Goal: Task Accomplishment & Management: Manage account settings

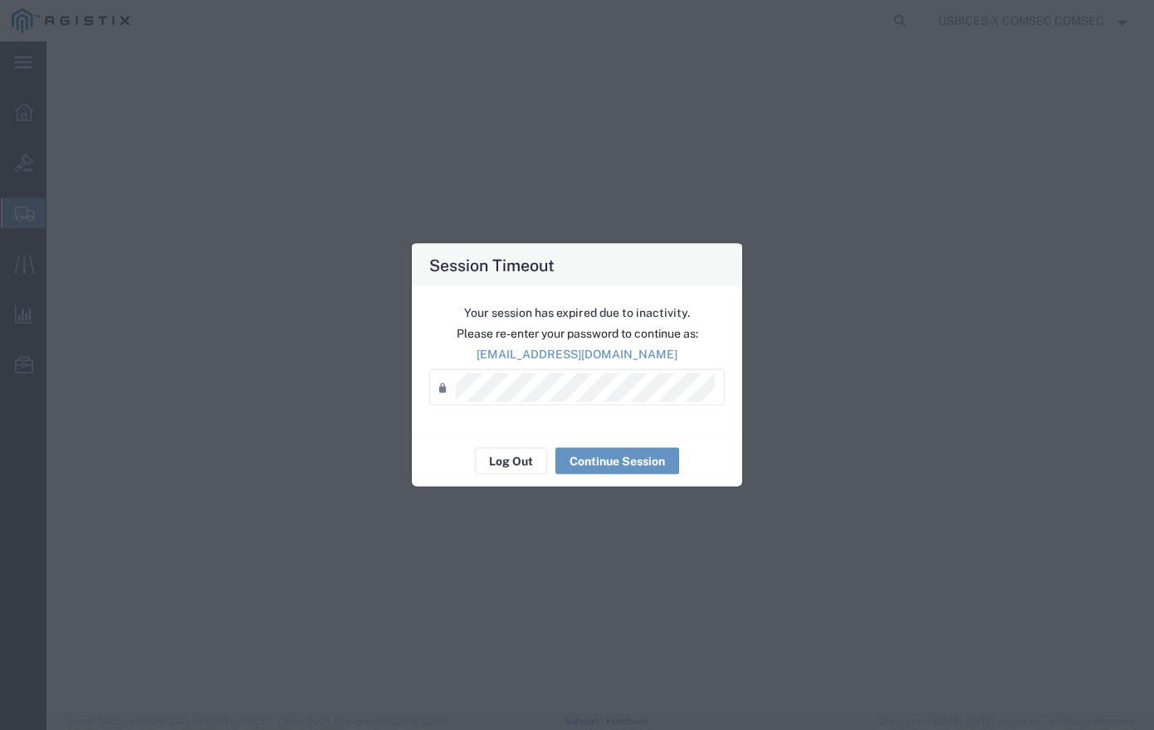
select select "YRPK"
select select "CBOX"
select select "YRPK"
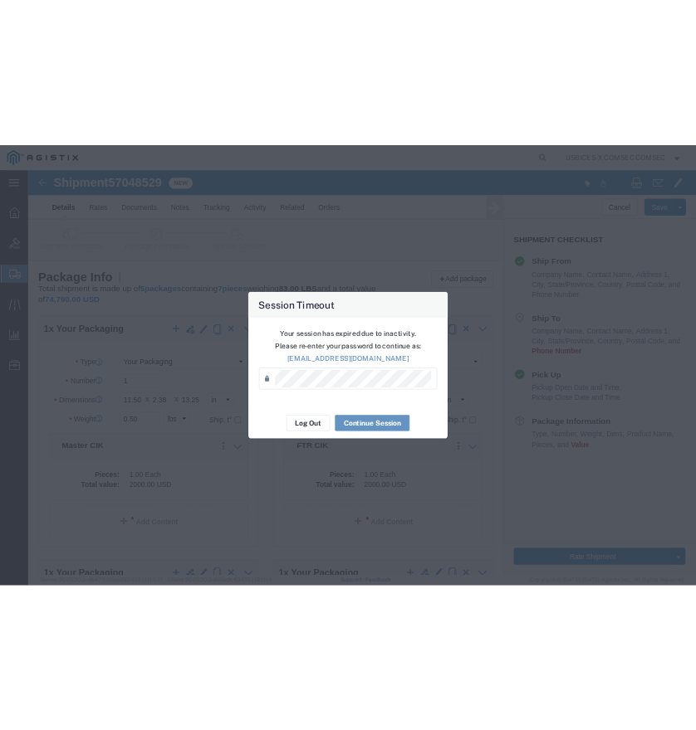
scroll to position [695, 0]
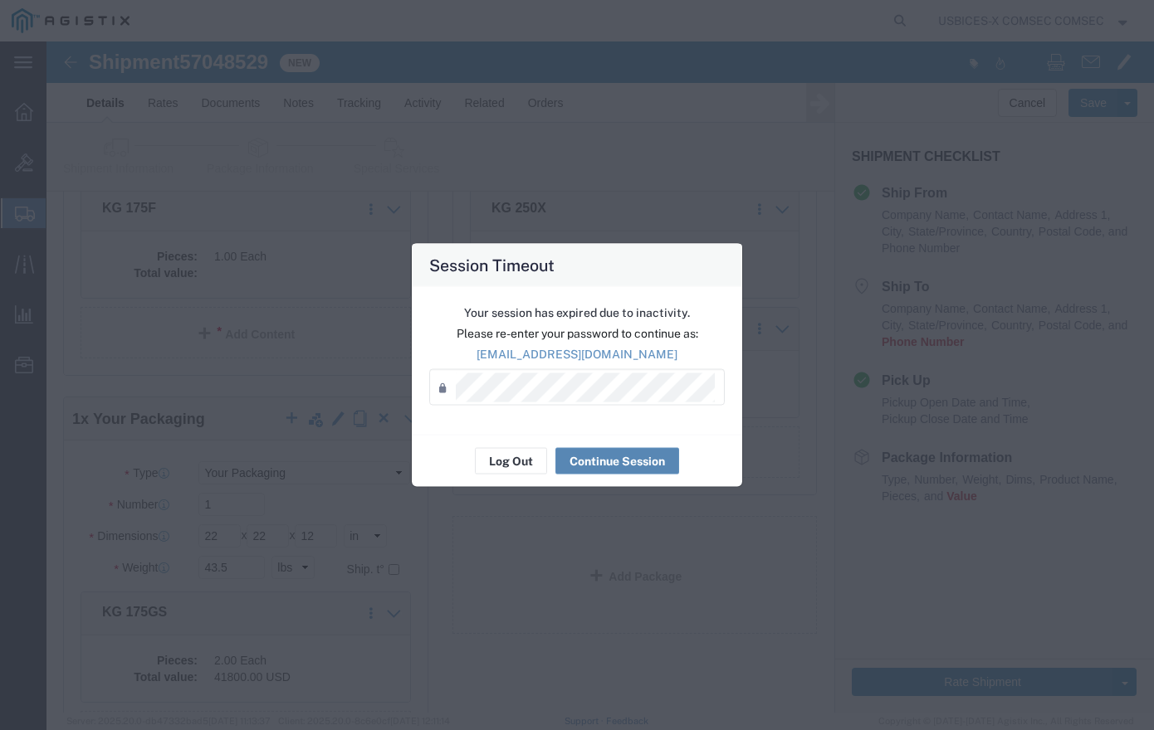
click at [578, 457] on button "Continue Session" at bounding box center [617, 461] width 124 height 27
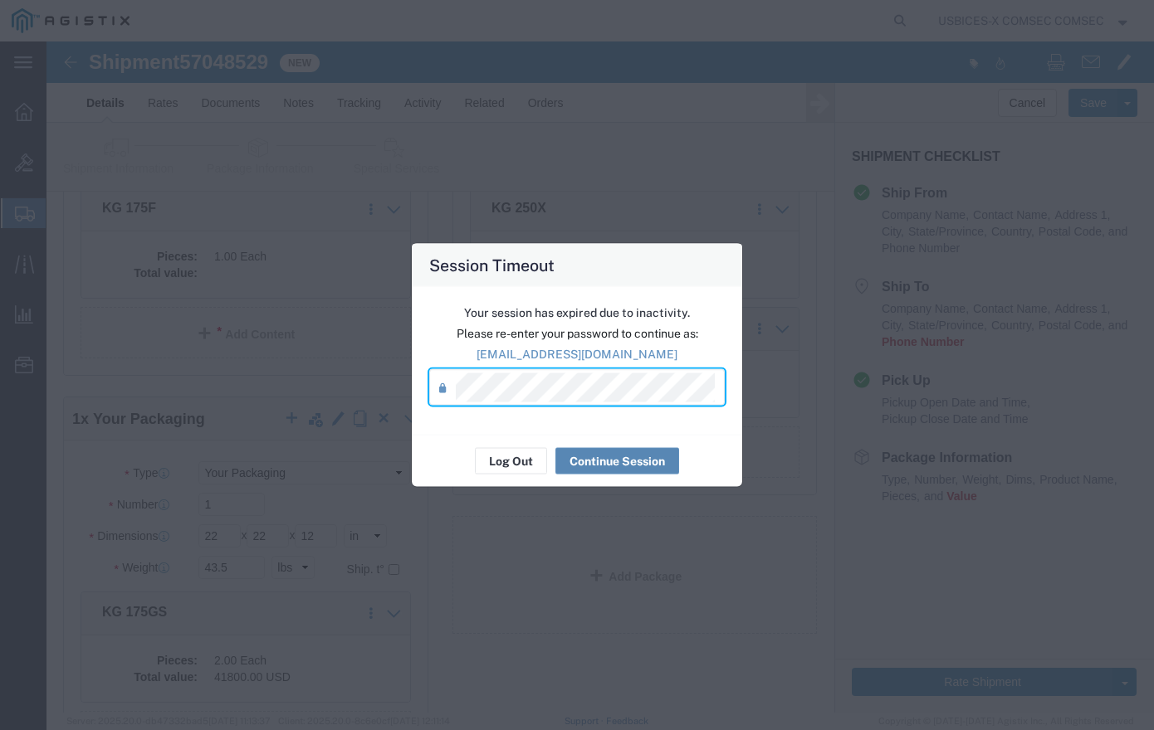
click at [577, 465] on button "Continue Session" at bounding box center [617, 461] width 124 height 27
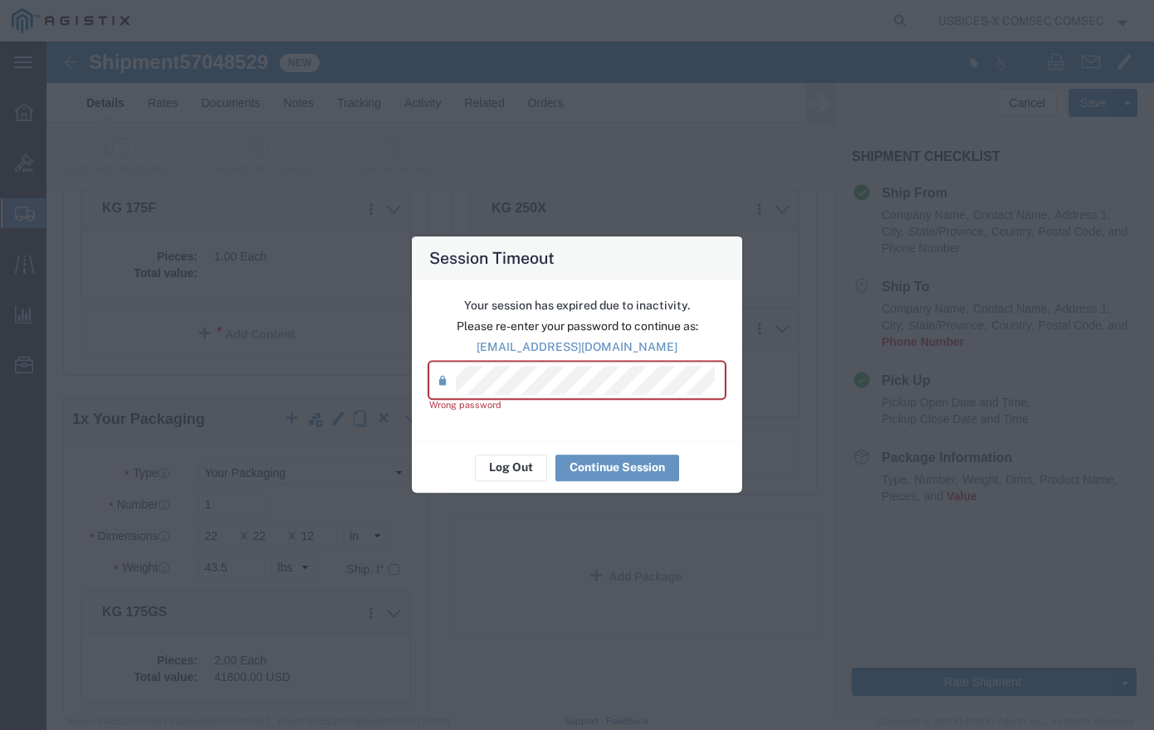
click at [198, 364] on div "Session Timeout Your session has expired due to inactivity. Please re-enter you…" at bounding box center [577, 365] width 1154 height 730
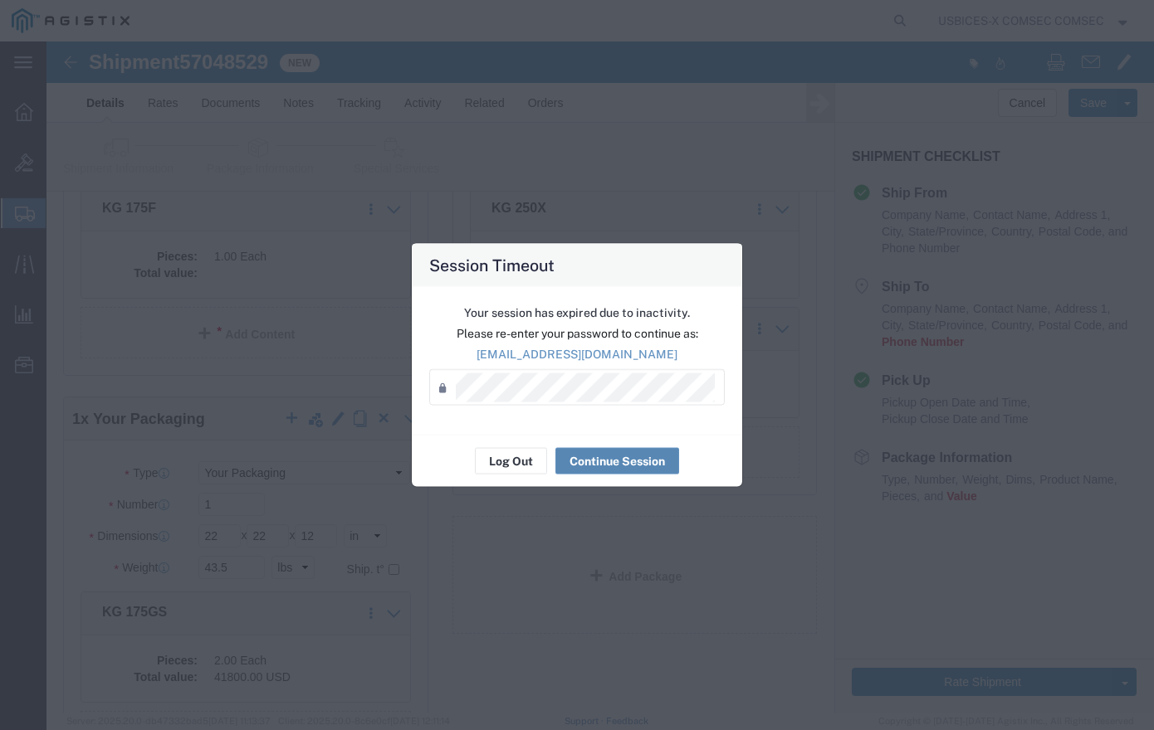
click at [589, 453] on button "Continue Session" at bounding box center [617, 461] width 124 height 27
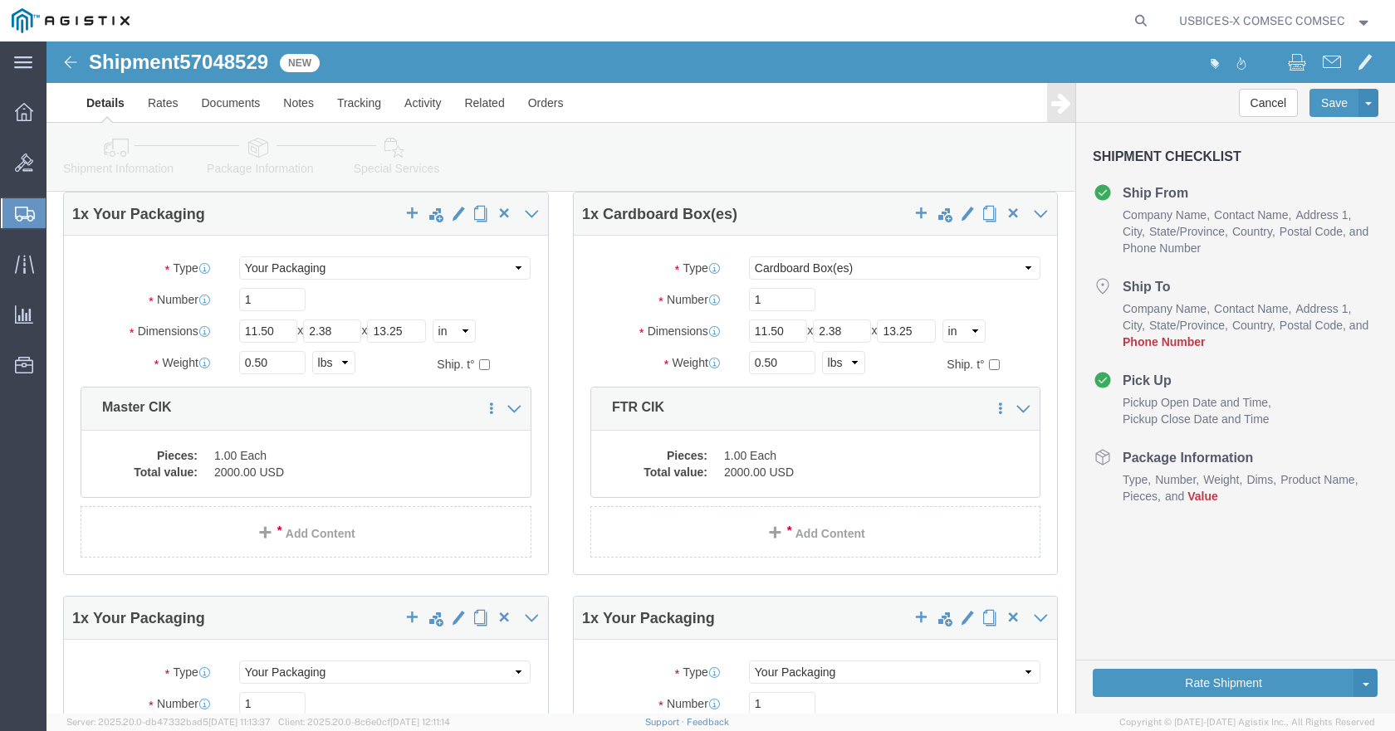
scroll to position [0, 0]
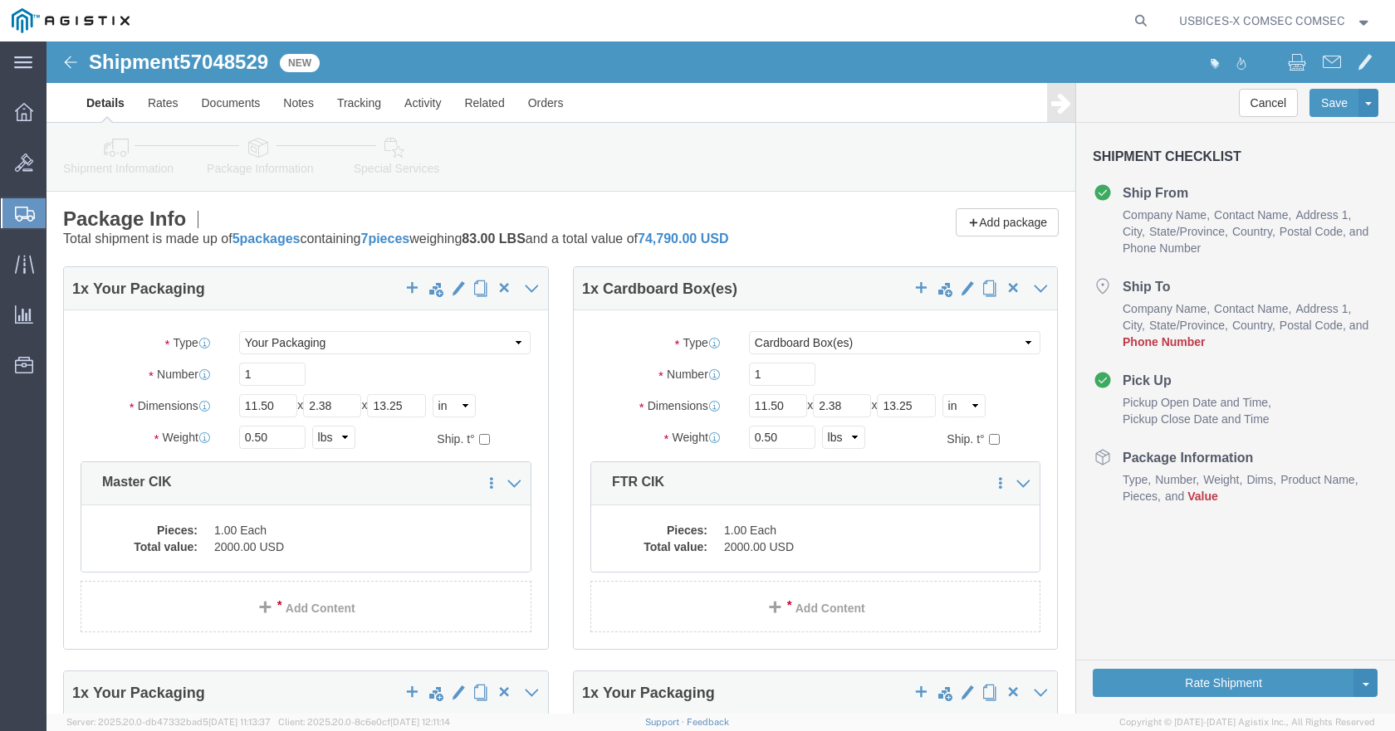
click at [55, 206] on span "Shipments" at bounding box center [52, 213] width 13 height 33
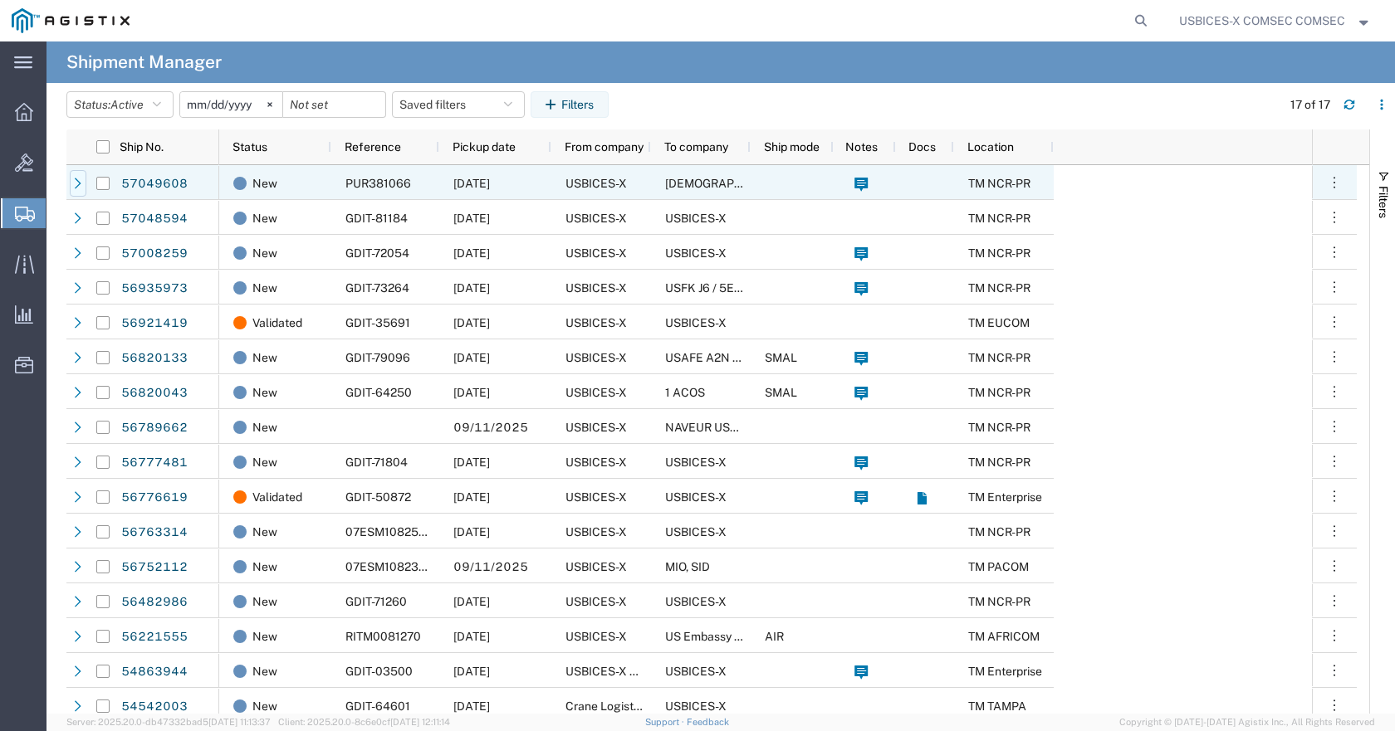
click at [81, 188] on icon at bounding box center [78, 184] width 12 height 12
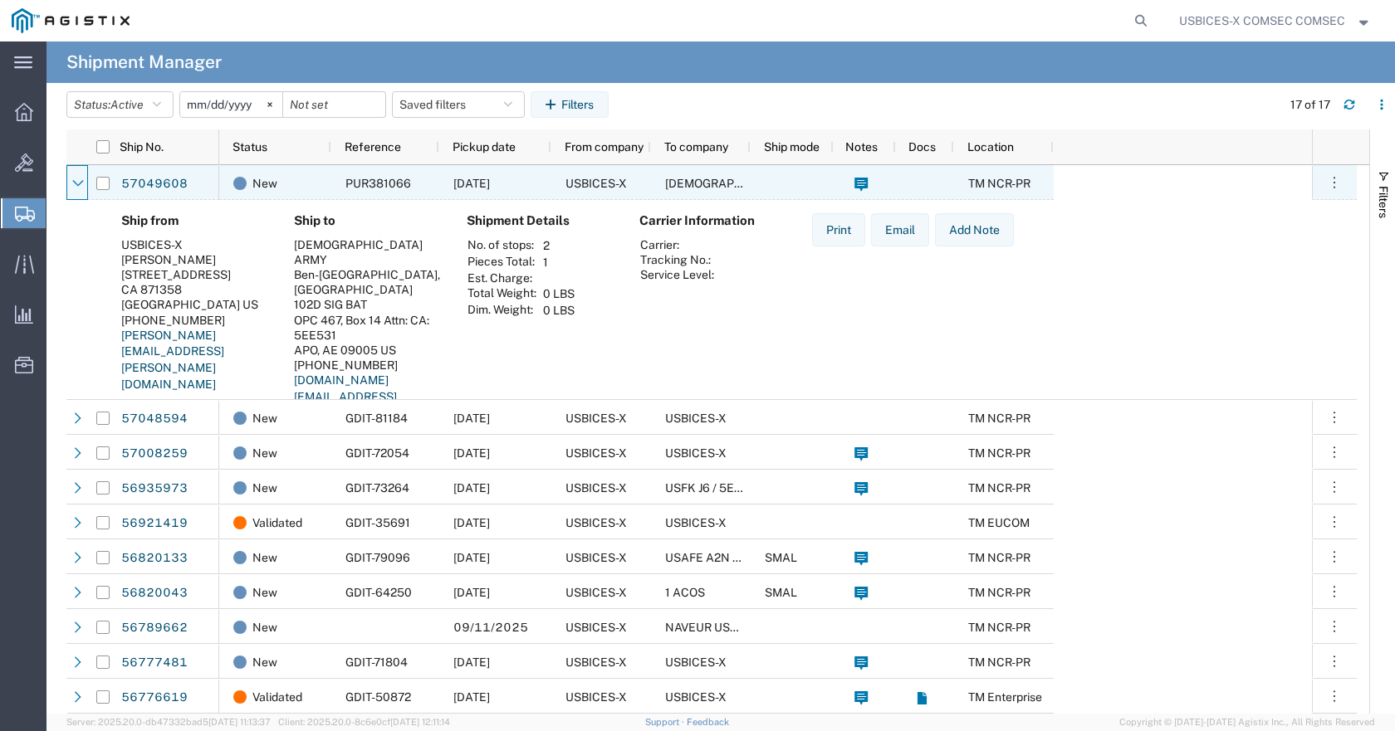
click at [81, 188] on icon at bounding box center [78, 184] width 12 height 12
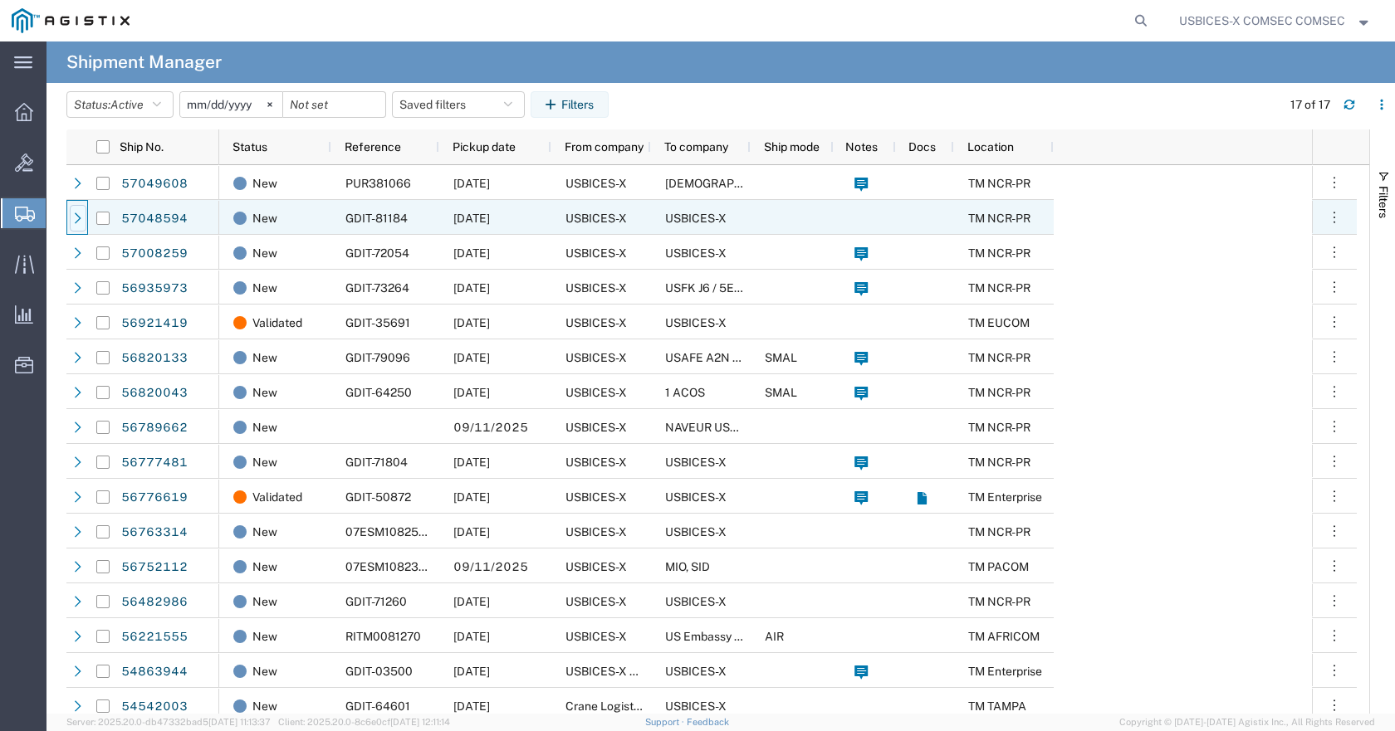
click at [79, 222] on icon at bounding box center [78, 218] width 12 height 12
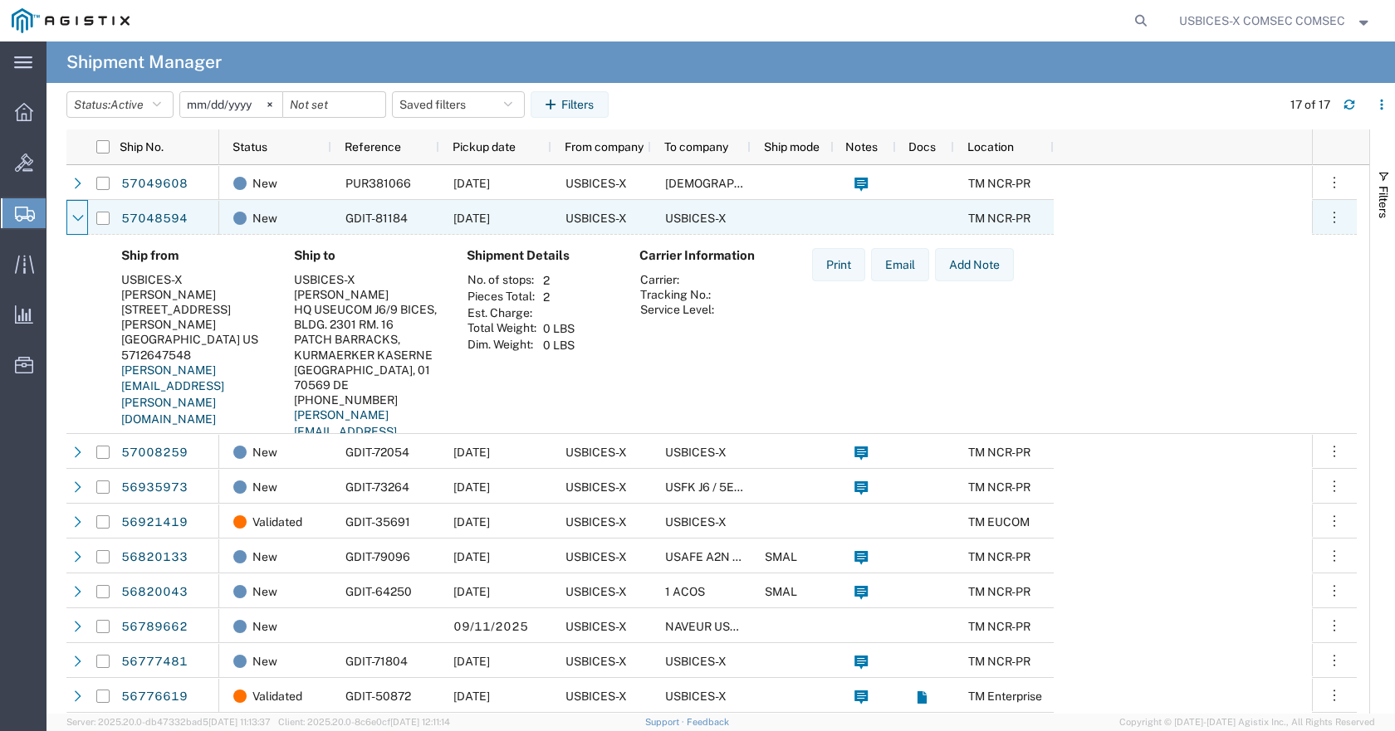
click at [79, 222] on icon at bounding box center [78, 218] width 12 height 12
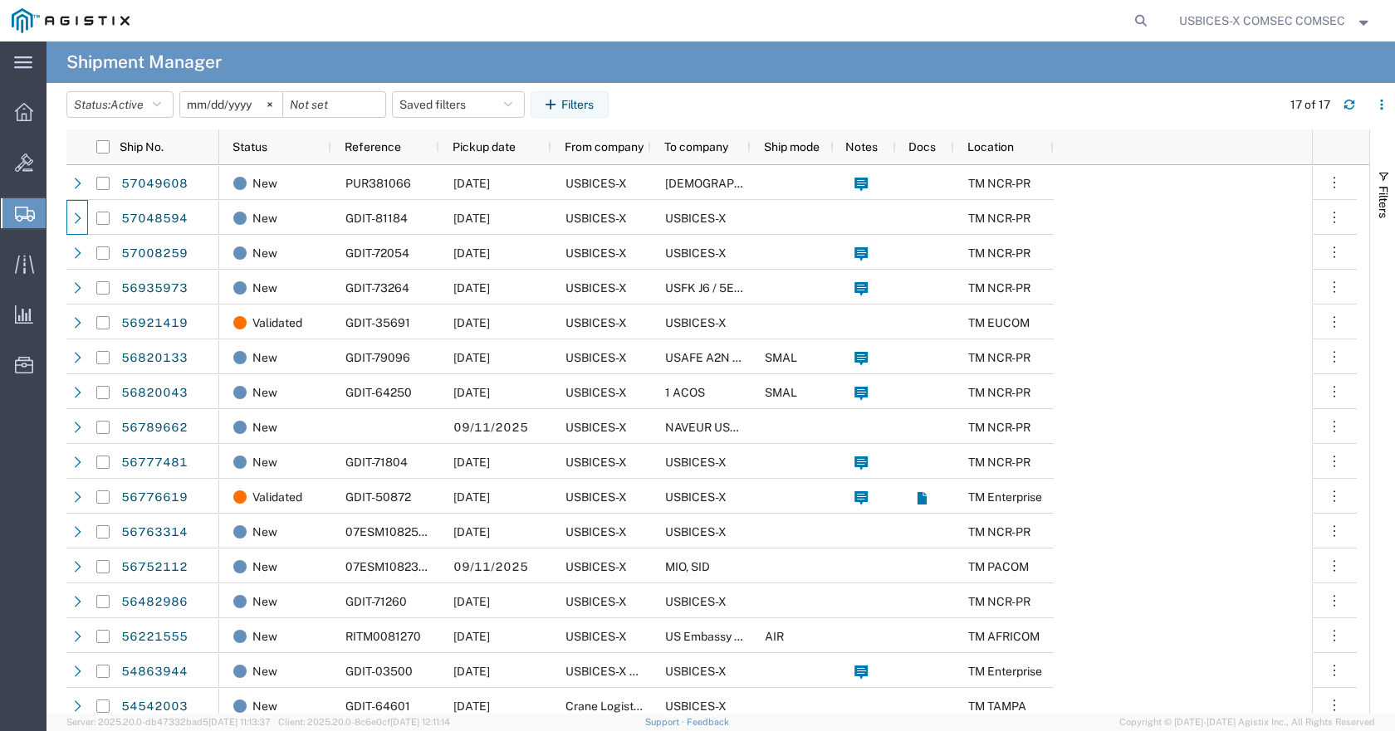
click at [0, 0] on span "Shipment Manager" at bounding box center [0, 0] width 0 height 0
drag, startPoint x: 79, startPoint y: 217, endPoint x: 262, endPoint y: 29, distance: 262.4
click at [262, 29] on div at bounding box center [647, 21] width 1013 height 42
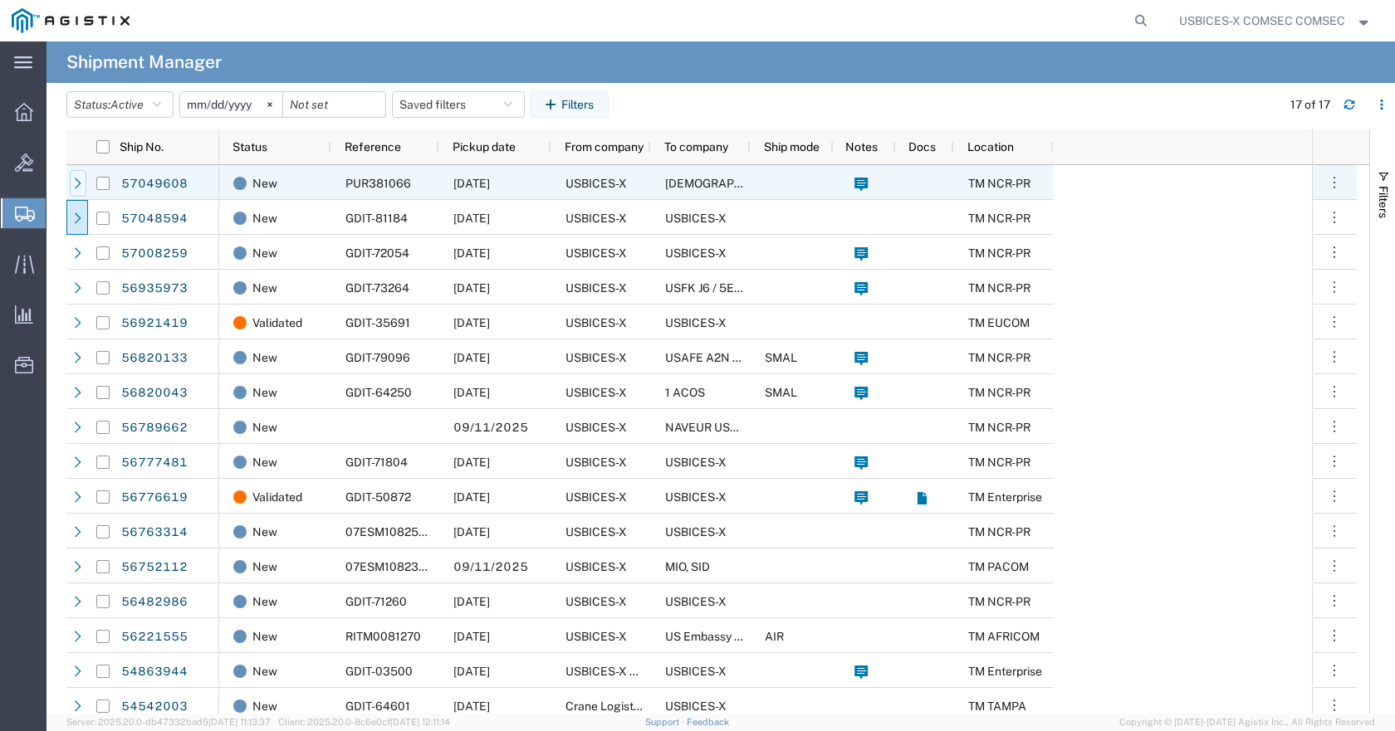
click at [78, 183] on icon at bounding box center [78, 184] width 12 height 12
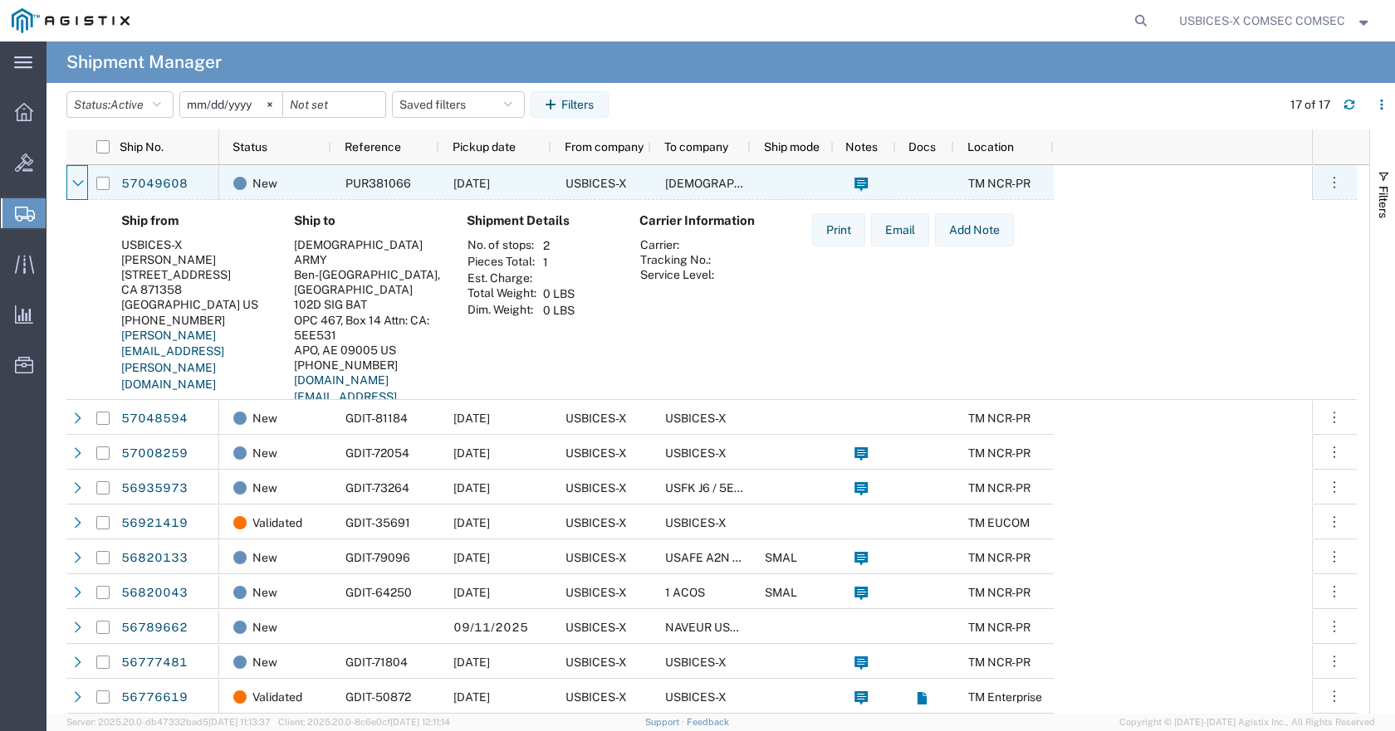
click at [78, 183] on icon at bounding box center [78, 184] width 12 height 12
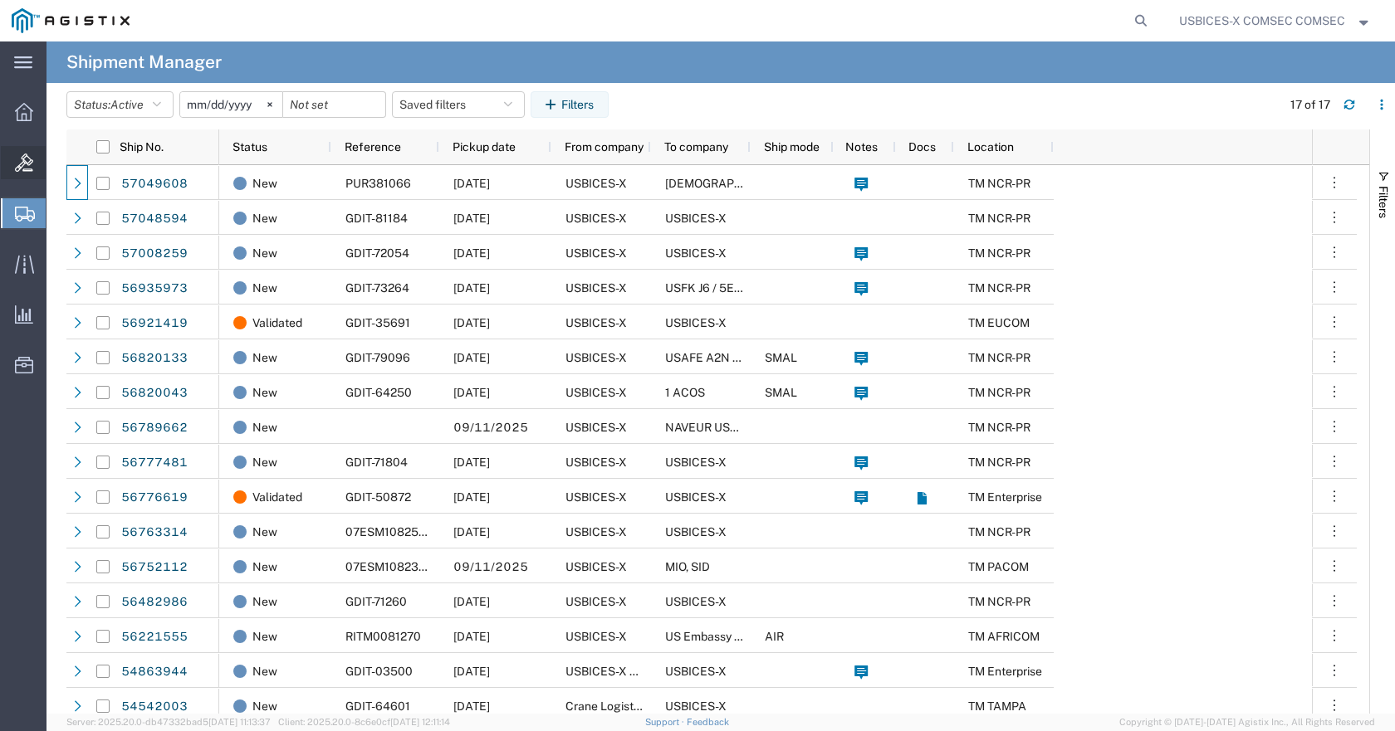
click at [21, 157] on icon at bounding box center [24, 163] width 18 height 18
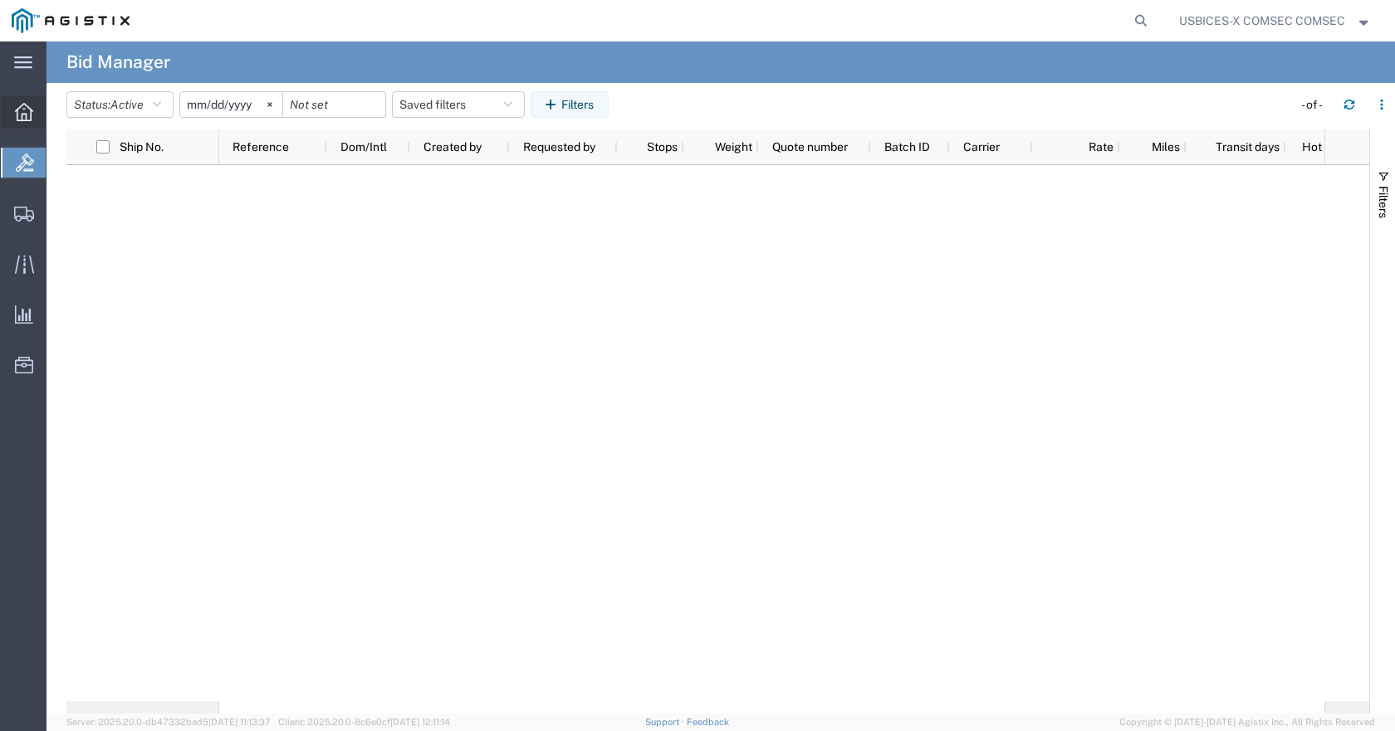
click at [21, 105] on icon at bounding box center [24, 112] width 18 height 18
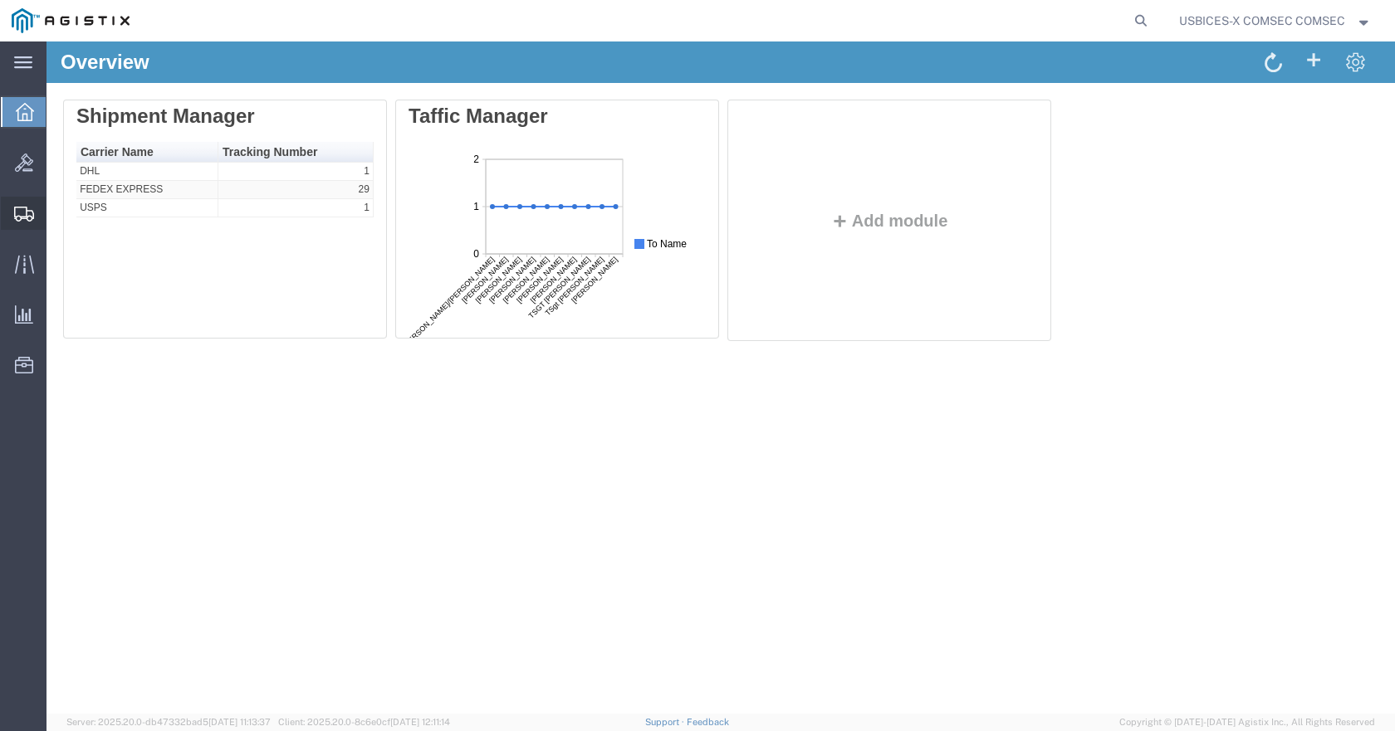
click at [0, 0] on span "Create Shipment" at bounding box center [0, 0] width 0 height 0
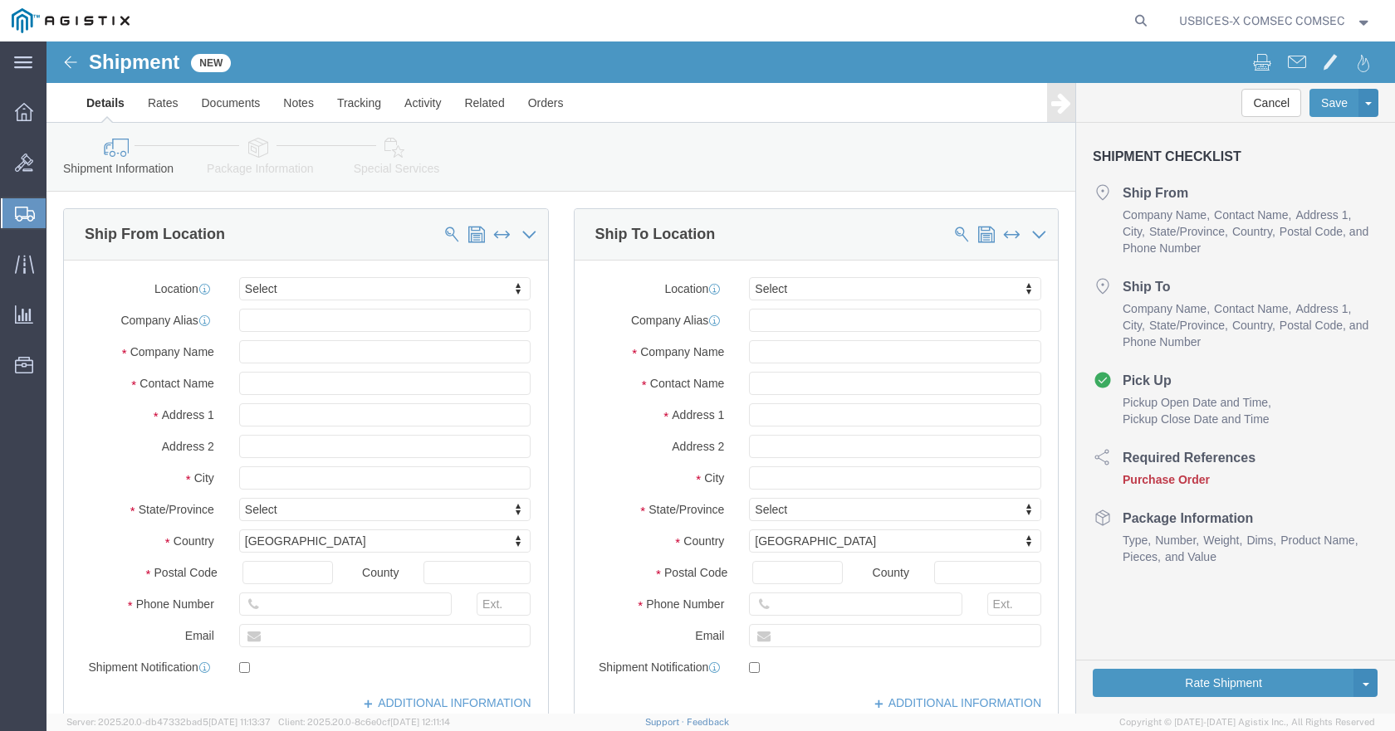
select select
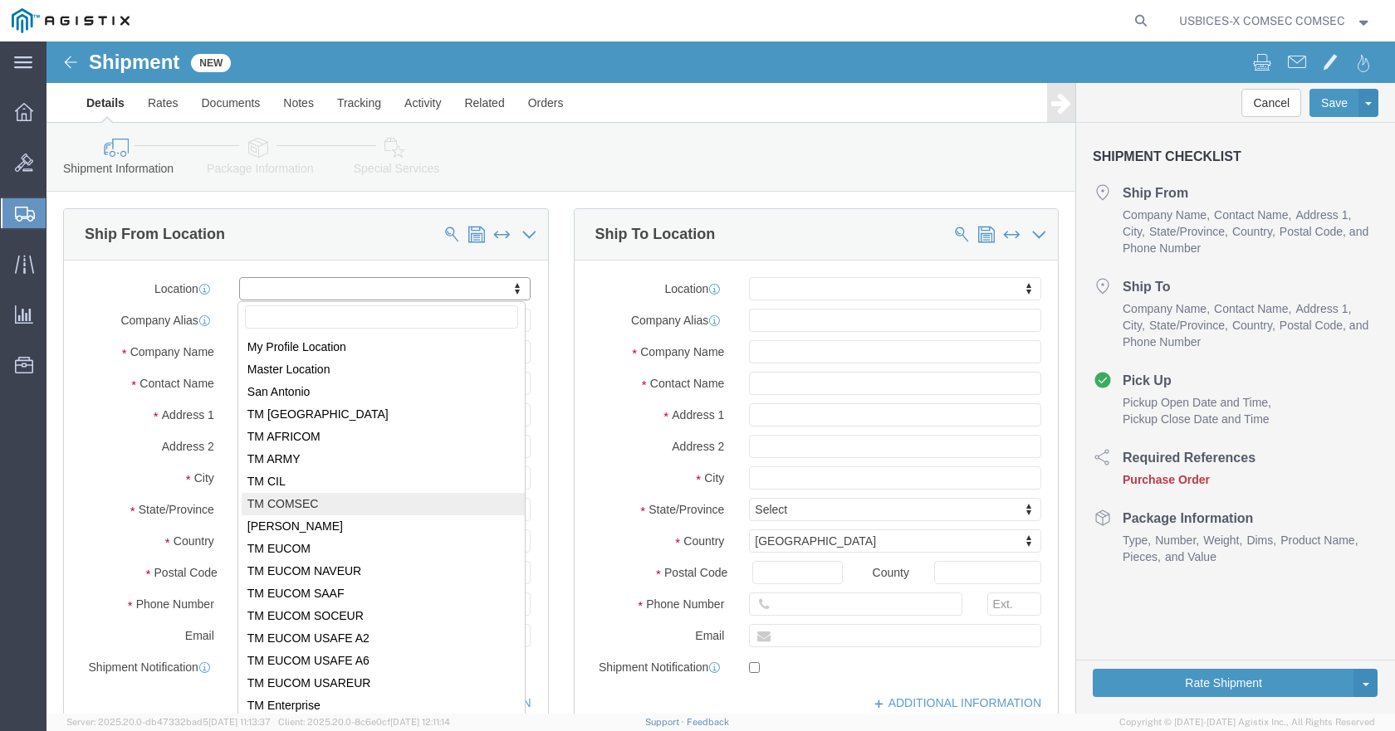
select select "59251"
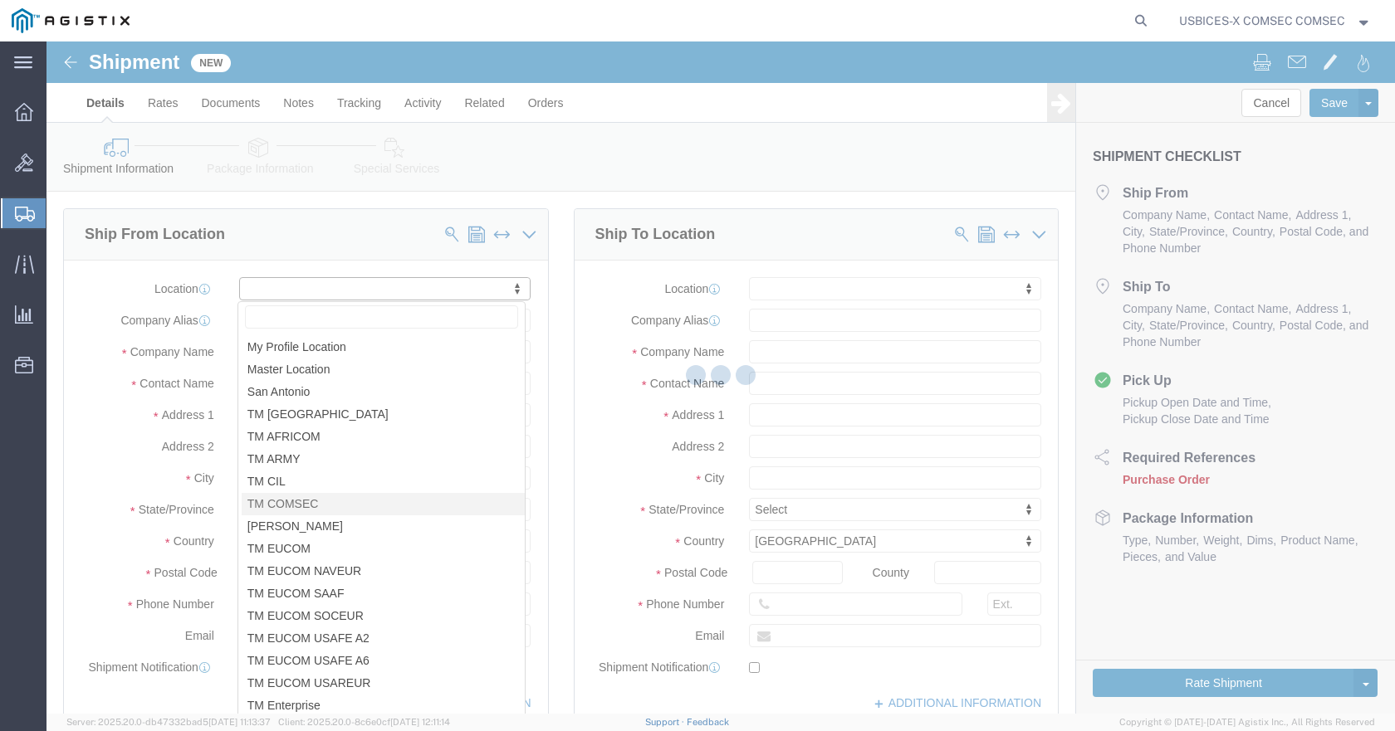
select select "VA"
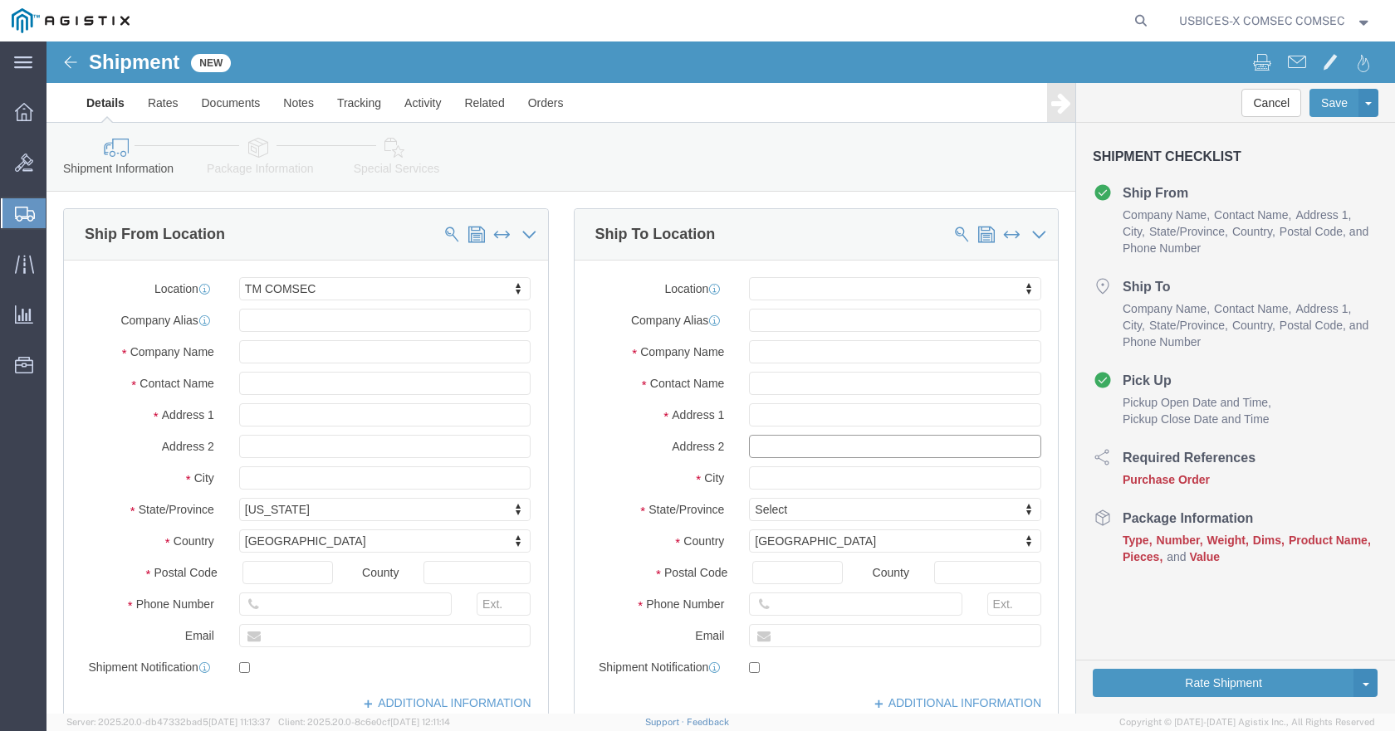
click input "text"
paste input "Attn: LtCol [PERSON_NAME]"
type input "Attn: LtCol [PERSON_NAME]"
click input "text"
paste input "[STREET_ADDRESS]"
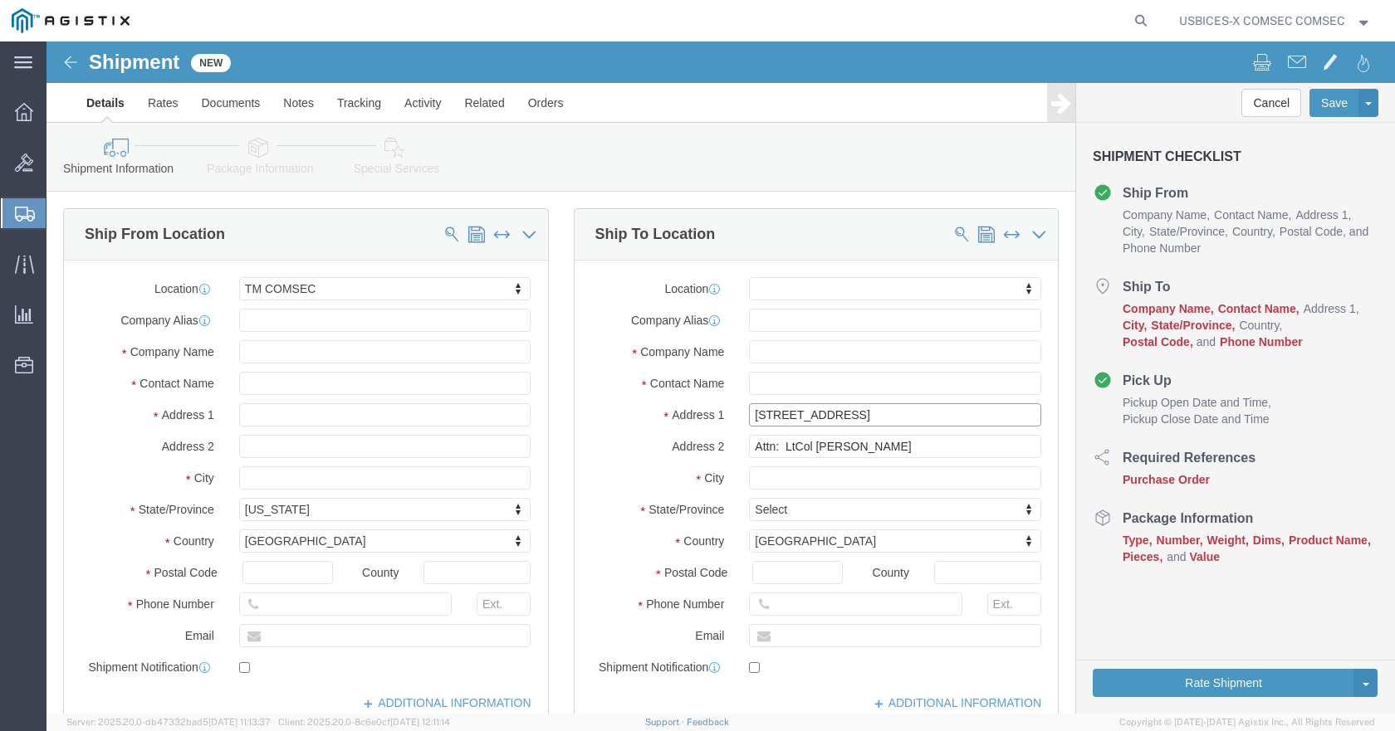
type input "[STREET_ADDRESS]"
click input "text"
paste input "330 Kingpin"
type input "330 Kingpin"
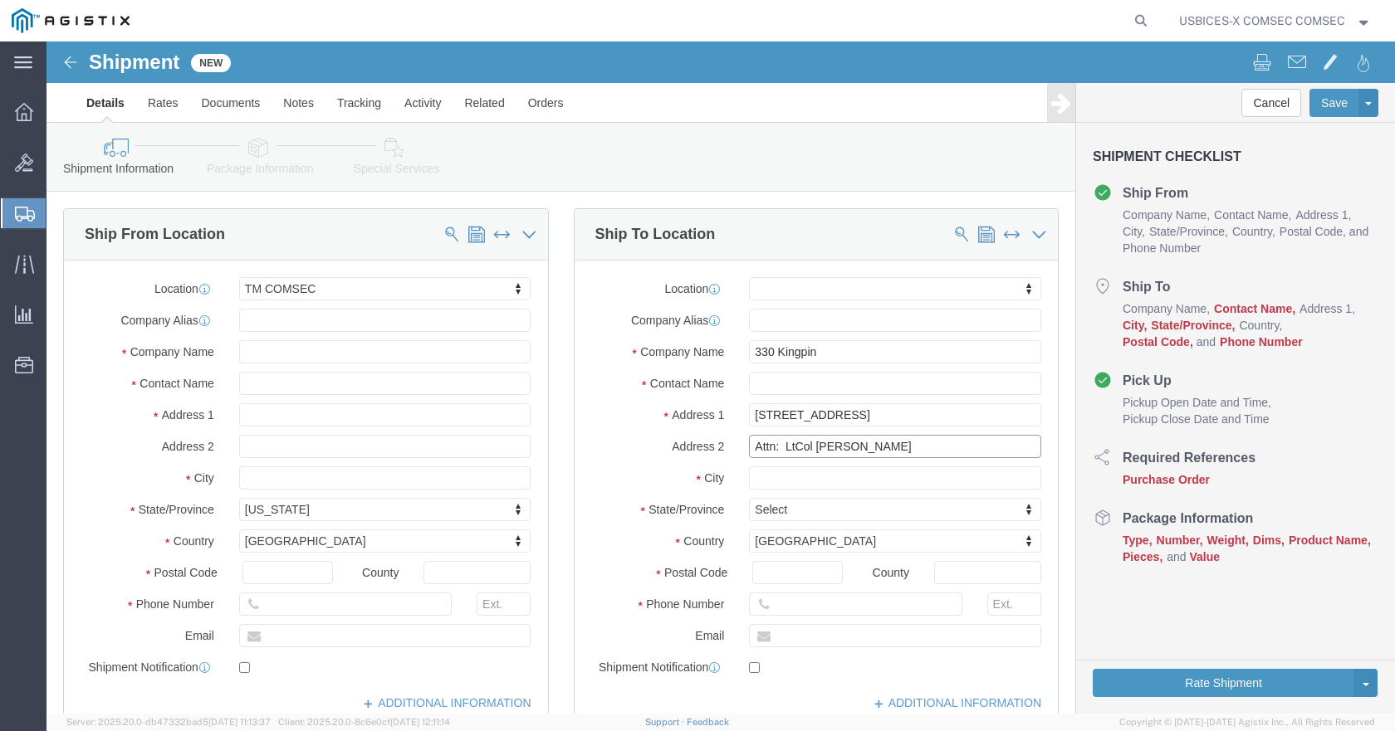
drag, startPoint x: 857, startPoint y: 399, endPoint x: 642, endPoint y: 408, distance: 215.1
click div "Address 2 Attn: LtCol [PERSON_NAME]"
paste input "COMSEC Manager"
type input "Attn: COMSEC Manager"
drag, startPoint x: 857, startPoint y: 371, endPoint x: 631, endPoint y: 357, distance: 226.2
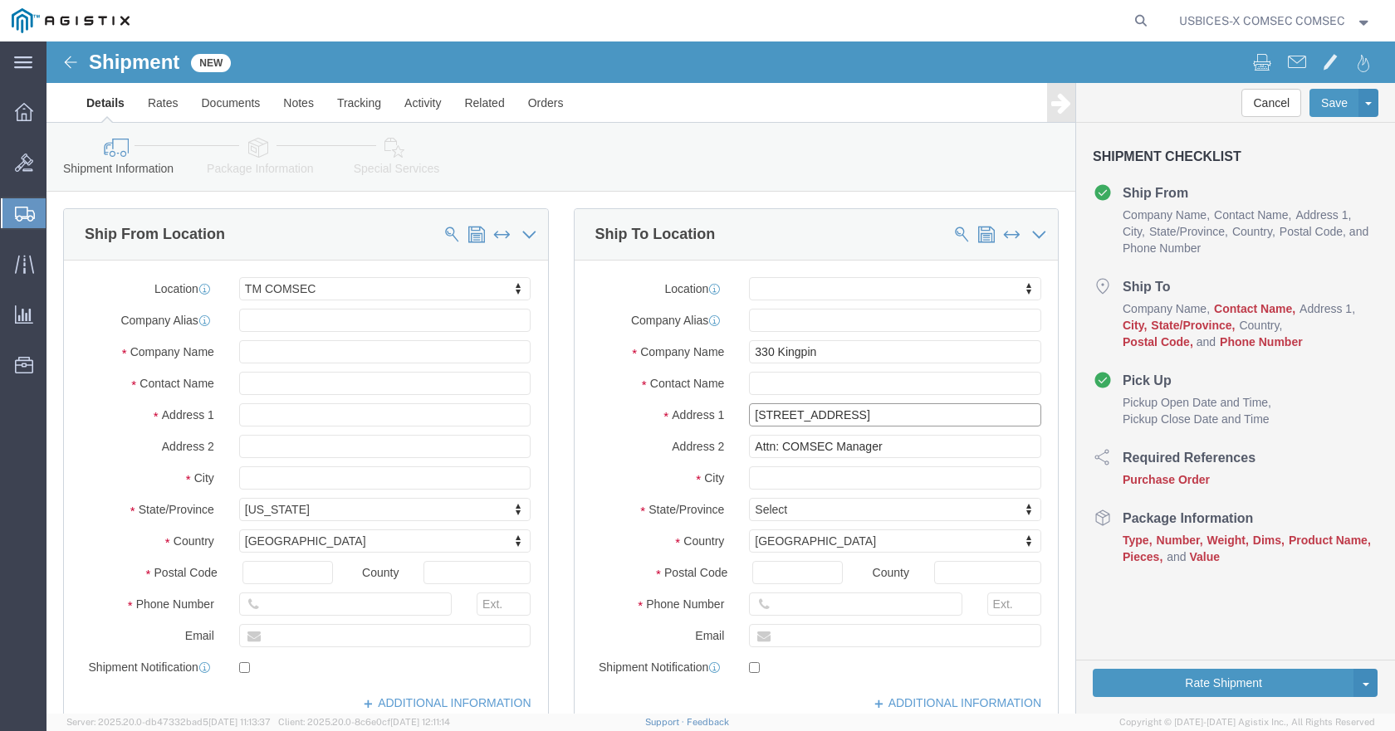
click div "Location My Profile Location Master Location [GEOGRAPHIC_DATA] TM [GEOGRAPHIC_D…"
paste input "[STREET_ADDRESS]"
type input "[STREET_ADDRESS]"
click input "text"
paste input "[GEOGRAPHIC_DATA]"
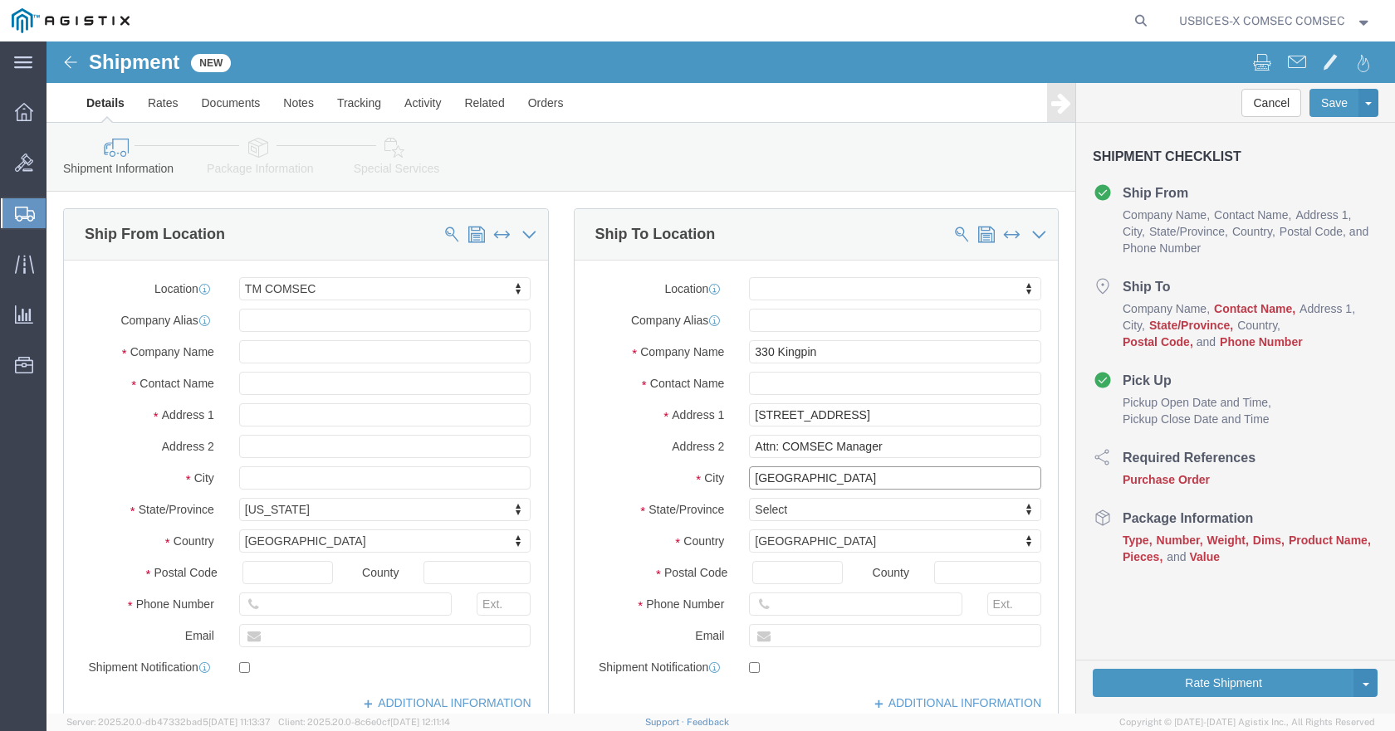
type input "[GEOGRAPHIC_DATA]"
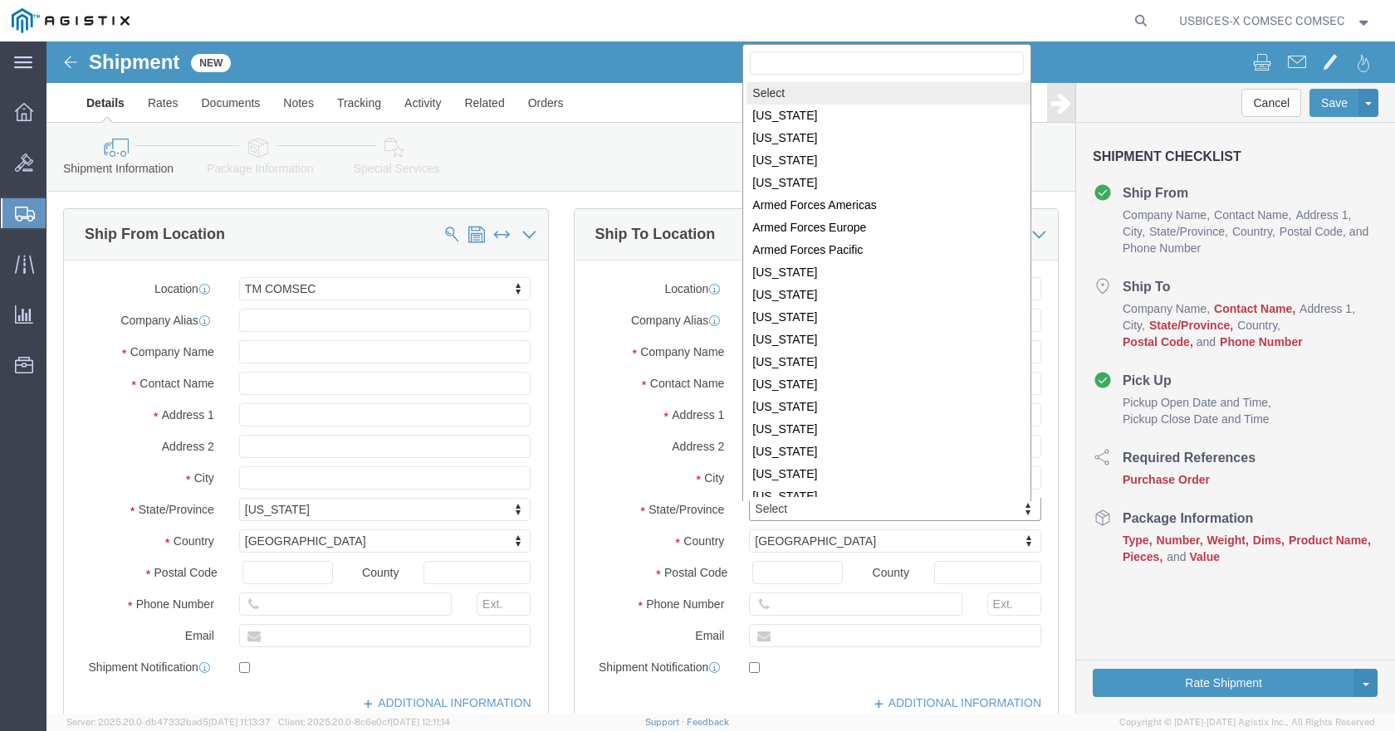
scroll to position [2, 0]
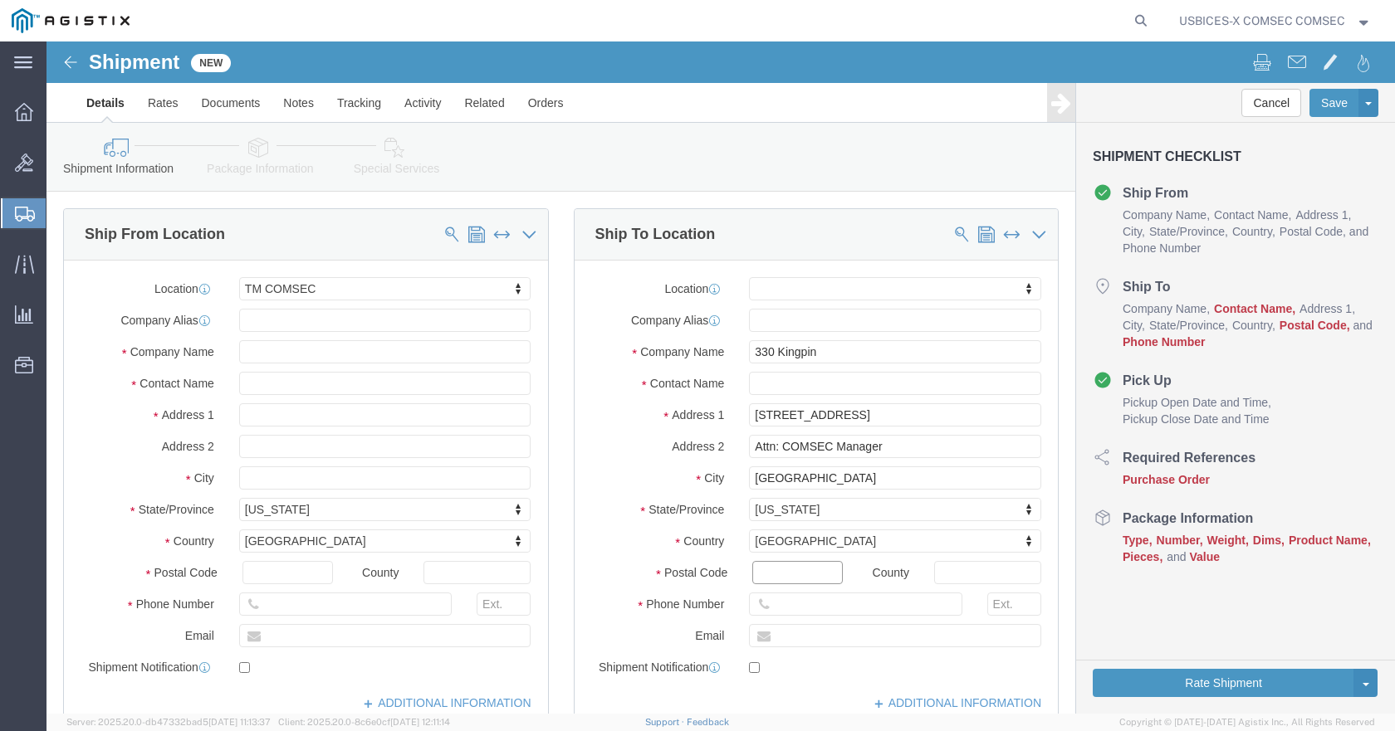
click input "Postal Code"
type input "31098"
click input "text"
drag, startPoint x: 810, startPoint y: 310, endPoint x: 679, endPoint y: 312, distance: 131.2
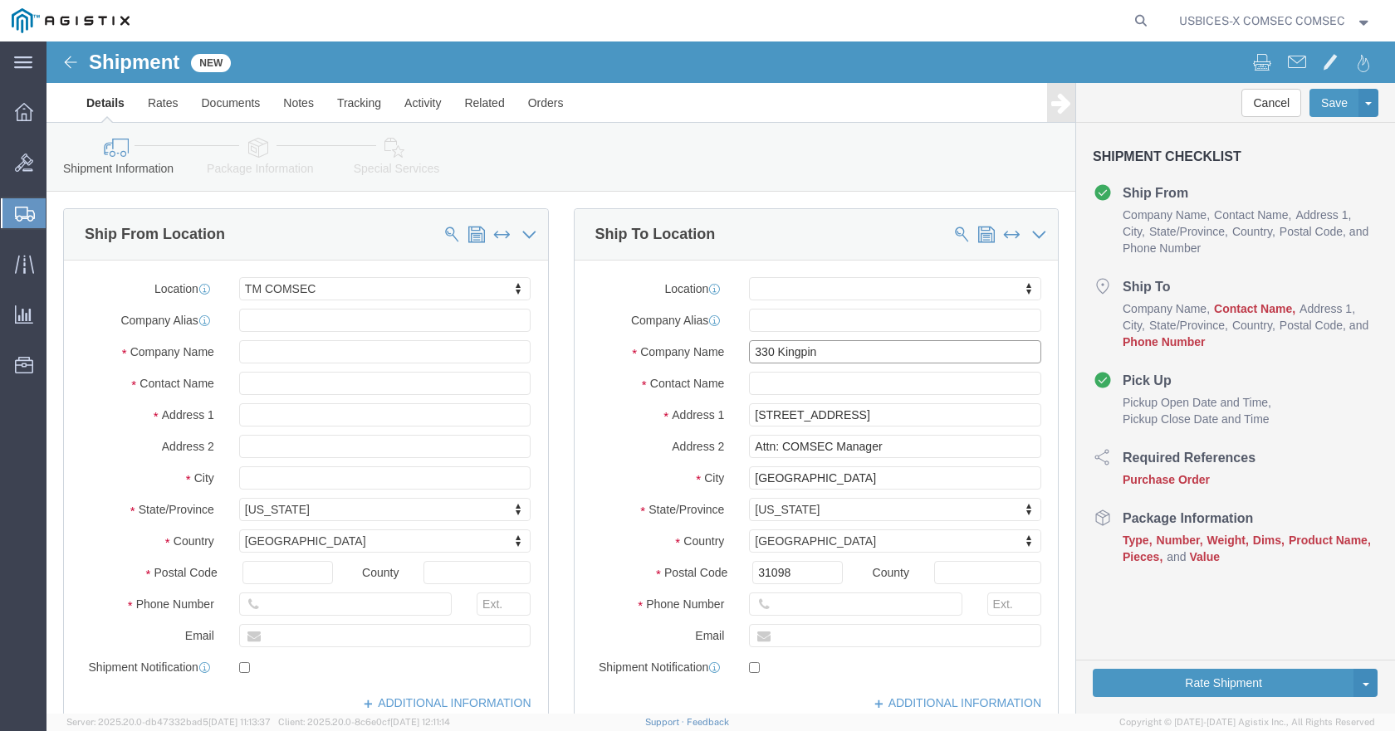
click div "Company Name 330 Kingpin"
paste input "5 CBCSS/SCSC/CA634558"
type input "5 CBCSS/SCSC/CA634558"
click div
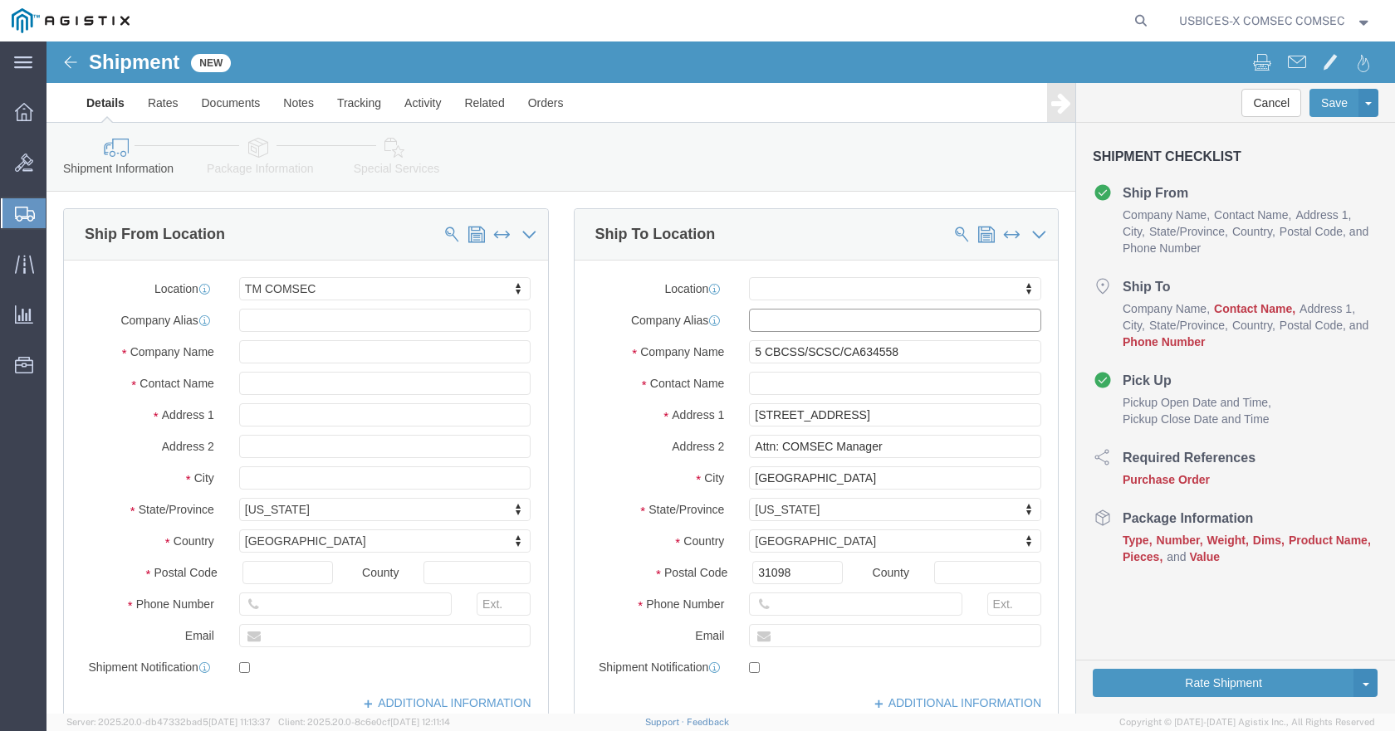
click input "text"
paste input "[PERSON_NAME]"
type input "[PERSON_NAME]"
click input "text"
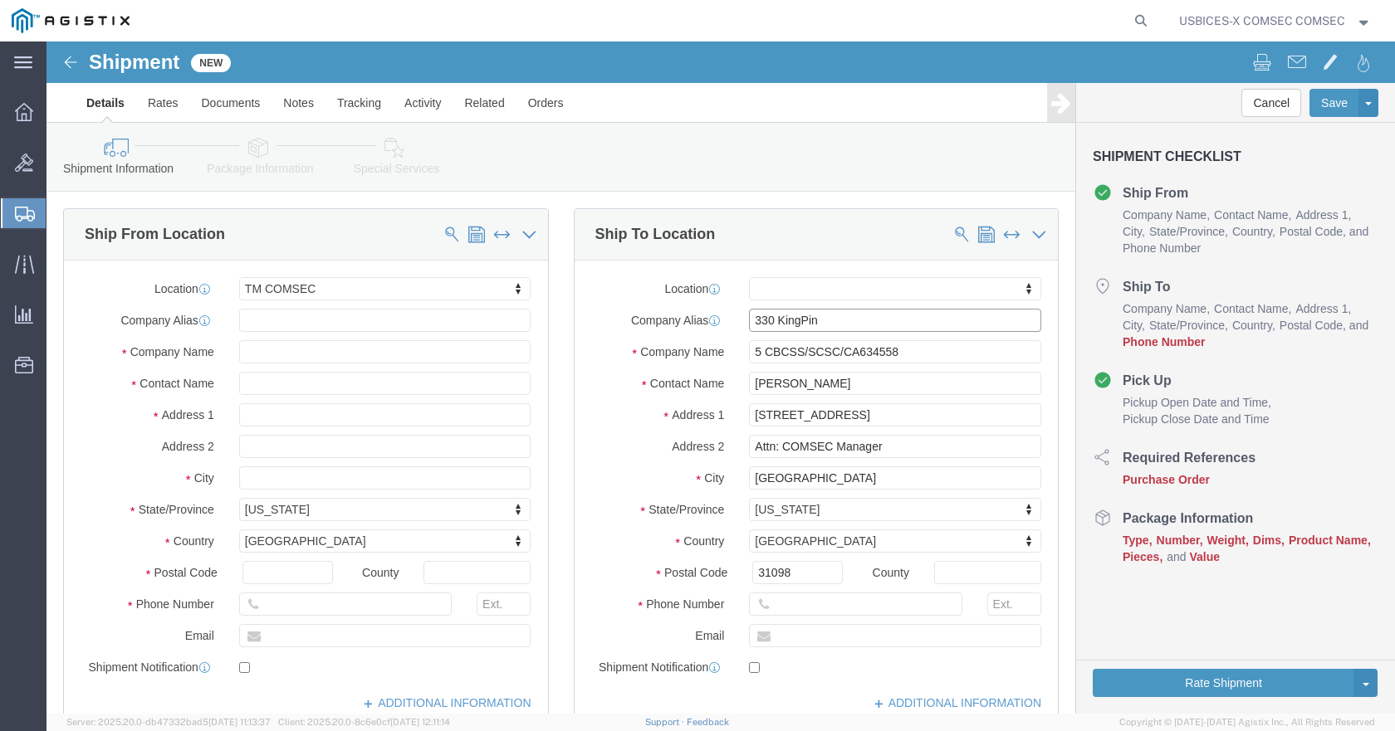
drag, startPoint x: 801, startPoint y: 289, endPoint x: 613, endPoint y: 276, distance: 188.0
click div "Company Alias 330 KingPin"
paste input "CTS KINGPIN -"
type input "330 CTS KINGPIN"
drag, startPoint x: 732, startPoint y: 562, endPoint x: 746, endPoint y: 557, distance: 15.0
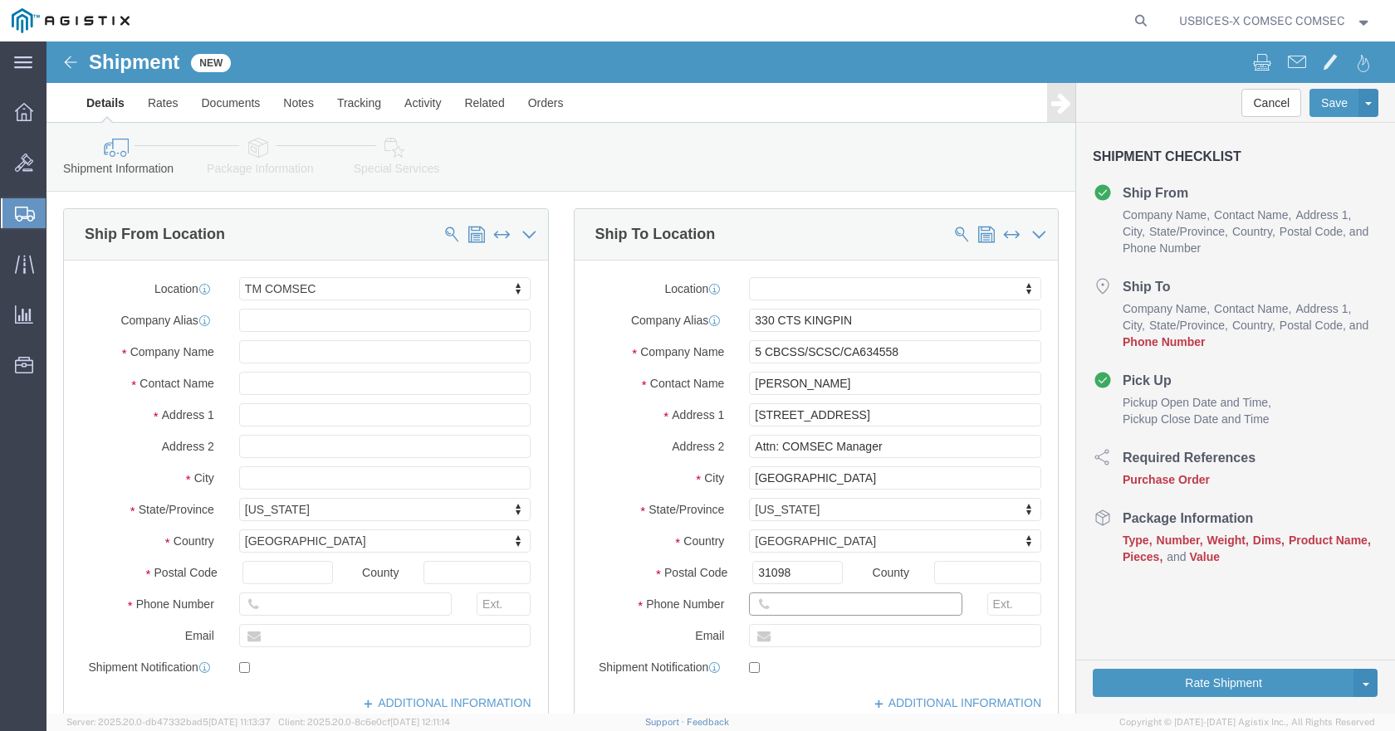
click input "text"
paste input "[PHONE_NUMBER]"
type input "[PHONE_NUMBER]"
click input "text"
paste input "[PERSON_NAME][EMAIL_ADDRESS][PERSON_NAME][DOMAIN_NAME]"
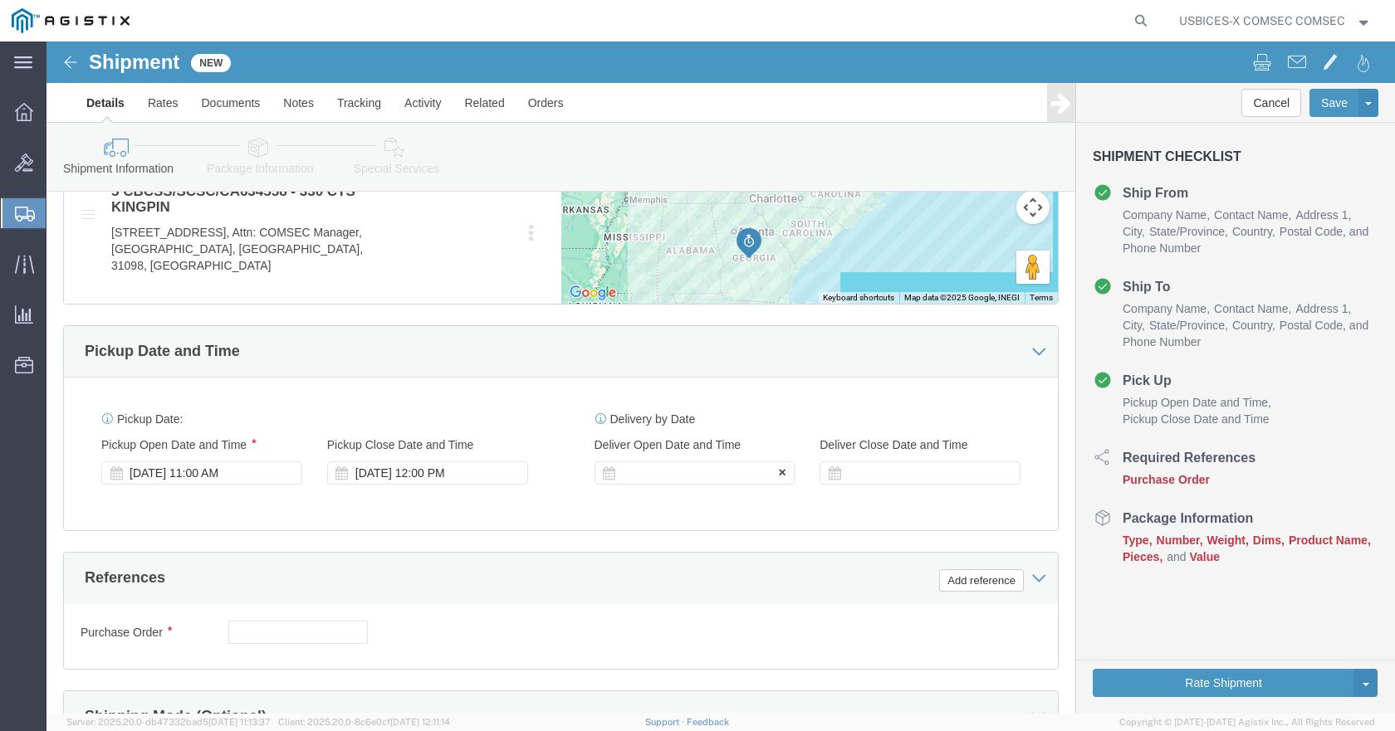
scroll to position [830, 0]
type input "[PERSON_NAME][EMAIL_ADDRESS][PERSON_NAME][DOMAIN_NAME]"
click icon
click div
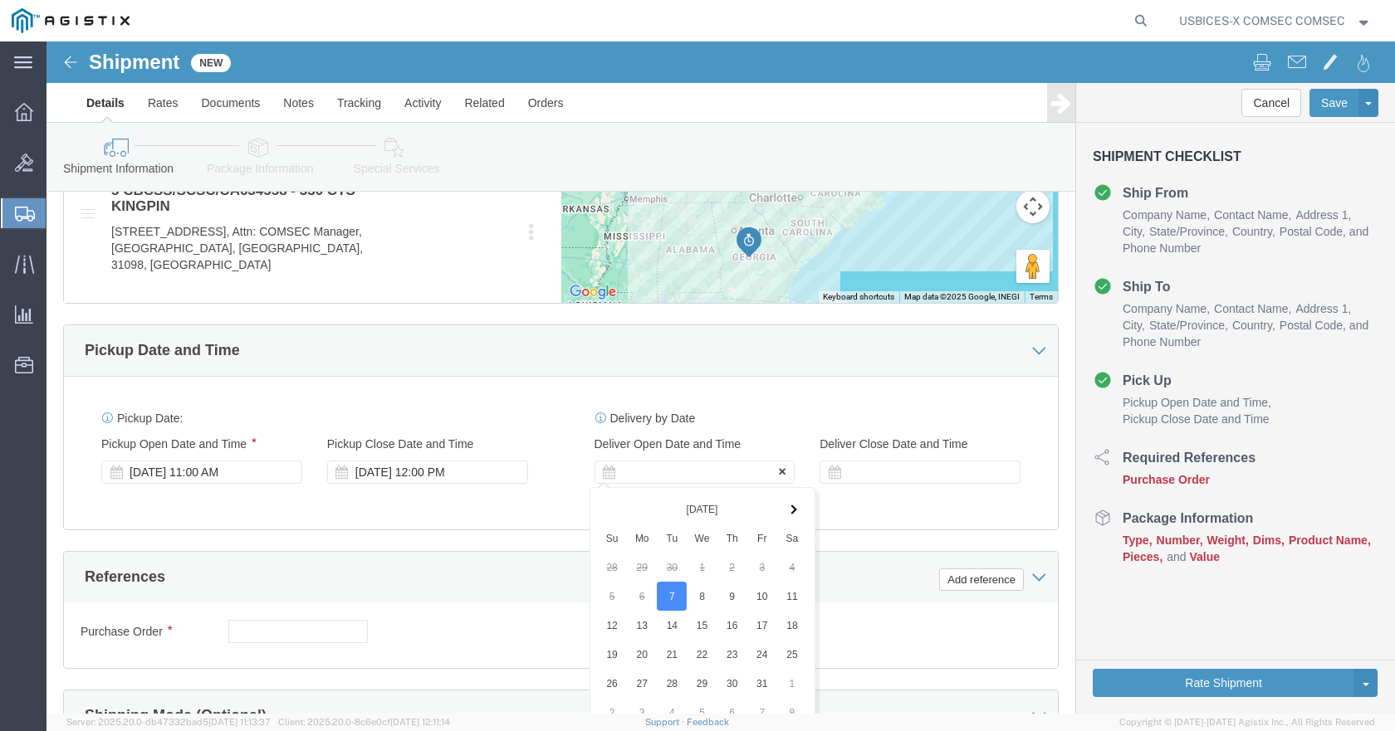
scroll to position [1152, 0]
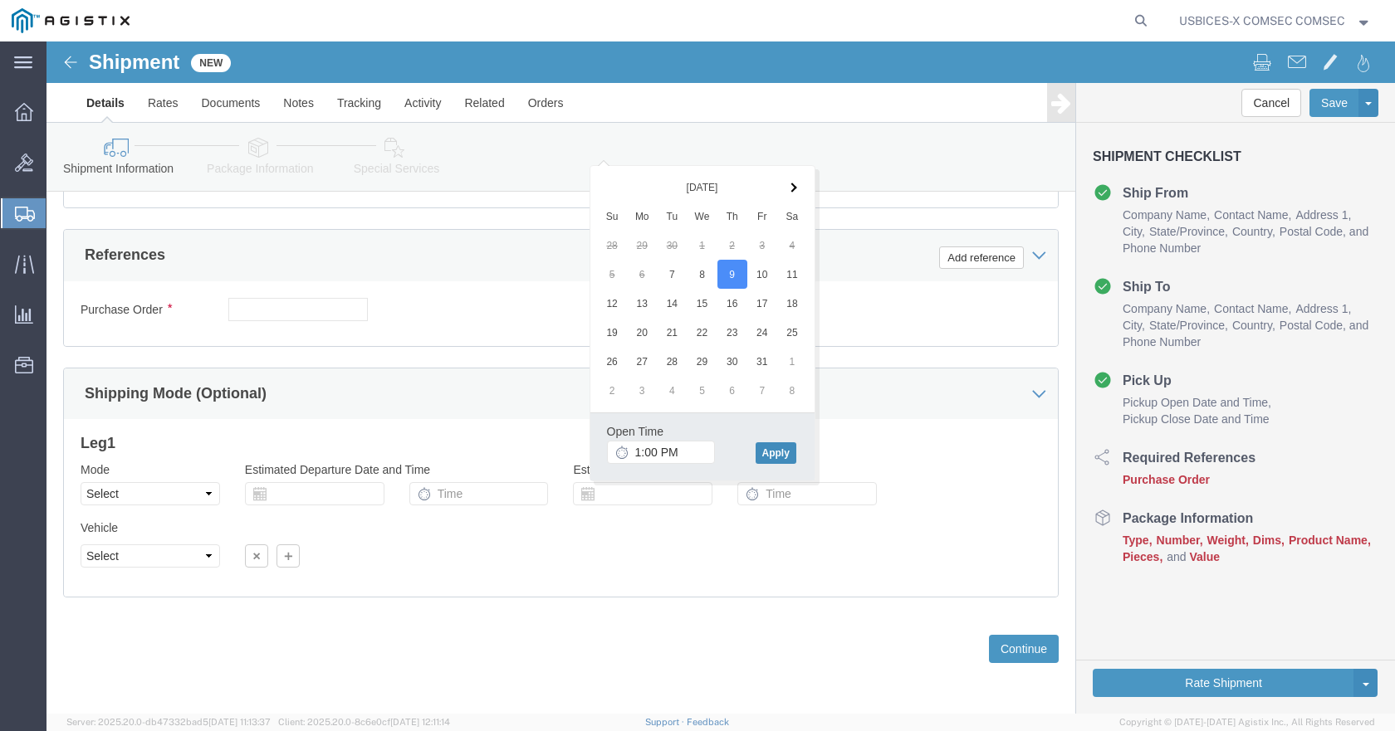
click button "Apply"
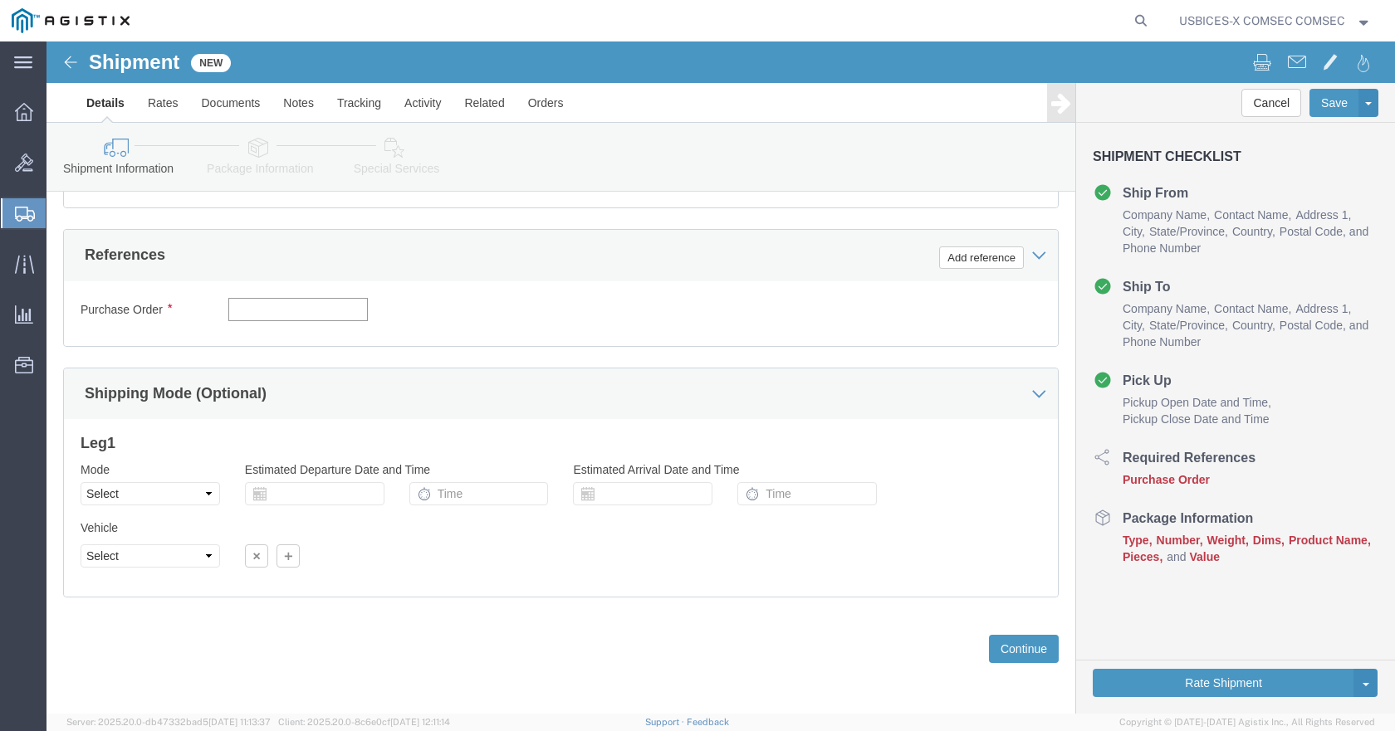
click input "text"
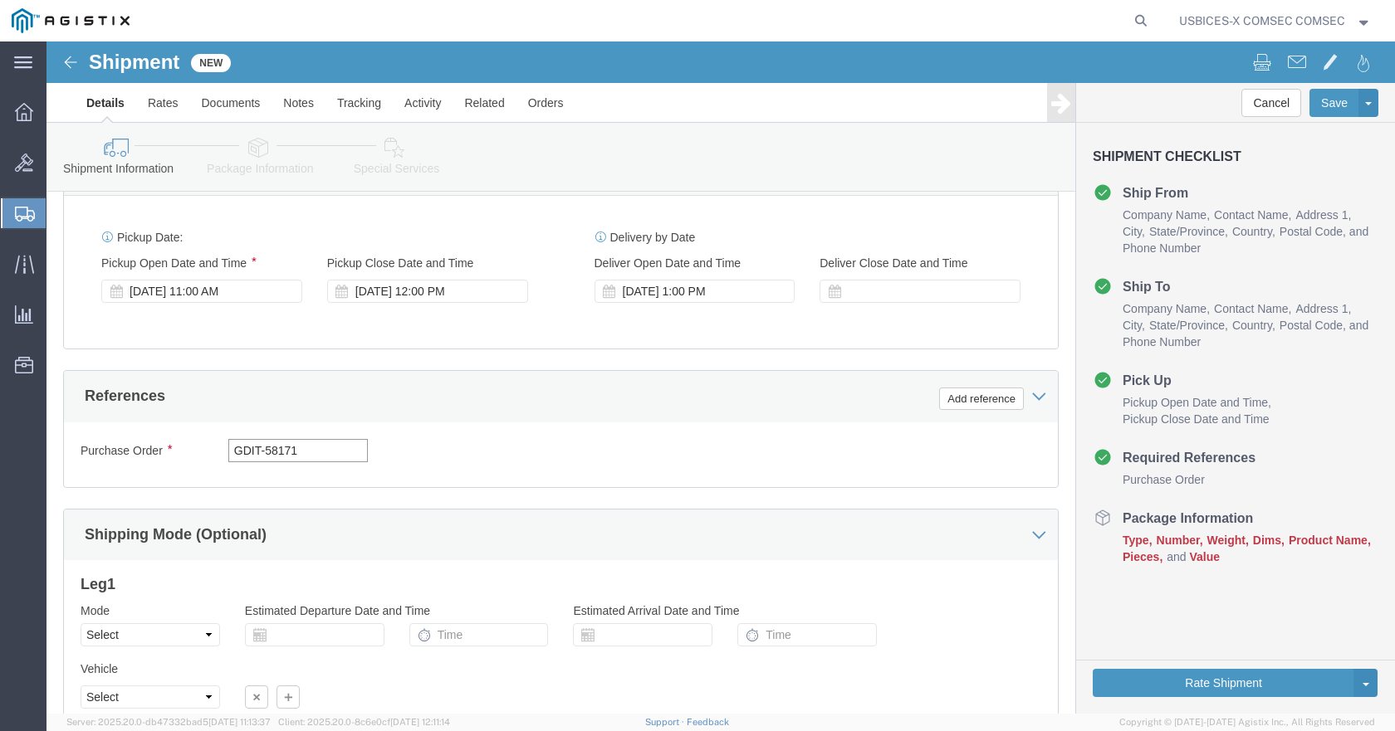
scroll to position [986, 0]
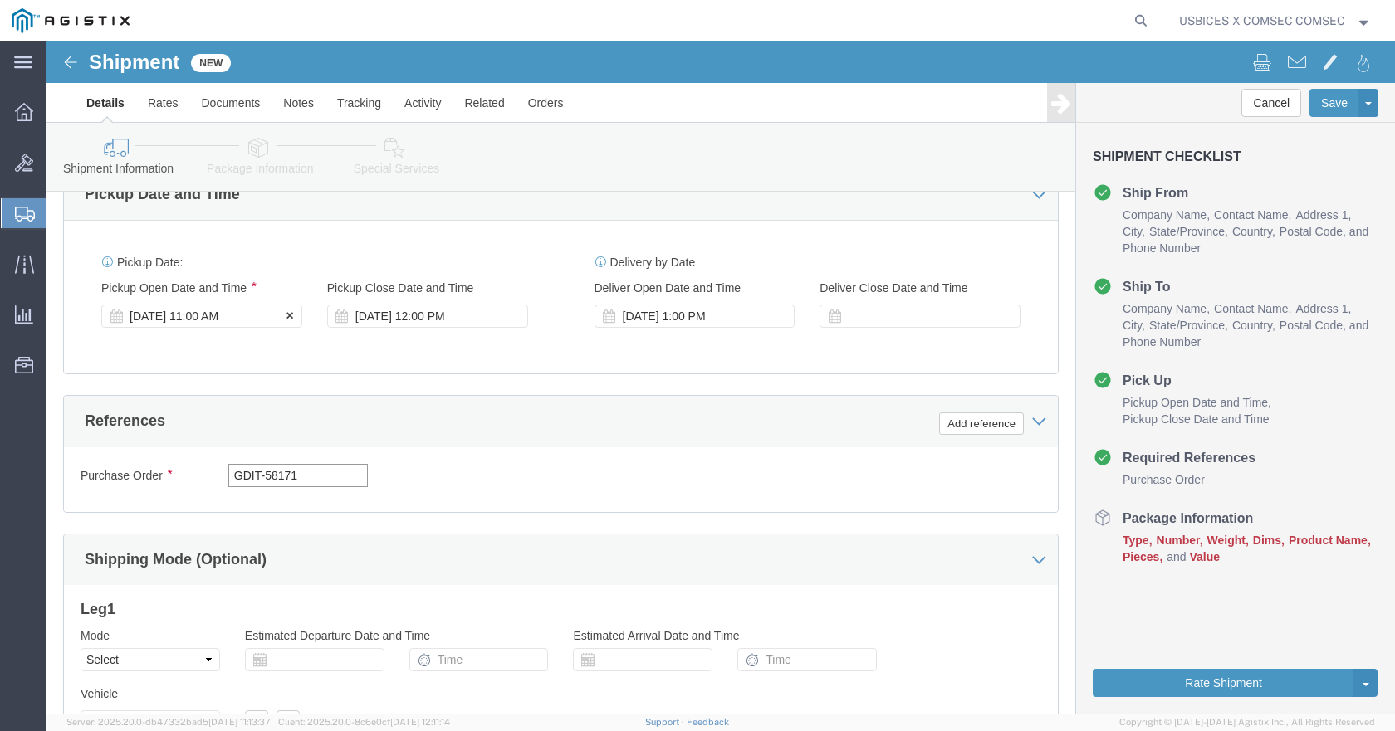
type input "GDIT-58171"
click div "[DATE] 11:00 AM"
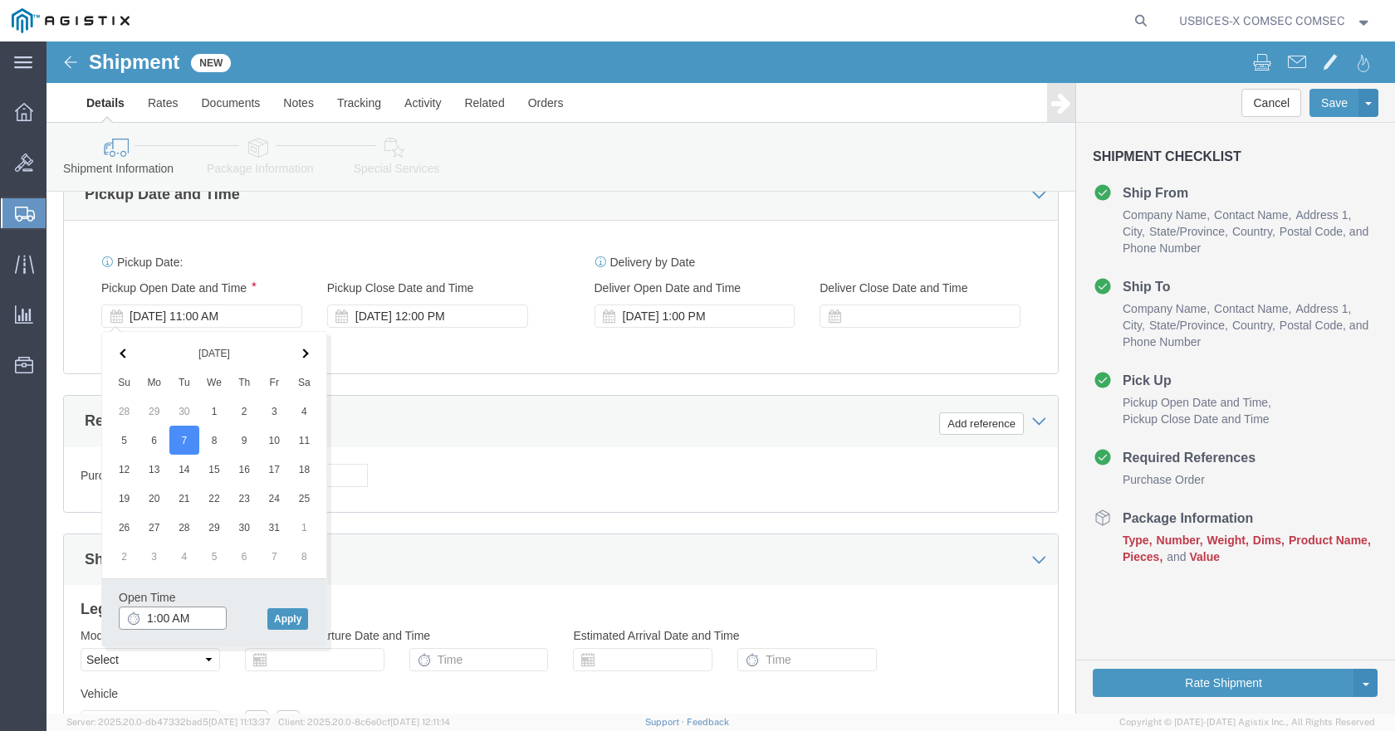
click input "1:00 AM"
type input "1:00 PM"
click button "Apply"
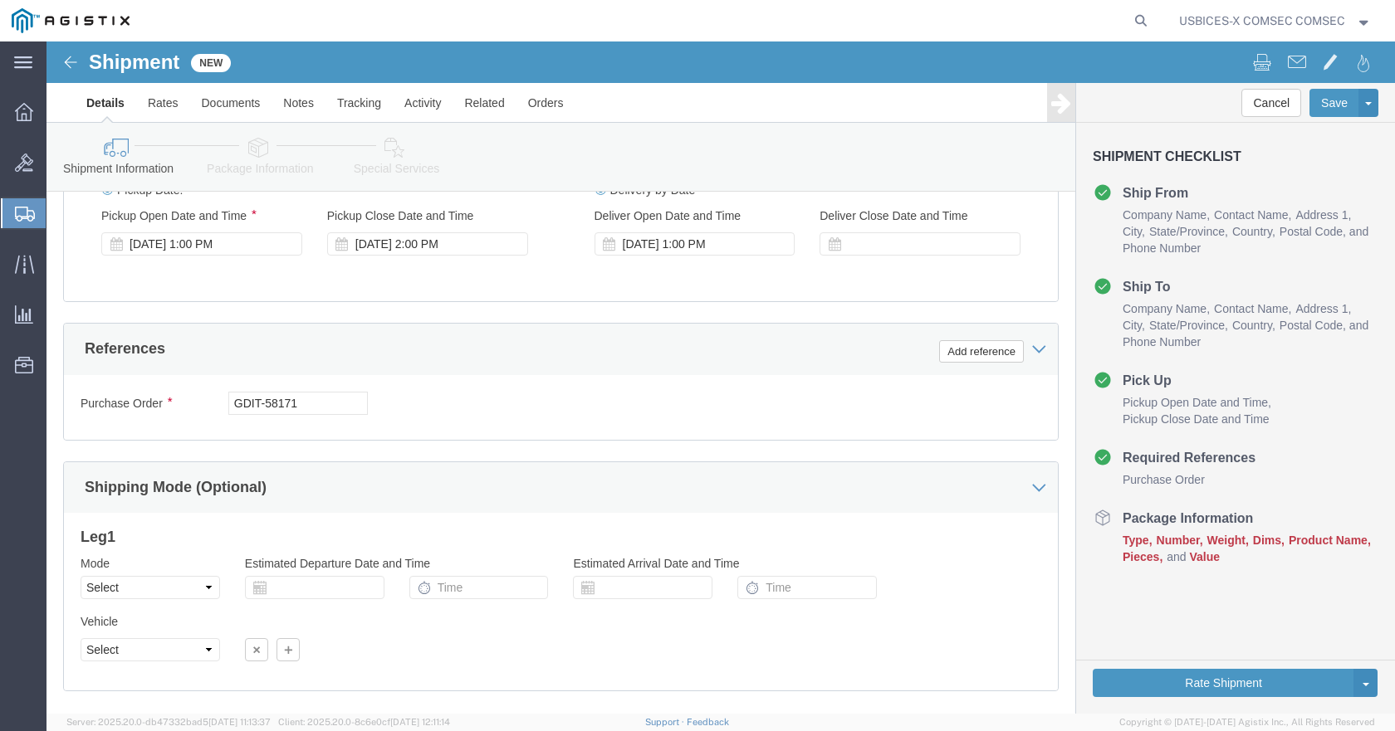
scroll to position [1152, 0]
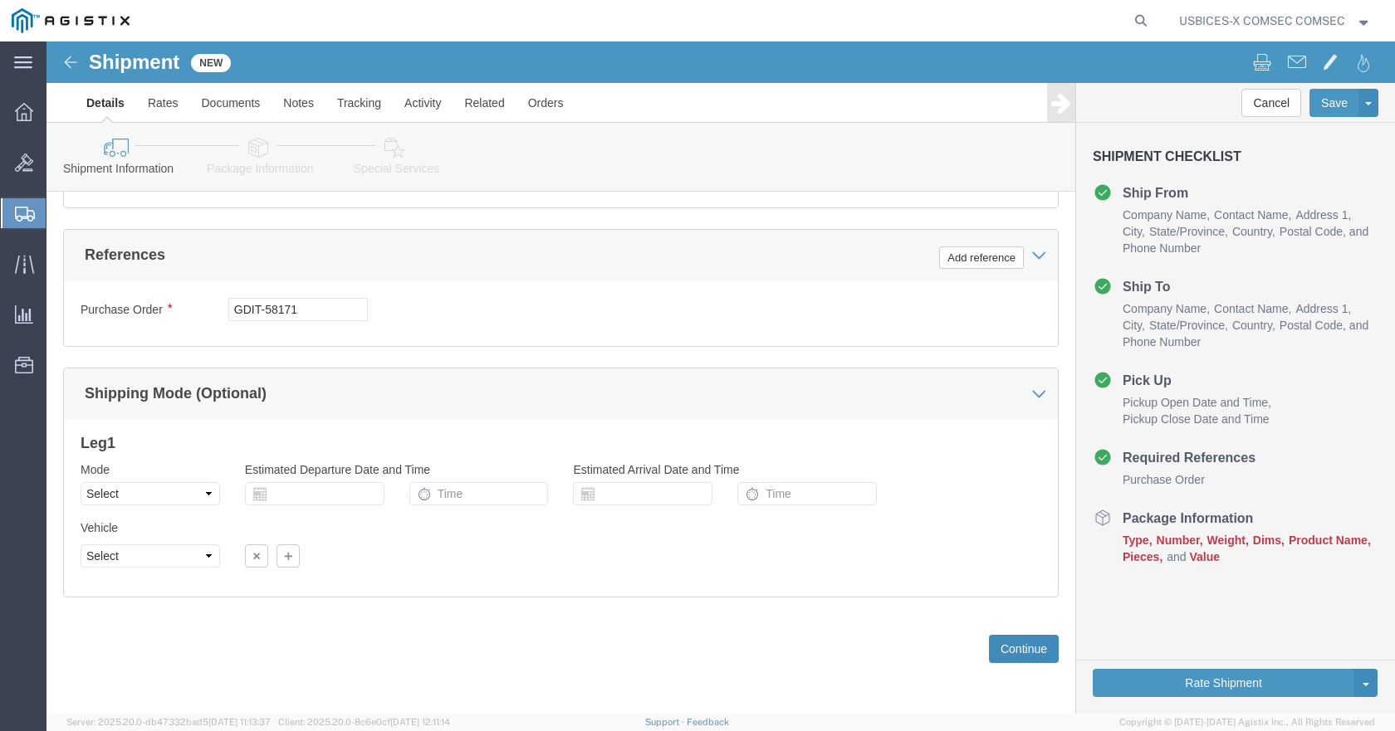
click button "Continue"
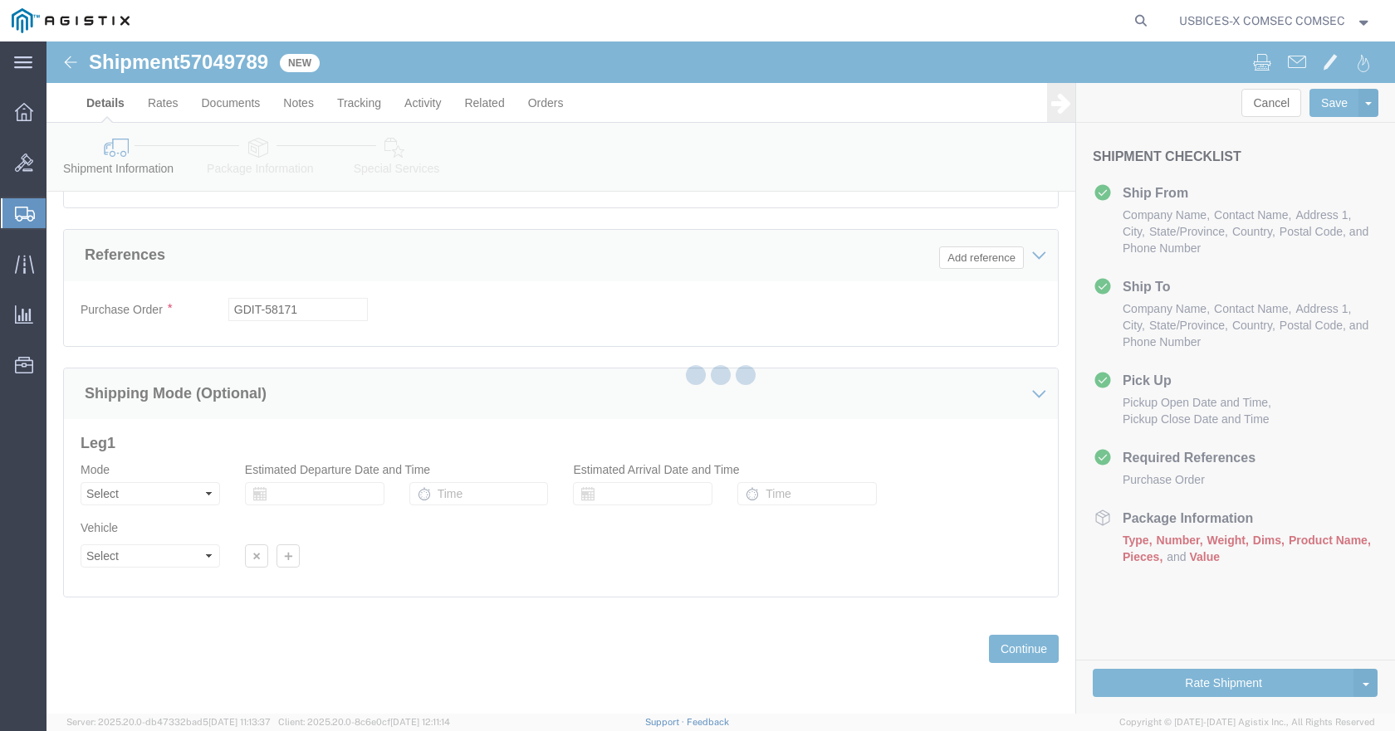
select select "59251"
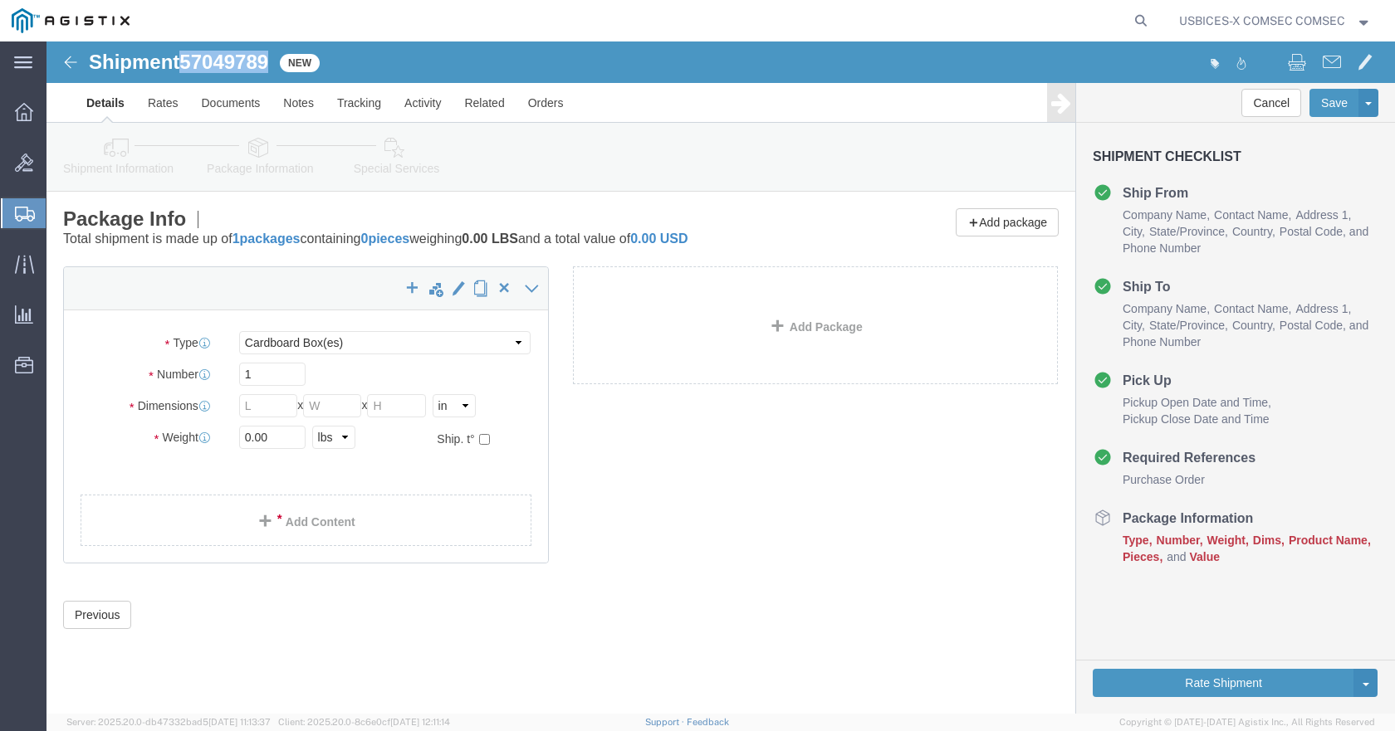
drag, startPoint x: 225, startPoint y: 19, endPoint x: 134, endPoint y: 20, distance: 90.5
click h1 "Shipment 57049789"
copy h1 "57049789"
click select "Select Bale(s) Basket(s) Bolt(s) Bottle(s) Buckets Bulk Bundle(s) Can(s) Cardbo…"
select select "YRPK"
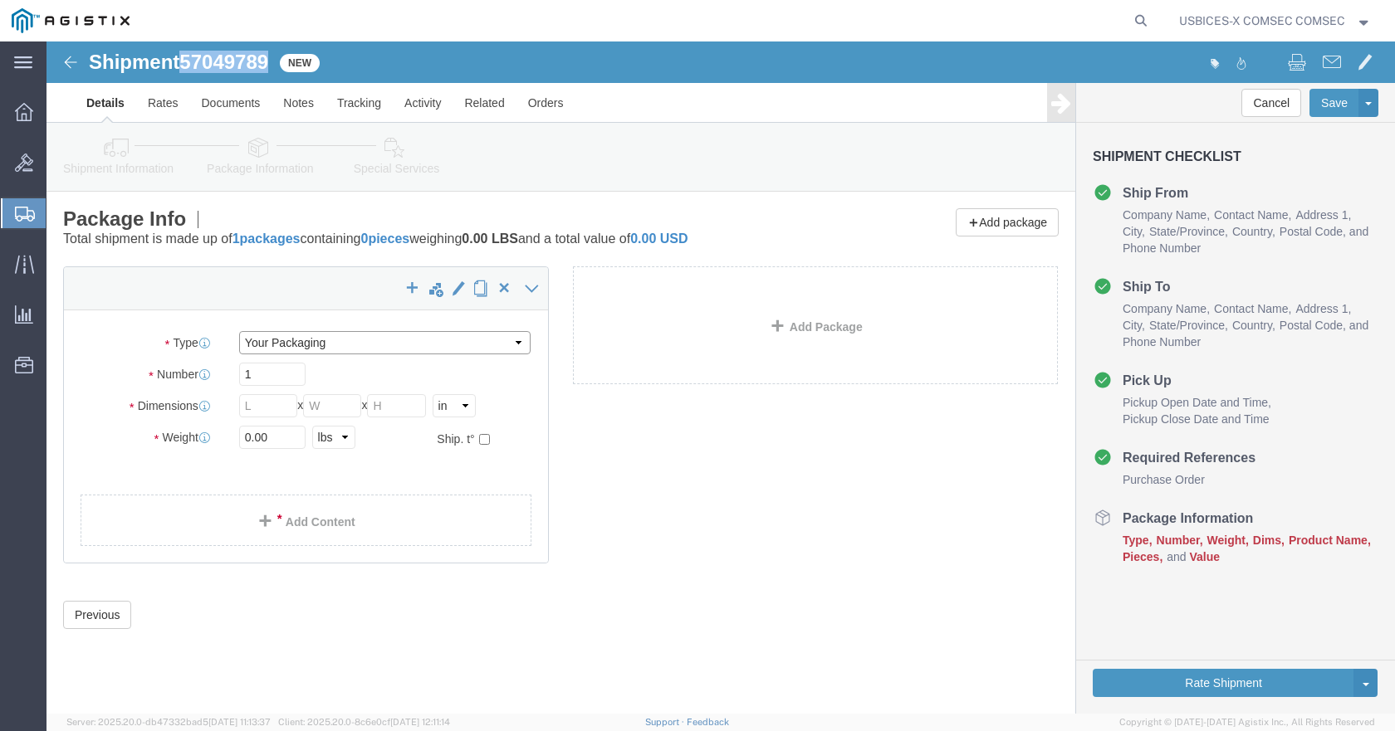
click select "Select Bale(s) Basket(s) Bolt(s) Bottle(s) Buckets Bulk Bundle(s) Can(s) Cardbo…"
click input "text"
type input "18"
type input "12"
type input "16"
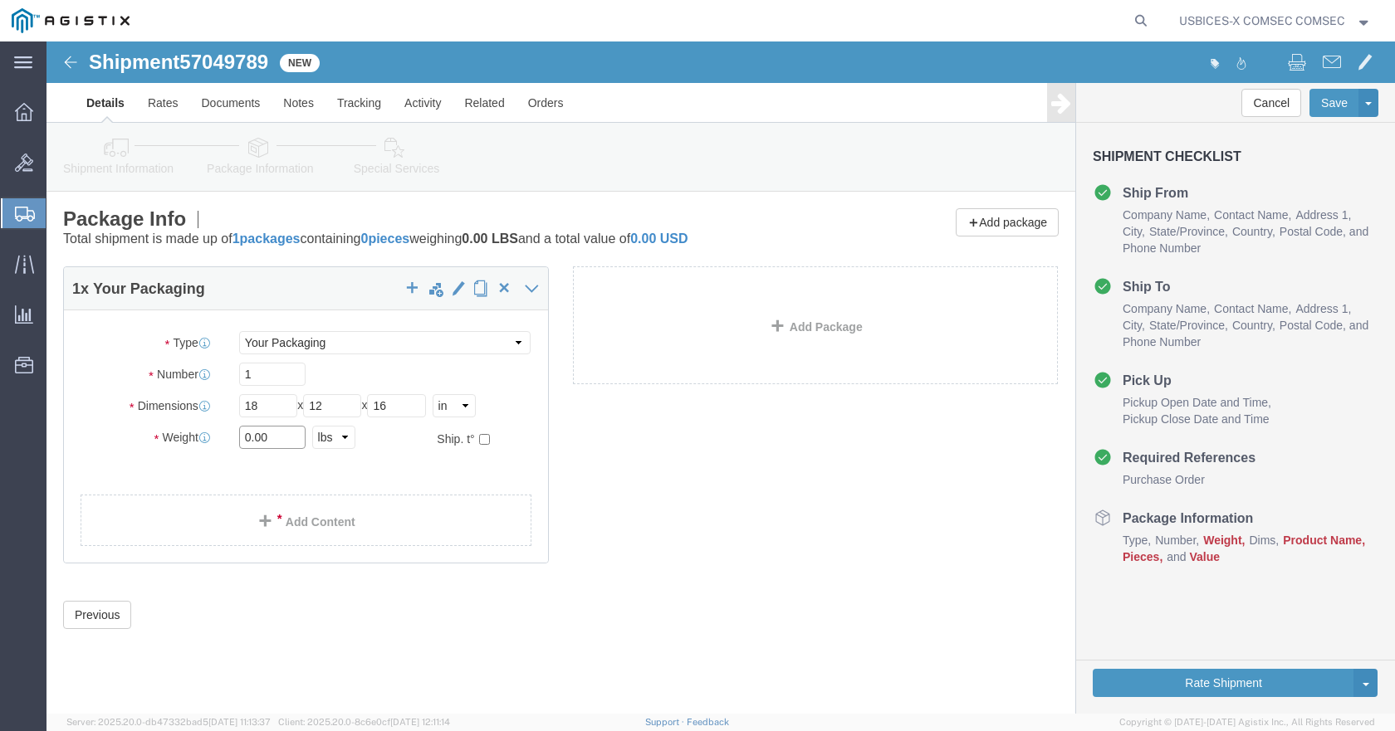
drag, startPoint x: 234, startPoint y: 387, endPoint x: 136, endPoint y: 389, distance: 98.0
click div "Weight 0.00 Select kgs lbs Ship. t°"
type input "14"
click link "Add Content"
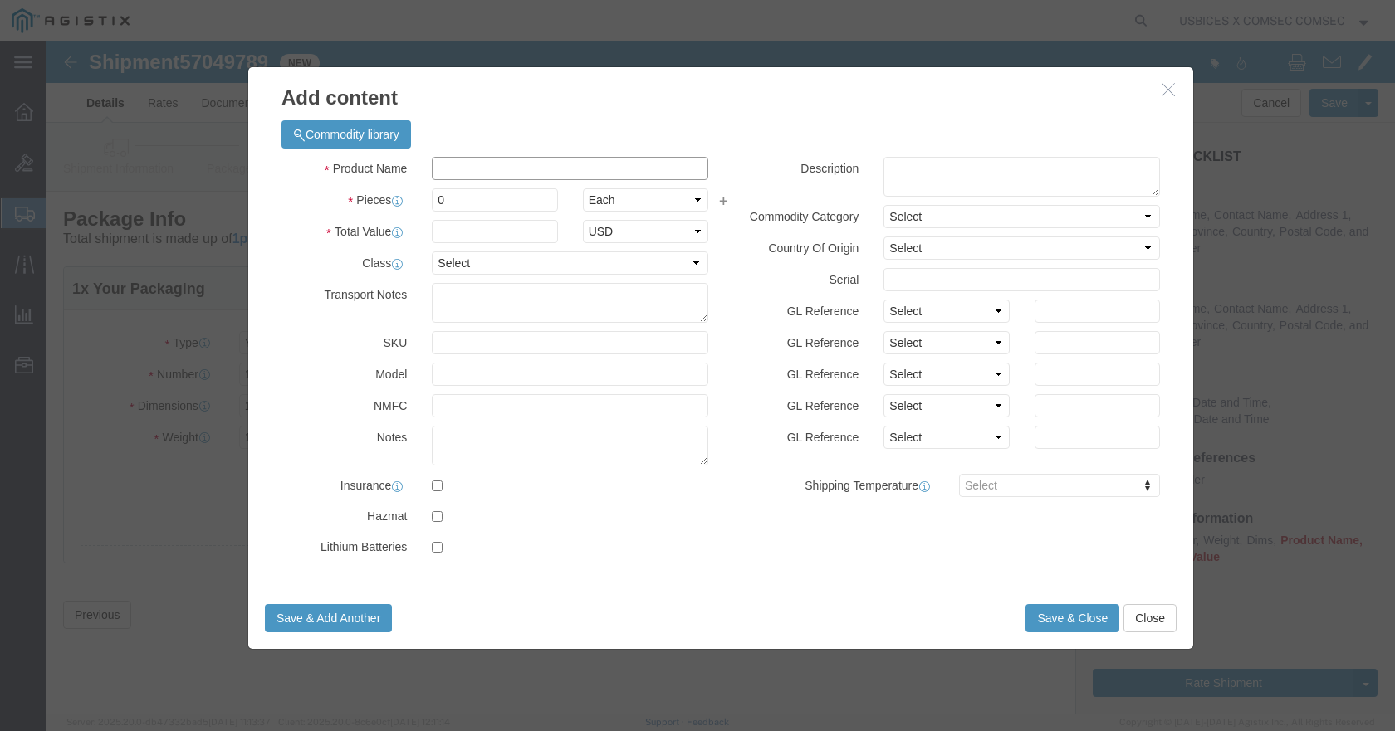
click input "text"
type input "KG"
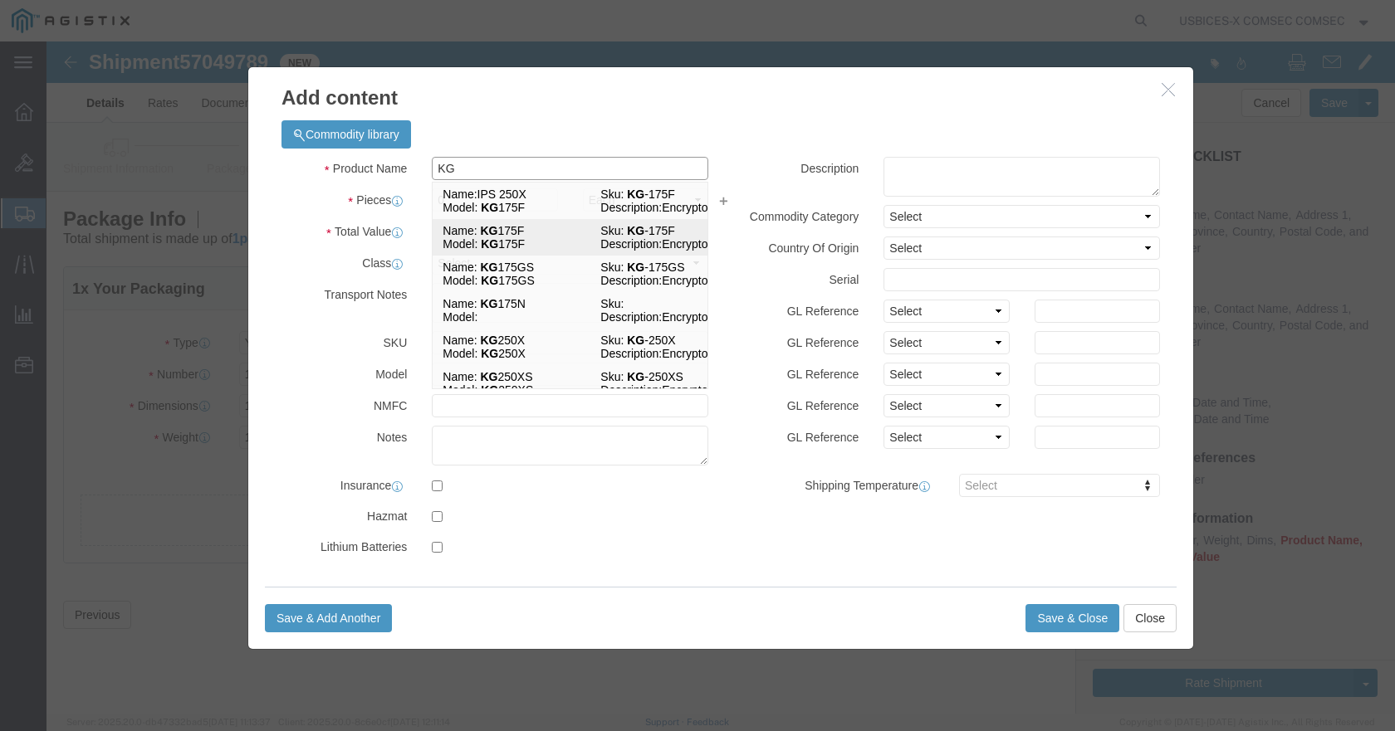
click td "Model: KG 175F"
checkbox input "true"
select select "USD"
select select "92.5"
select select "US"
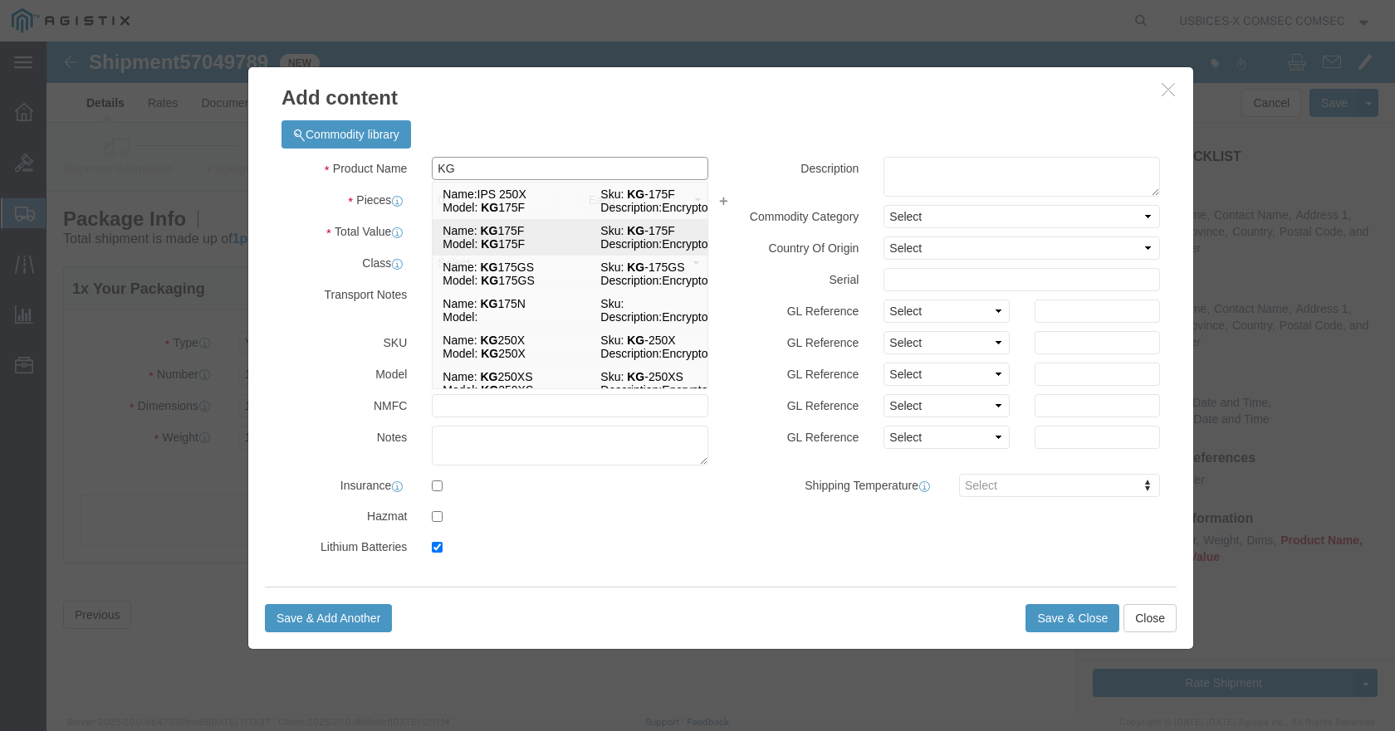
checkbox input "true"
type input "KG 175F"
type input "KG-175F"
type input "KG 175F"
type textarea "Encryptor"
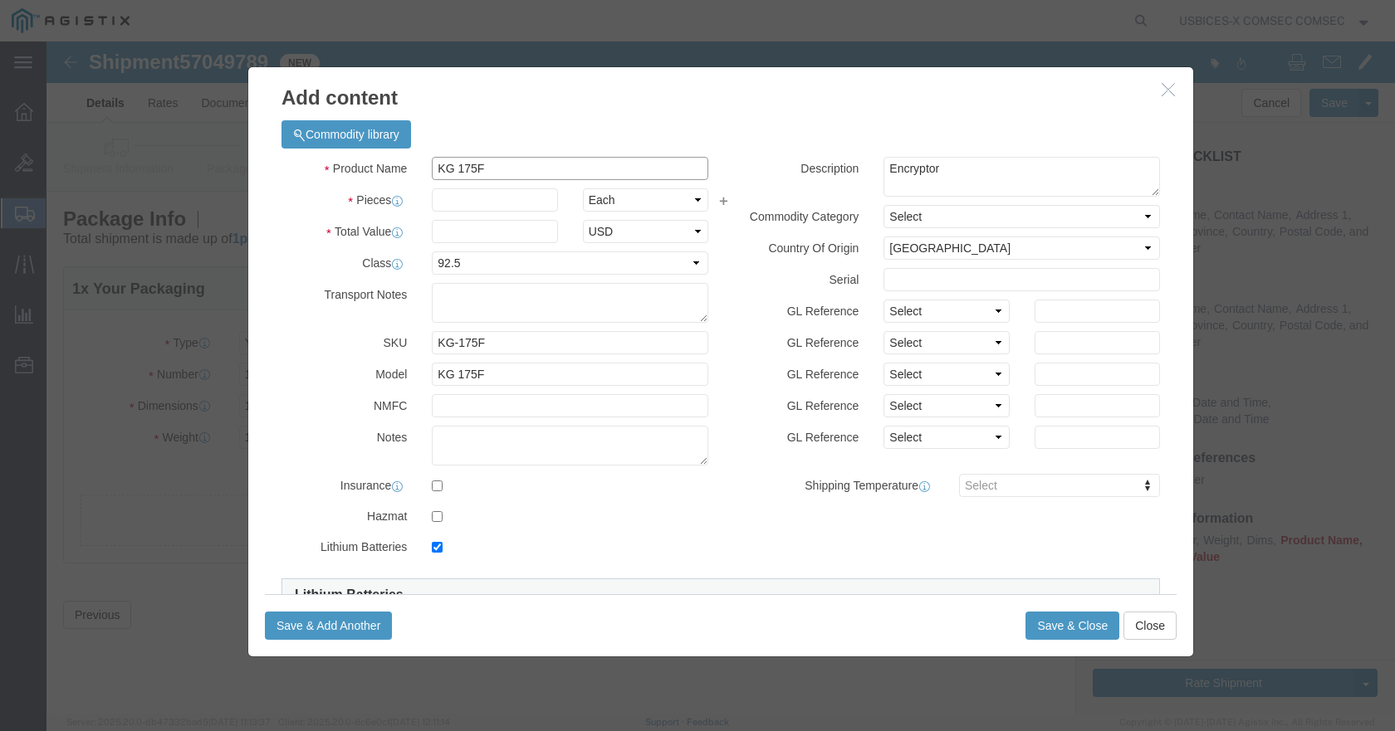
type input "KG 175F"
click textarea "Encryptor"
type textarea "Encryptor - FX100"
click textarea
type textarea "GDIT-58171"
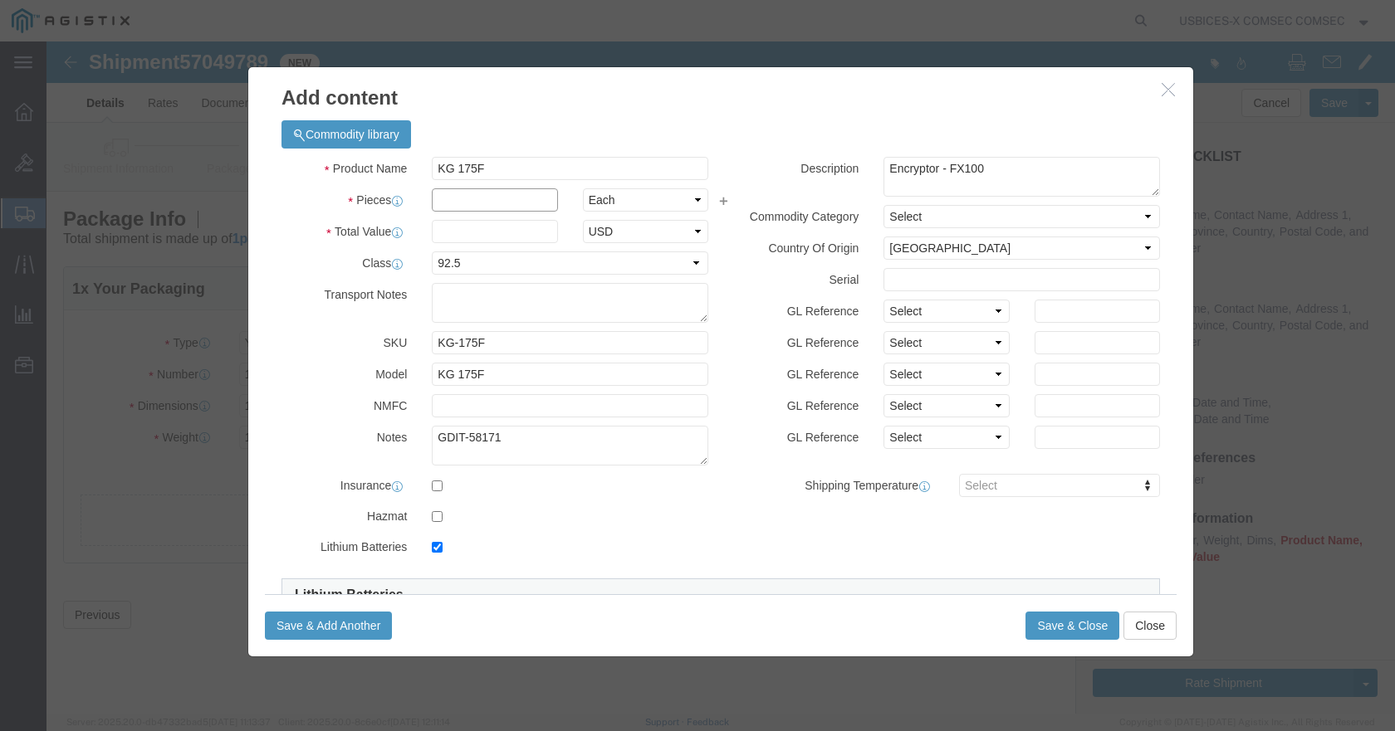
click input "text"
type input "2"
click input "checkbox"
checkbox input "false"
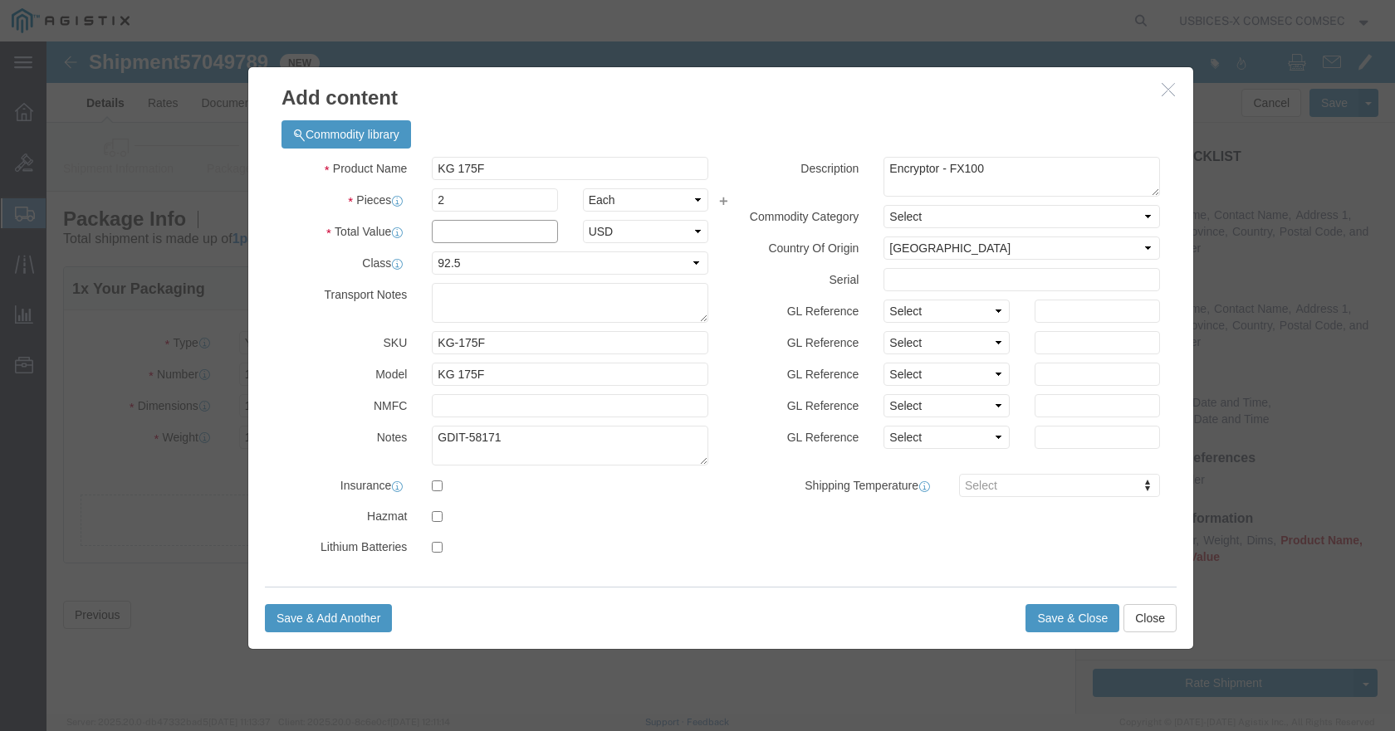
click input "text"
paste input "KG175F061910"
click input "KG175F061910,"
paste input "KG175F061911"
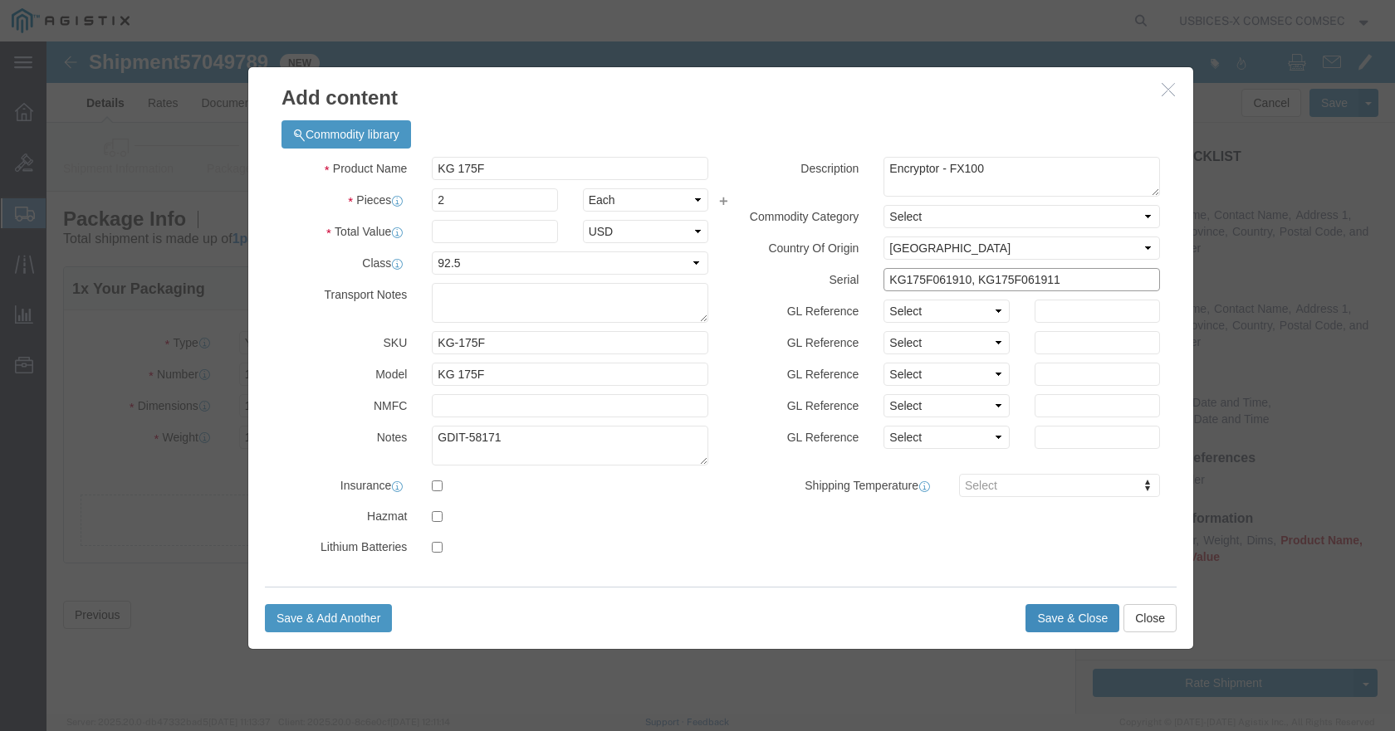
type input "KG175F061910, KG175F061911"
click button "Save & Close"
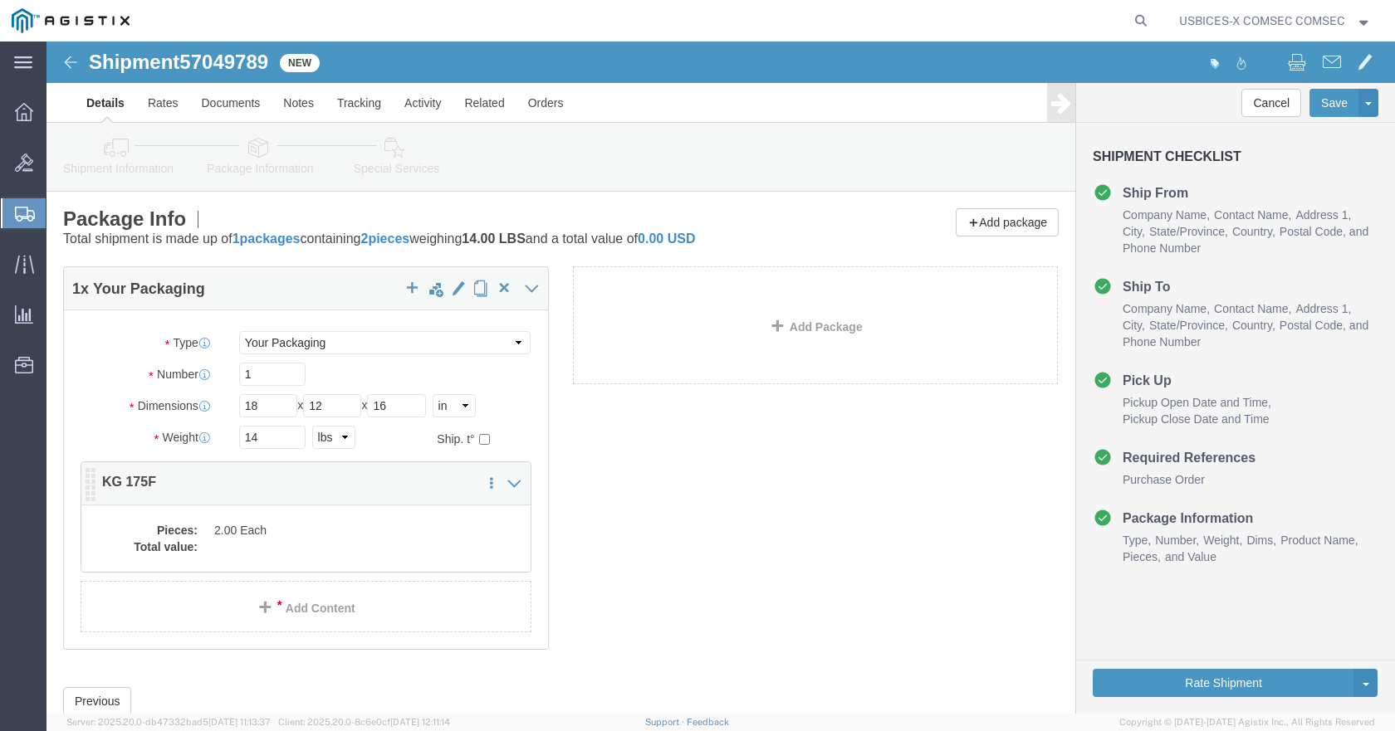
click dd
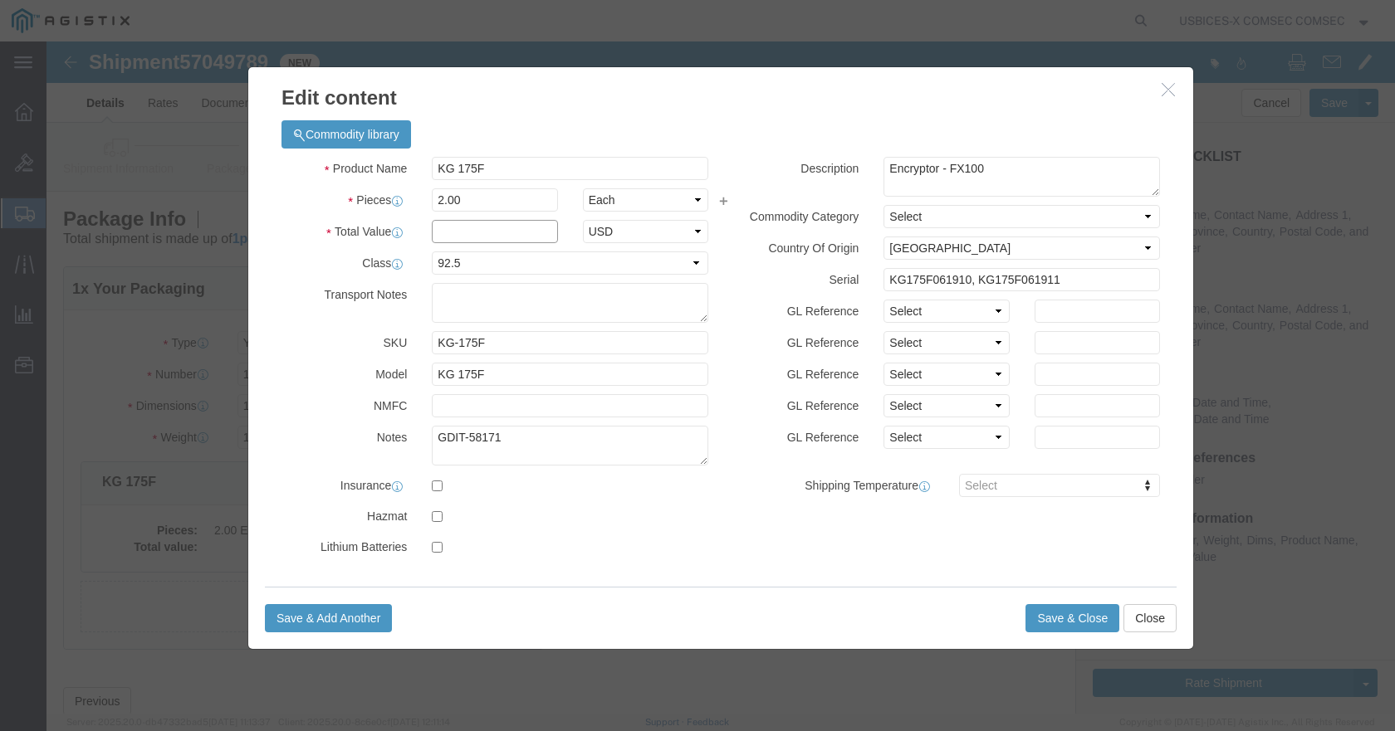
click input "text"
click div "Product Name KG 175F Pieces 2.00 Select Bag Barrels 100Board Feet Bottle Box Bl…"
click input "10495"
type input "10,495.0"
click button "Save & Close"
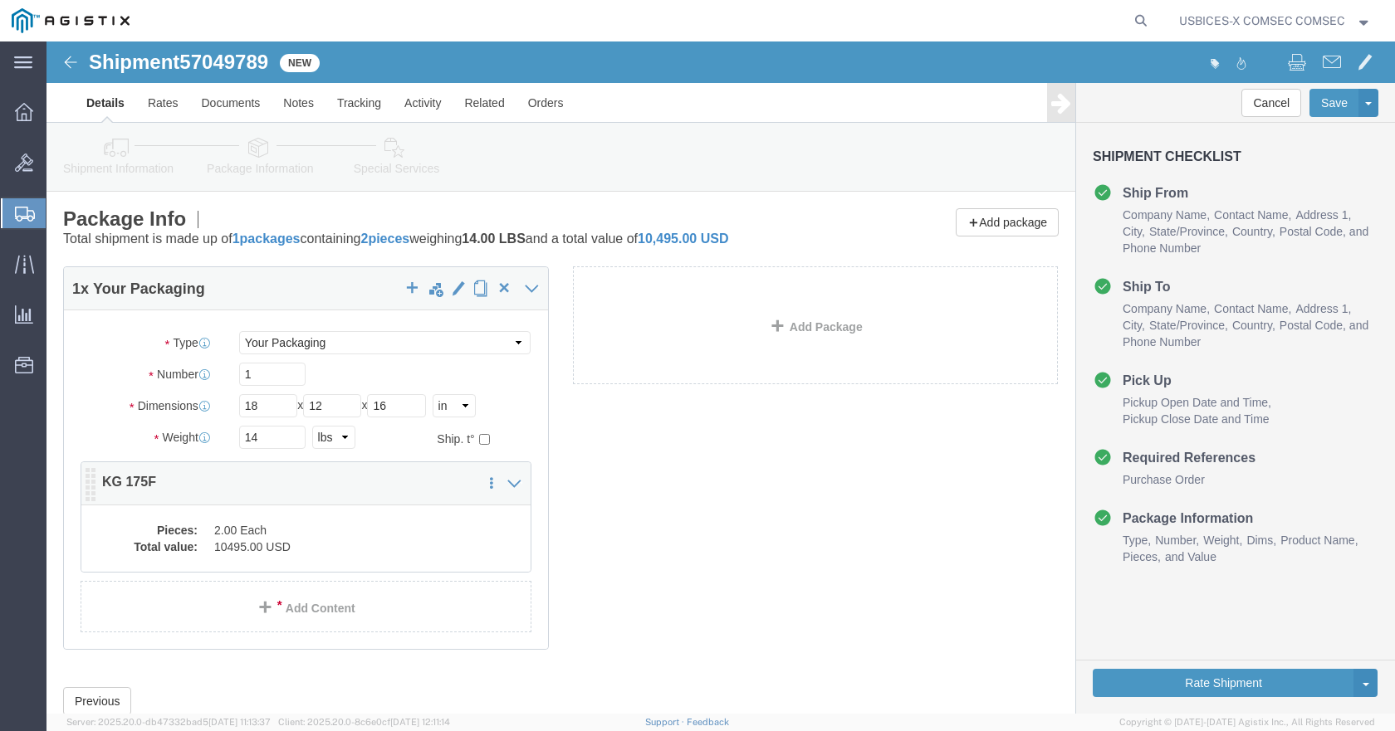
click dd "10495.00 USD"
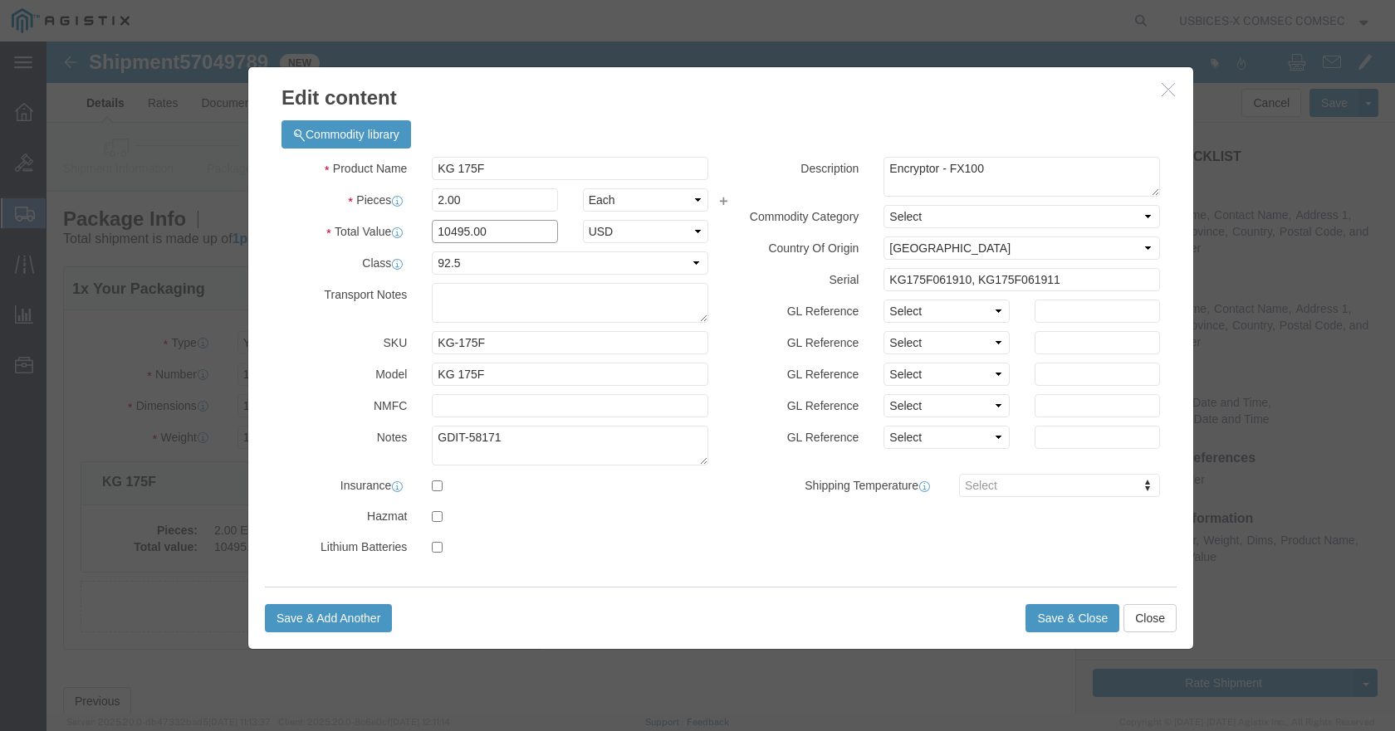
drag, startPoint x: 462, startPoint y: 188, endPoint x: 283, endPoint y: 194, distance: 178.6
click div "Total Value 10495.00 Select ADP AED AFN ALL AMD AOA ARS ATS AUD AWG AZN BAM BBD…"
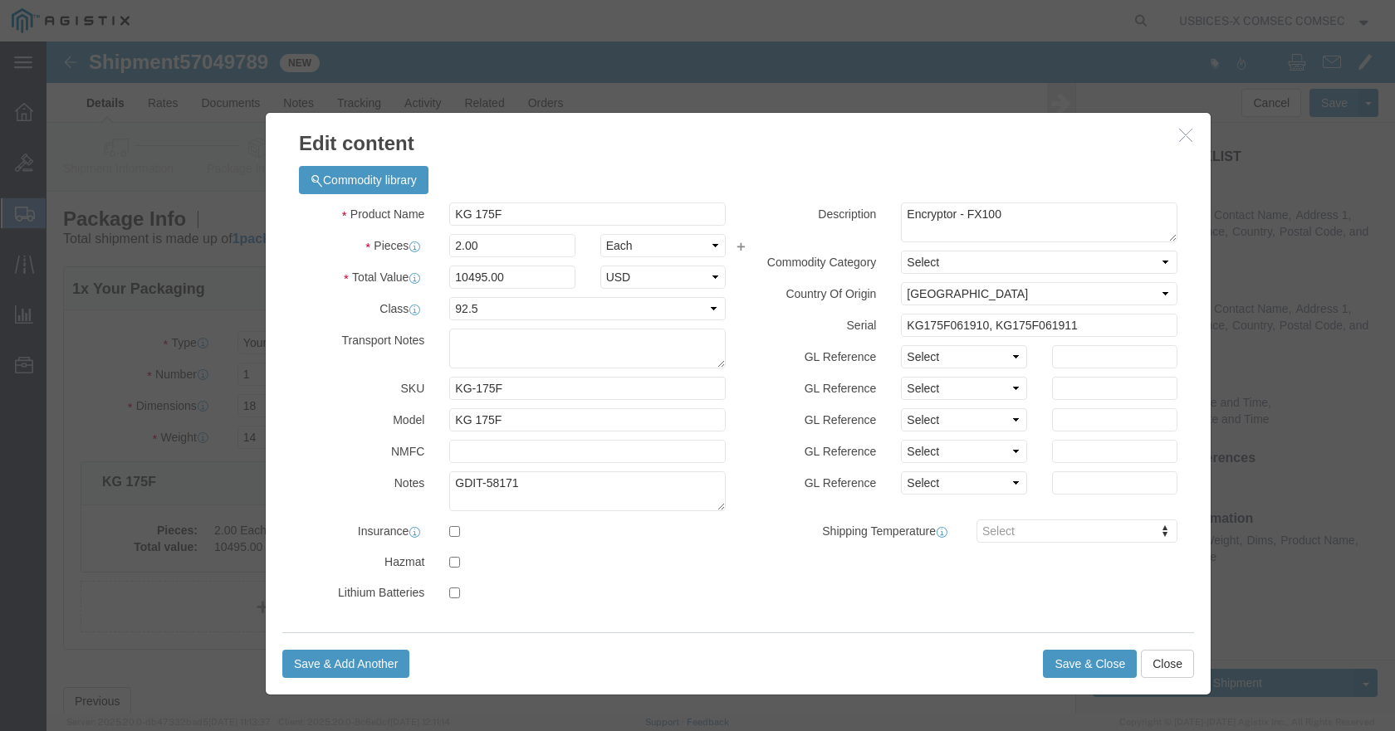
drag, startPoint x: 586, startPoint y: 48, endPoint x: 603, endPoint y: 94, distance: 48.9
click h3 "Edit content"
type input "20990.0"
click button "Save & Close"
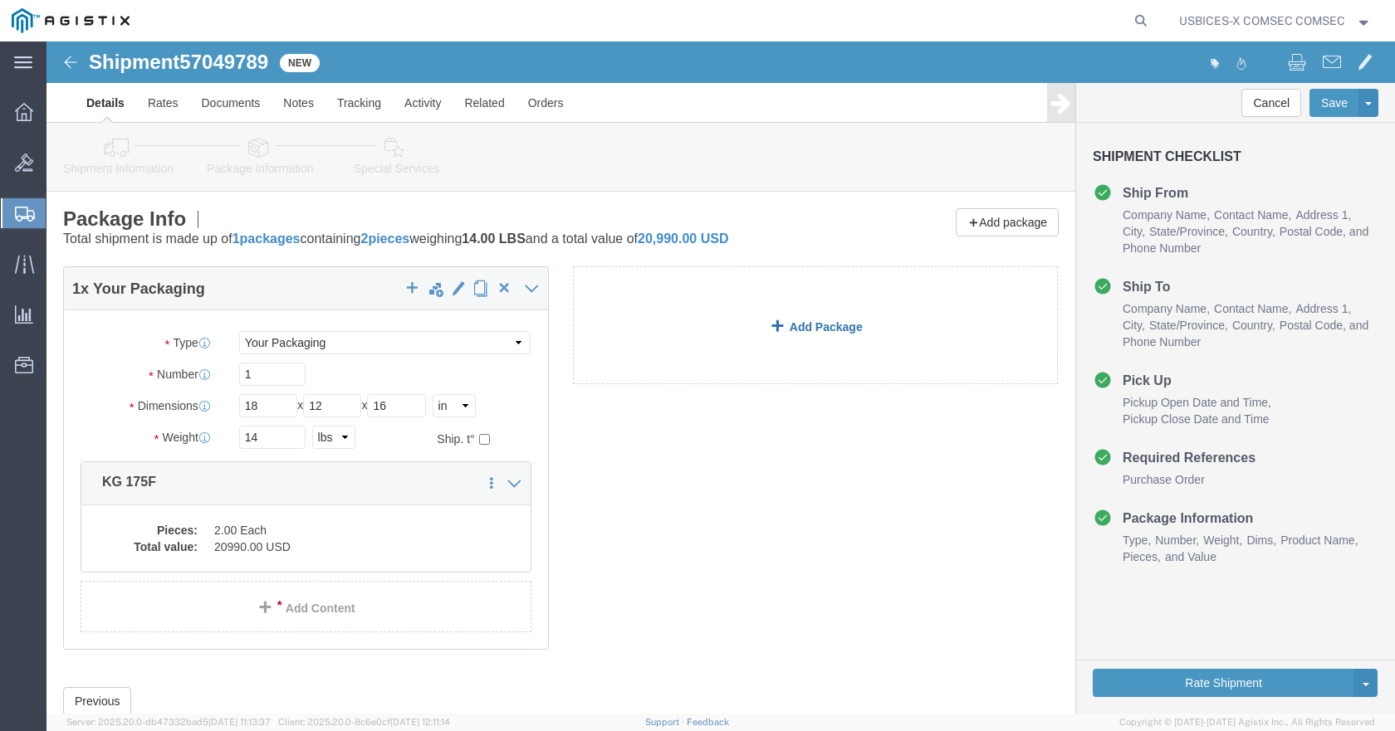
click link "Add Package"
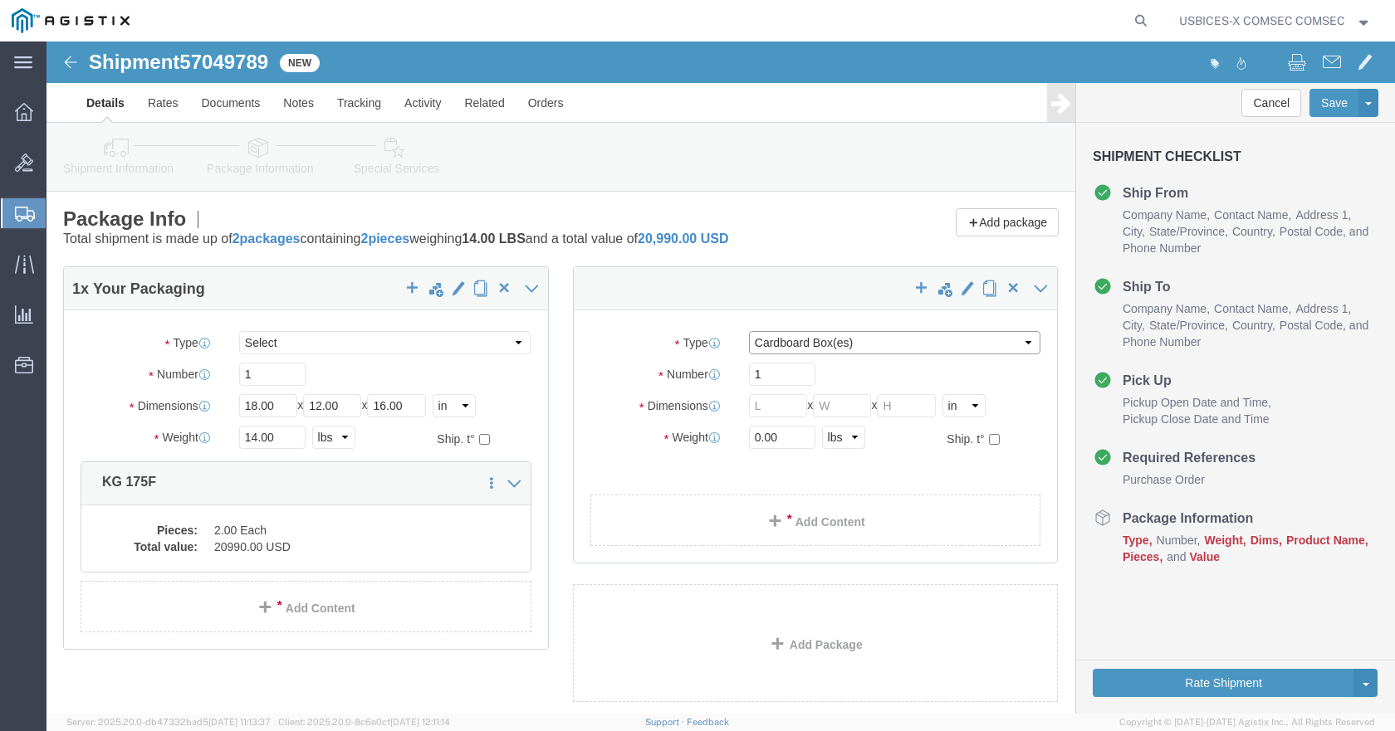
click select "Select Bale(s) Basket(s) Bolt(s) Bottle(s) Buckets Bulk Bundle(s) Can(s) Cardbo…"
select select "YRPK"
click select "Select Bale(s) Basket(s) Bolt(s) Bottle(s) Buckets Bulk Bundle(s) Can(s) Cardbo…"
click input "text"
type input "18"
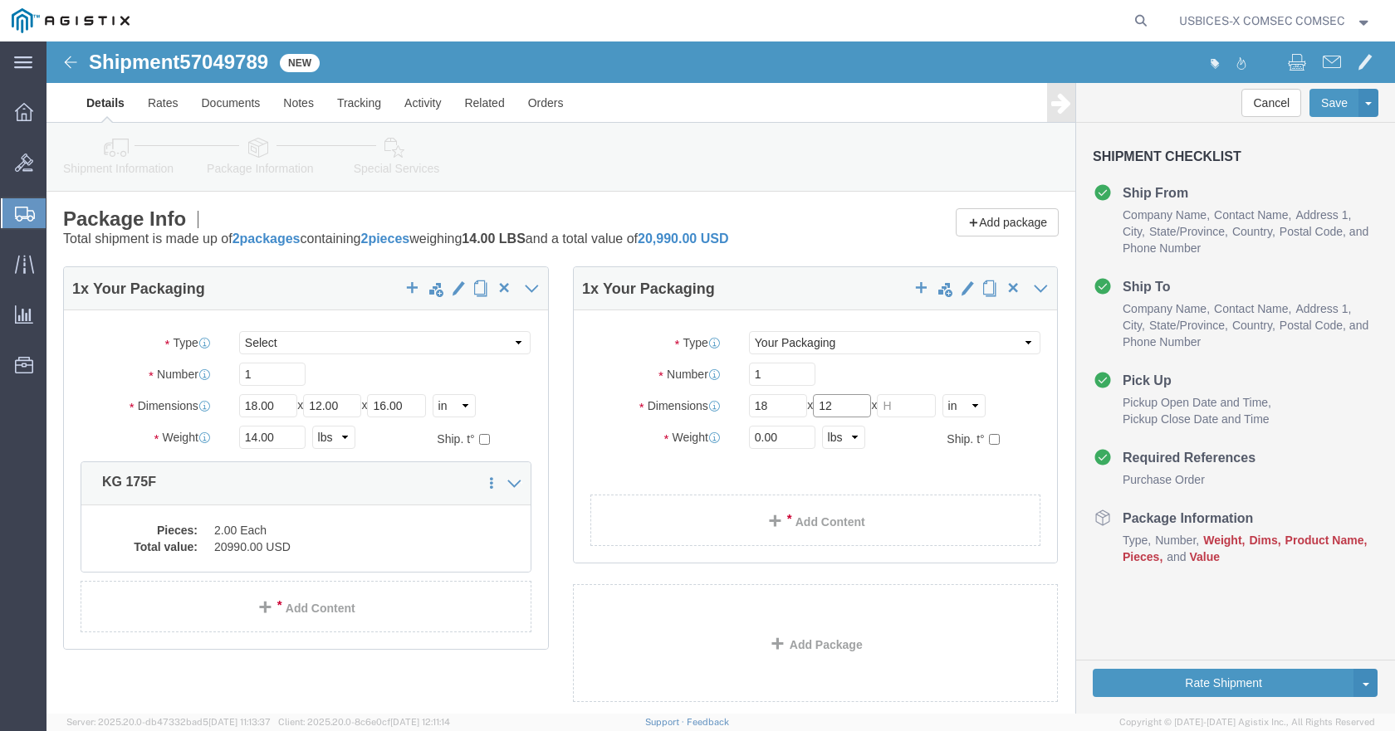
type input "12"
type input "16"
type input "14"
click link "Add Content"
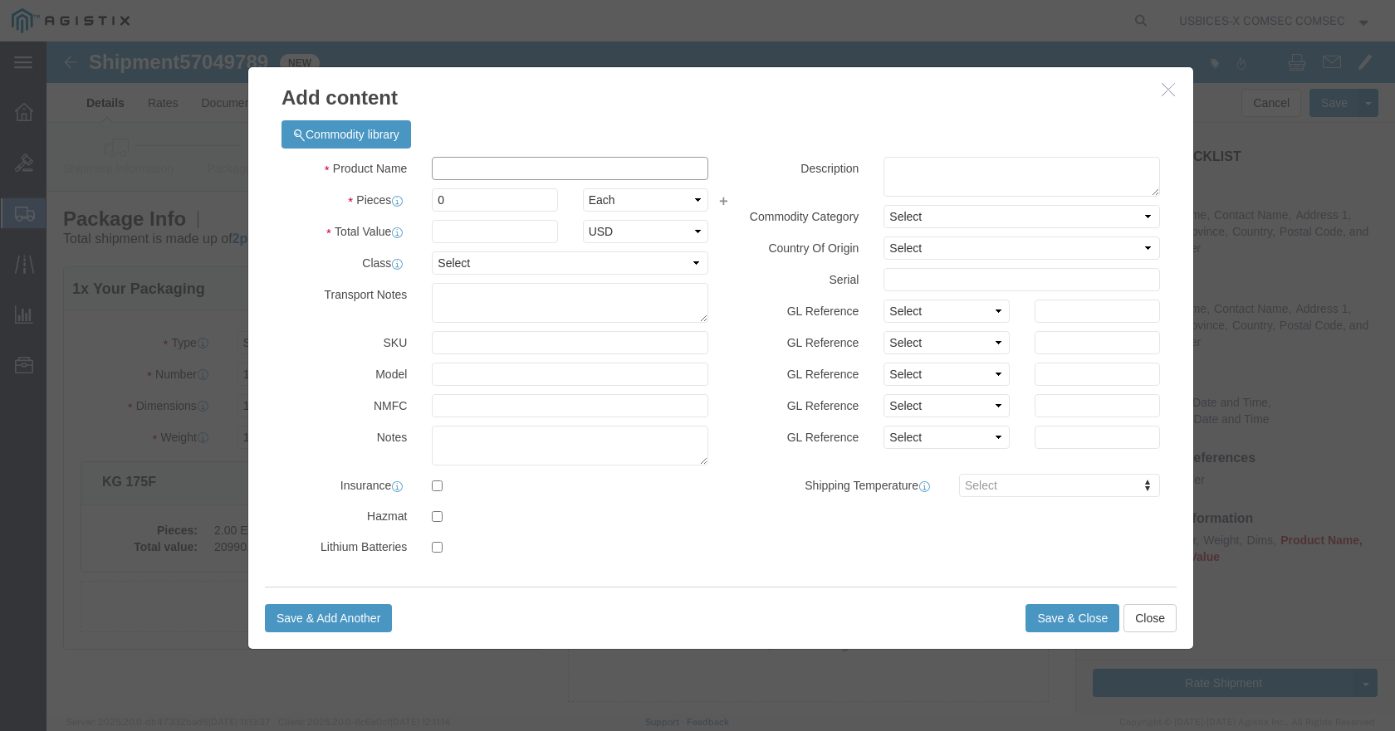
click input "text"
type input "KG"
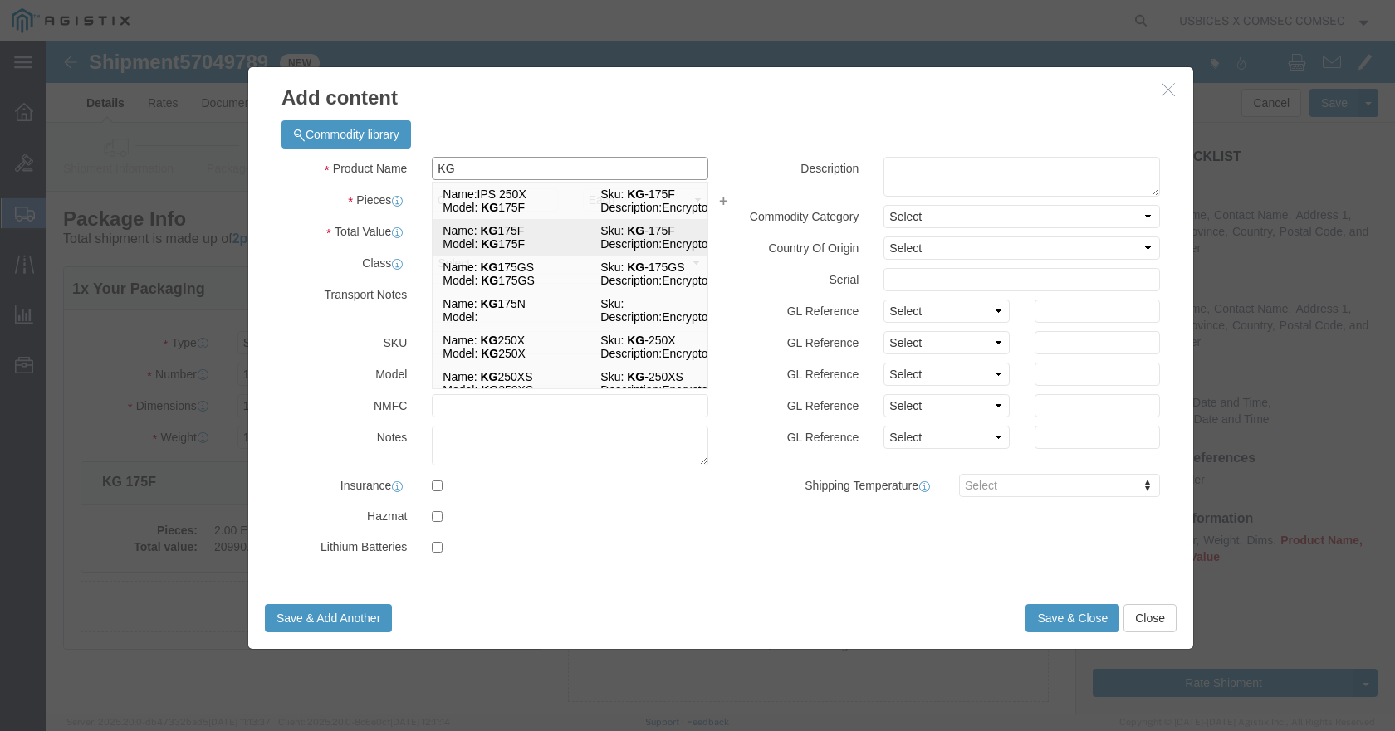
click td "Name: KG 175F"
checkbox input "true"
select select "USD"
select select "92.5"
select select "US"
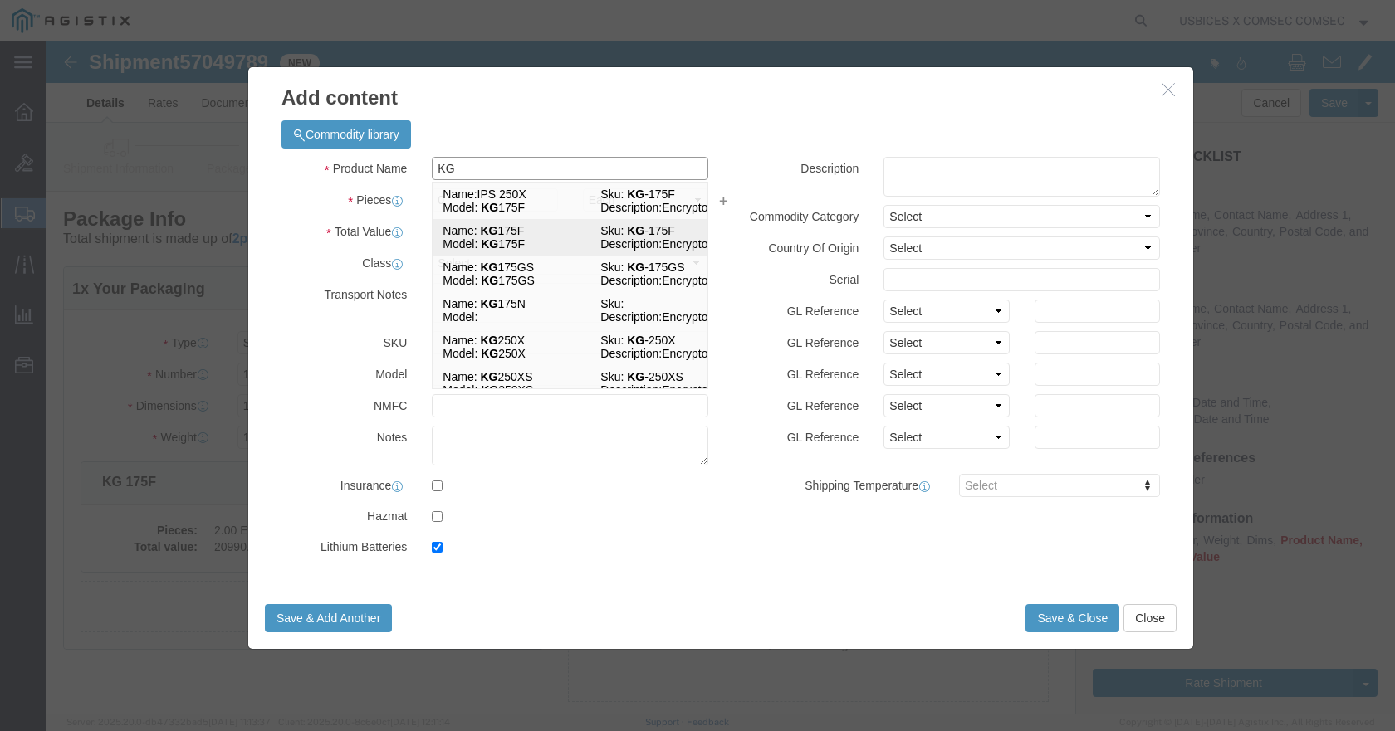
checkbox input "true"
type input "KG 175F"
type input "KG-175F"
type input "KG 175F"
type textarea "Encryptor"
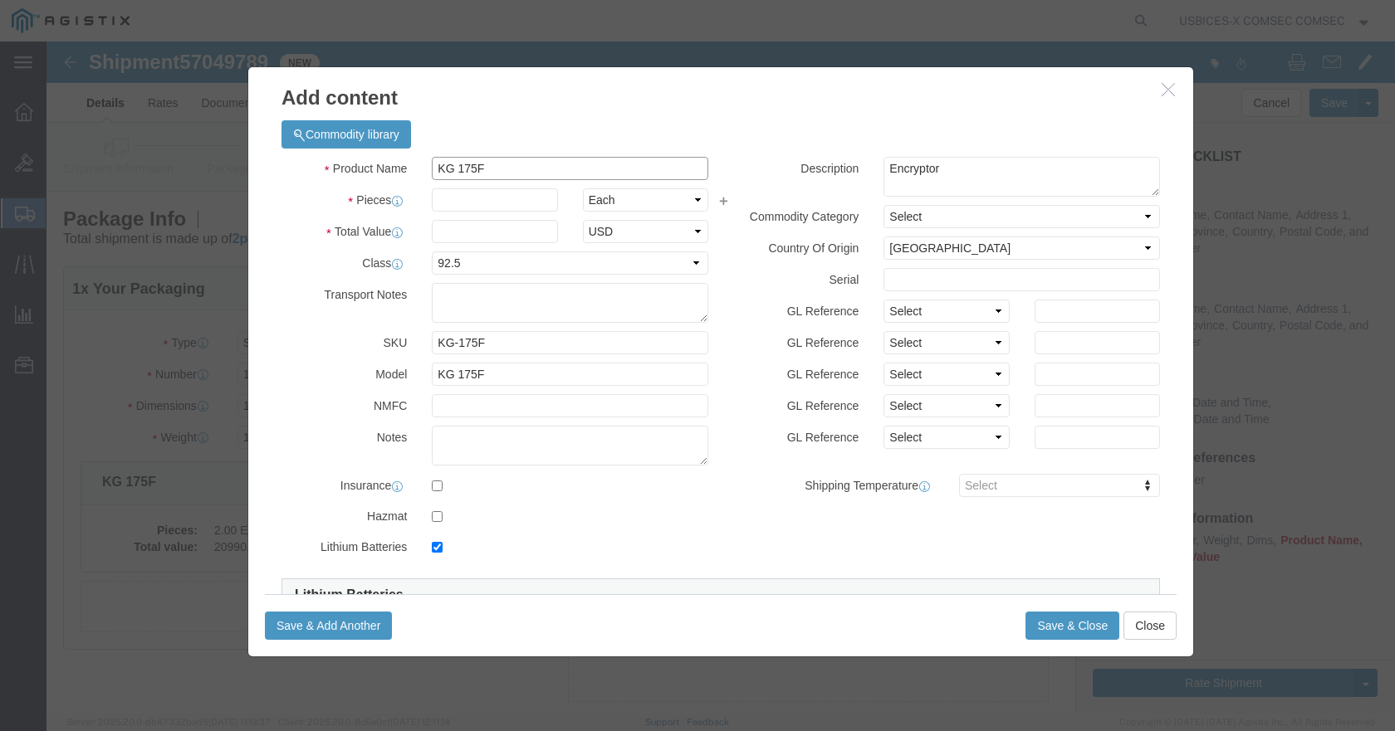
type input "KG 175F"
click textarea "Encryptor"
type textarea "Encryptor - FX100"
click input "text"
type input "2"
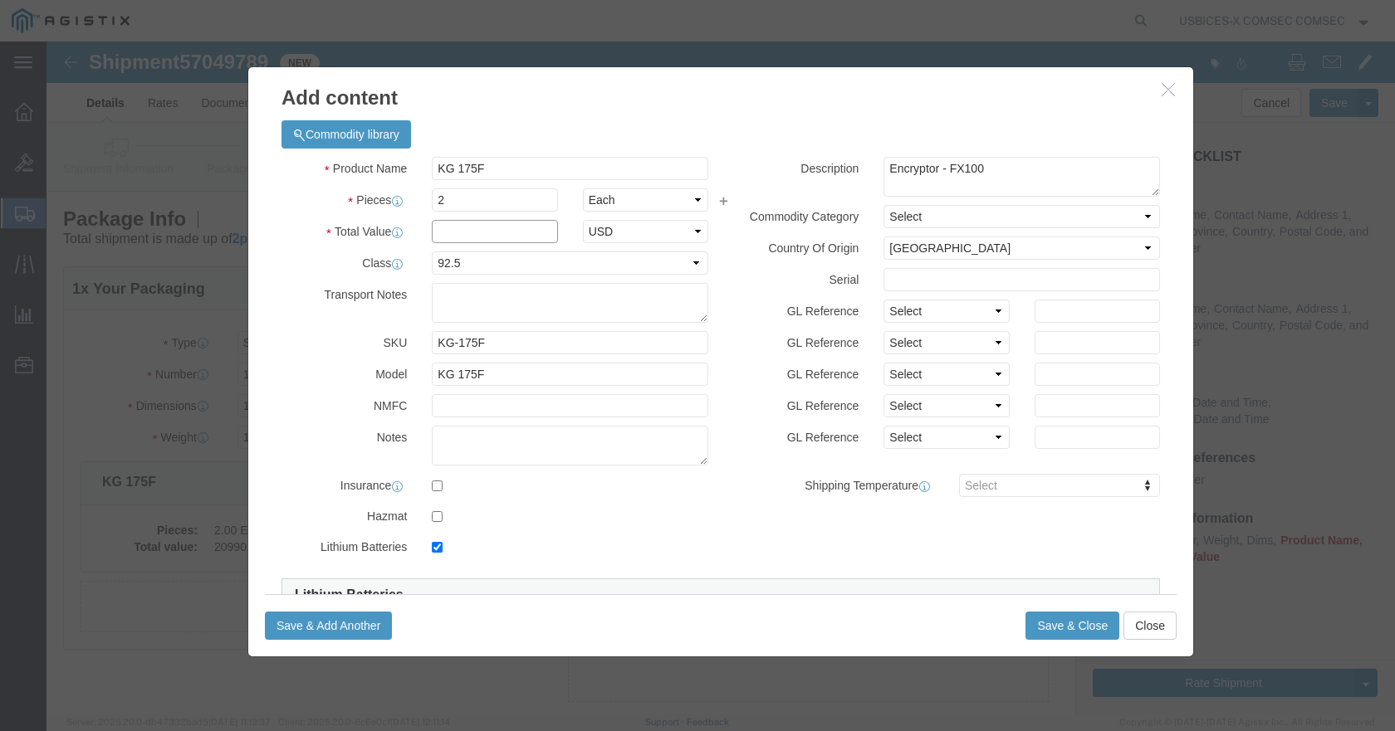
click input "text"
drag, startPoint x: 468, startPoint y: 85, endPoint x: 922, endPoint y: 121, distance: 455.4
click div "Commodity library Product Name KG 175F KG Pieces 2 Select Bag Barrels 100Board …"
click h3 "Add content"
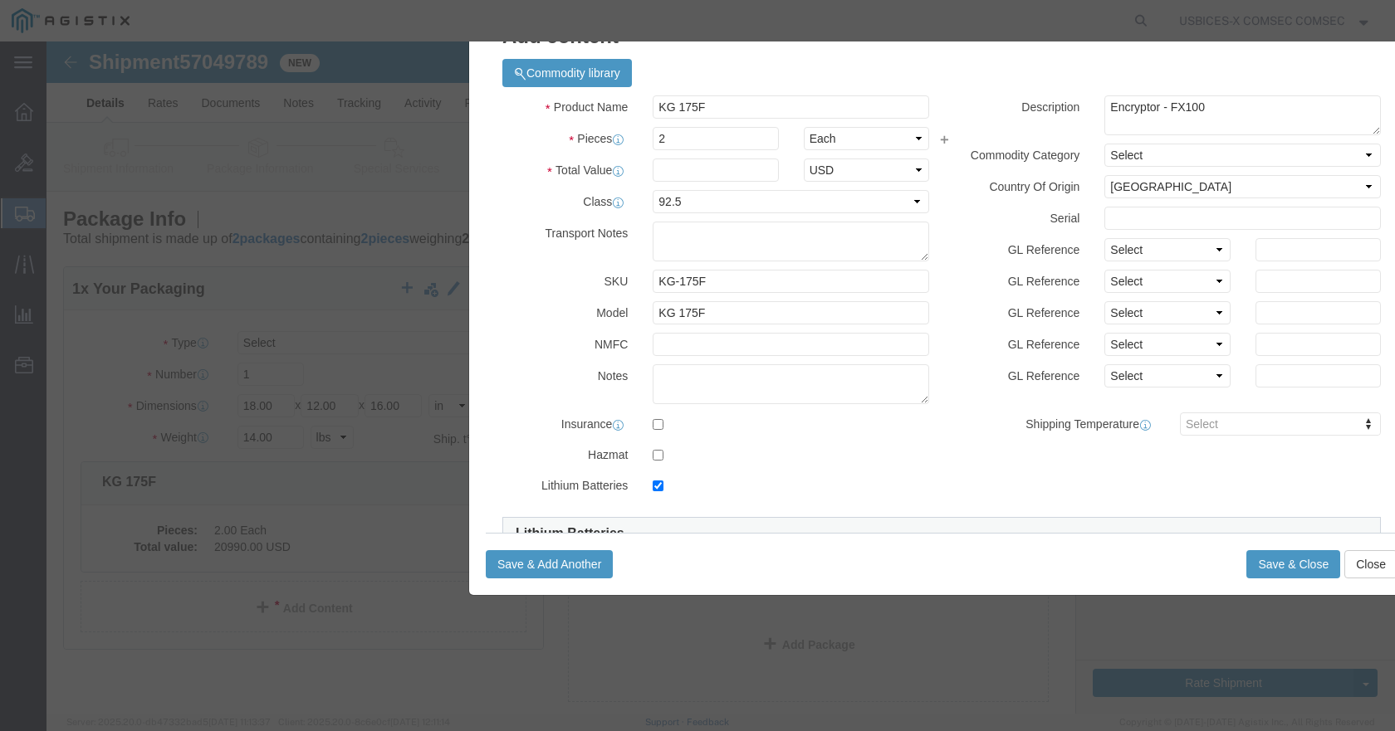
drag, startPoint x: 415, startPoint y: 53, endPoint x: 636, endPoint y: -8, distance: 229.2
click html "Shipment 57049789 New Details Rates Documents Notes Tracking Activity Related O…"
click input "text"
type input "20990.0"
click textarea
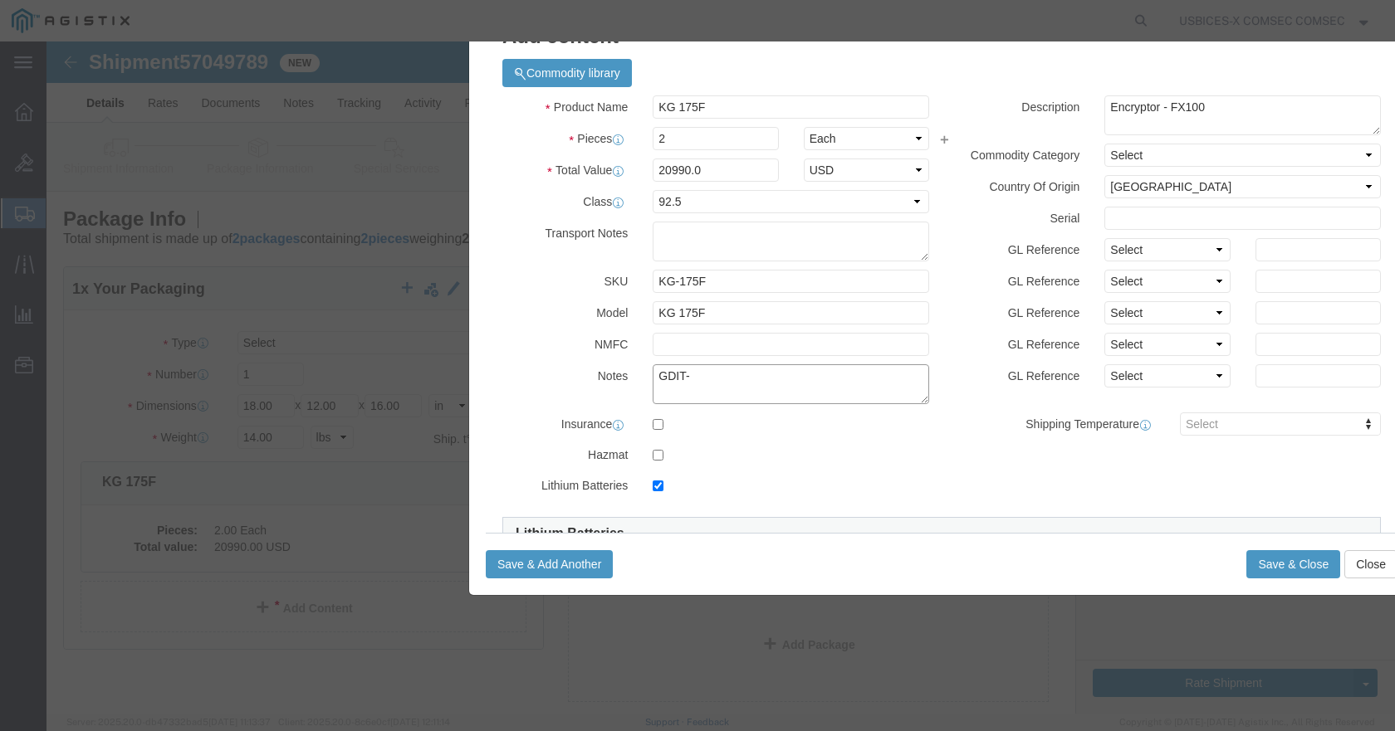
click textarea "GDIT-"
type textarea "GDIT-58171"
click input "text"
paste input "KG175F061912"
click input "KG175F061912,"
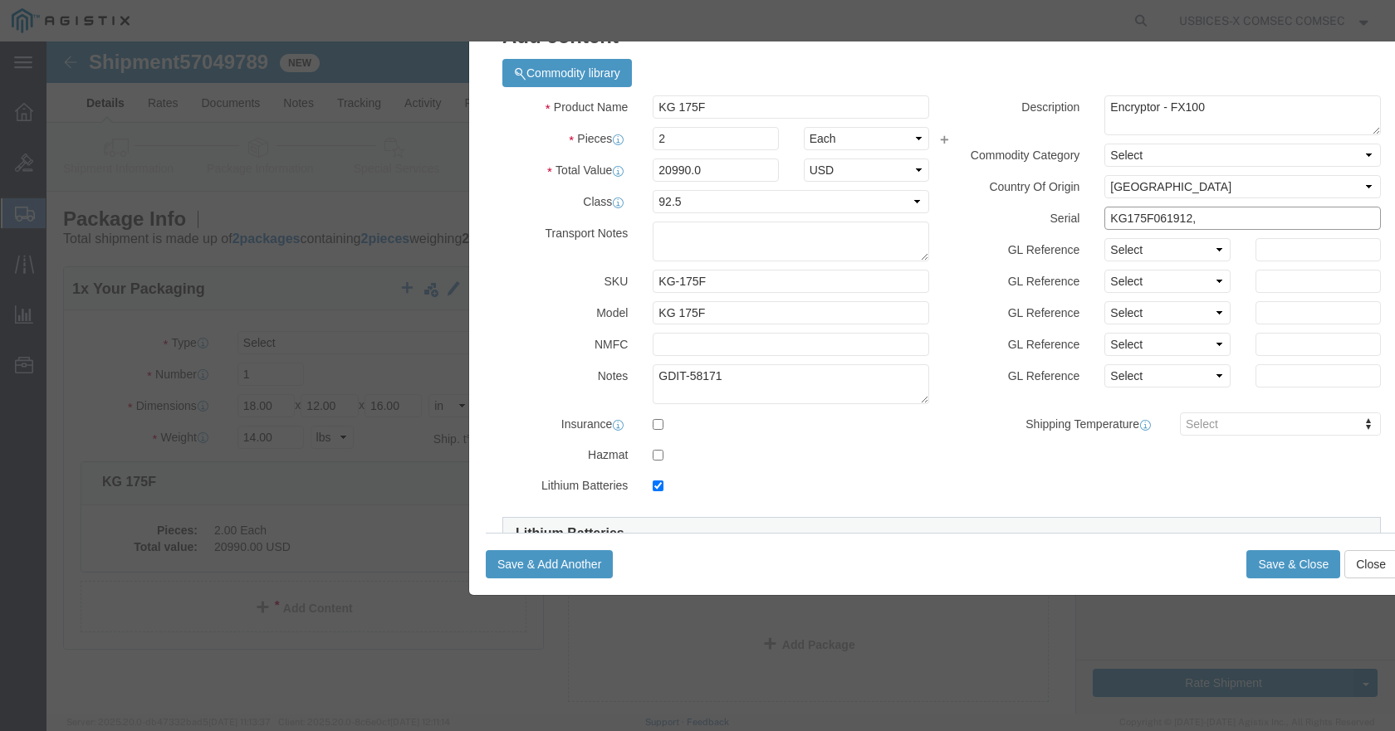
paste input "KG175F061913"
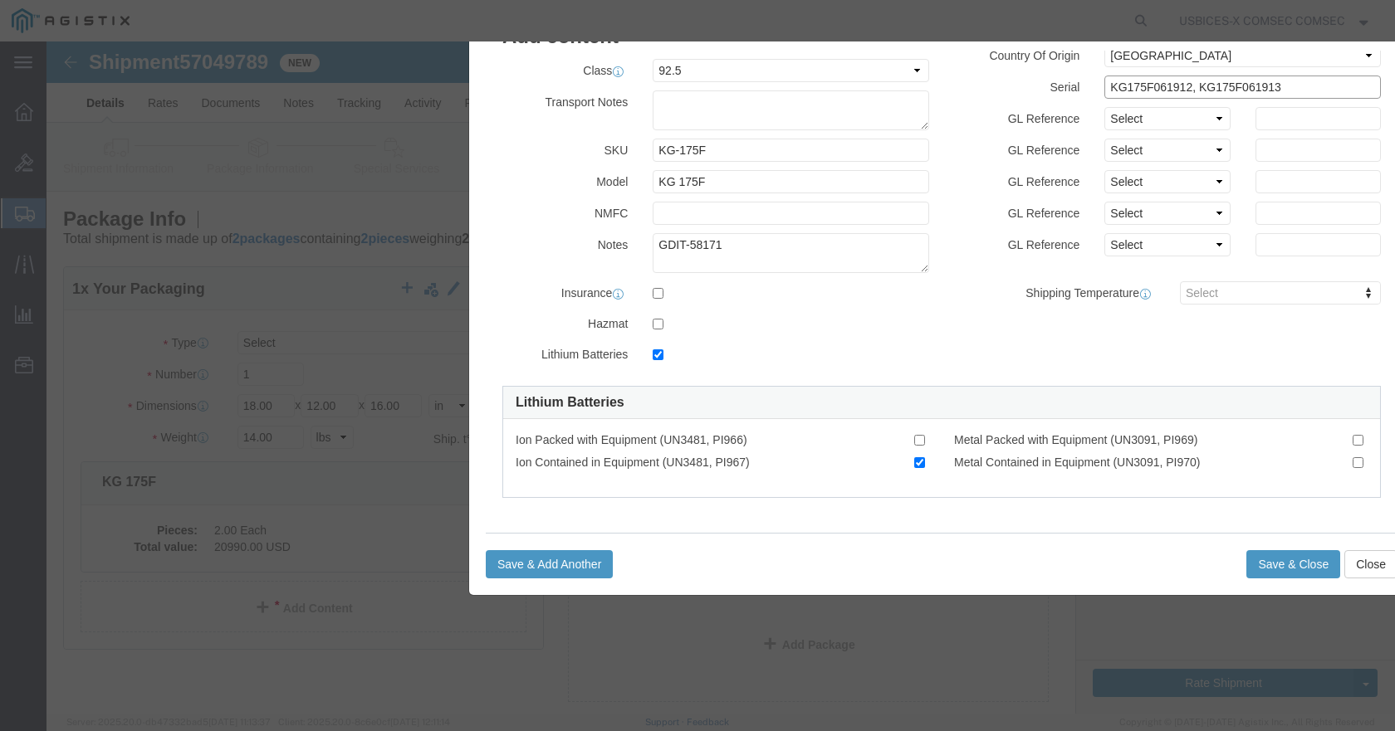
scroll to position [134, 0]
type input "KG175F061912, KG175F061913"
click input "checkbox"
checkbox input "false"
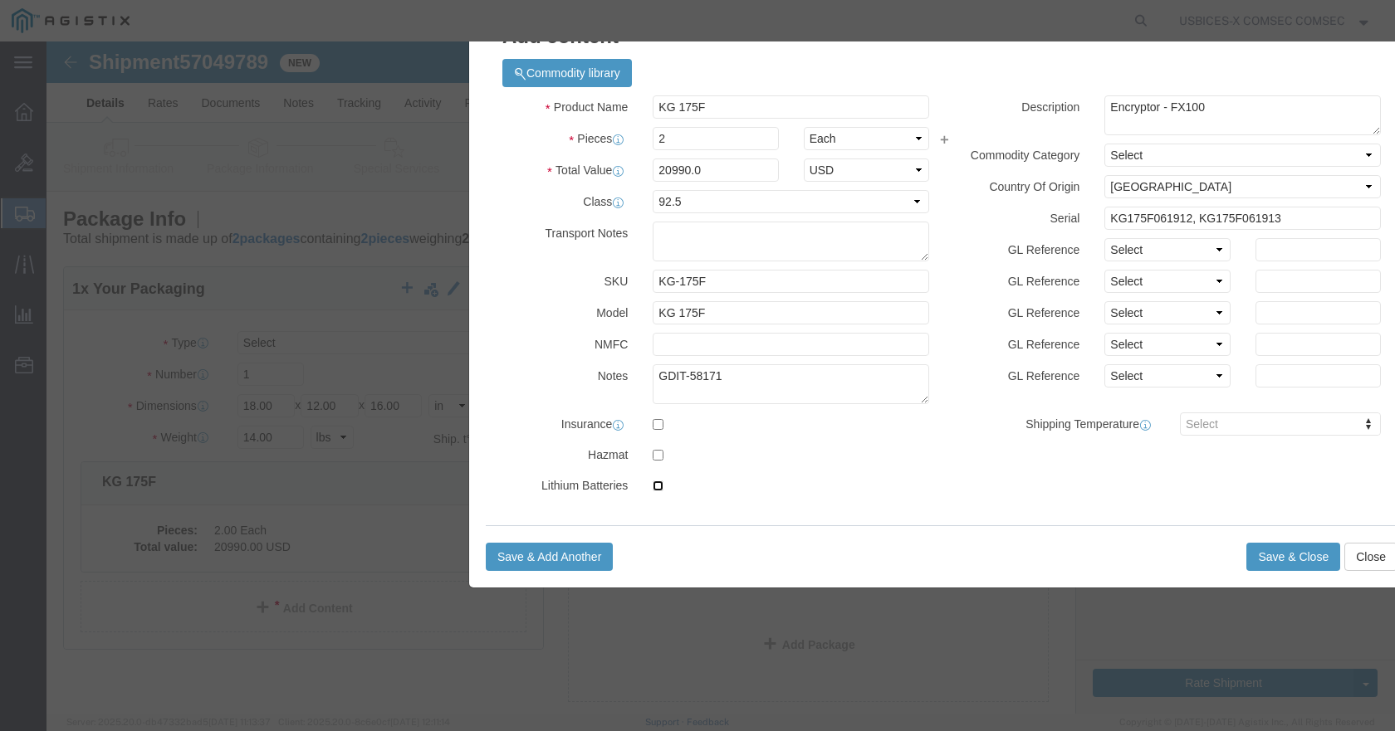
scroll to position [96, 0]
click button "Save & Close"
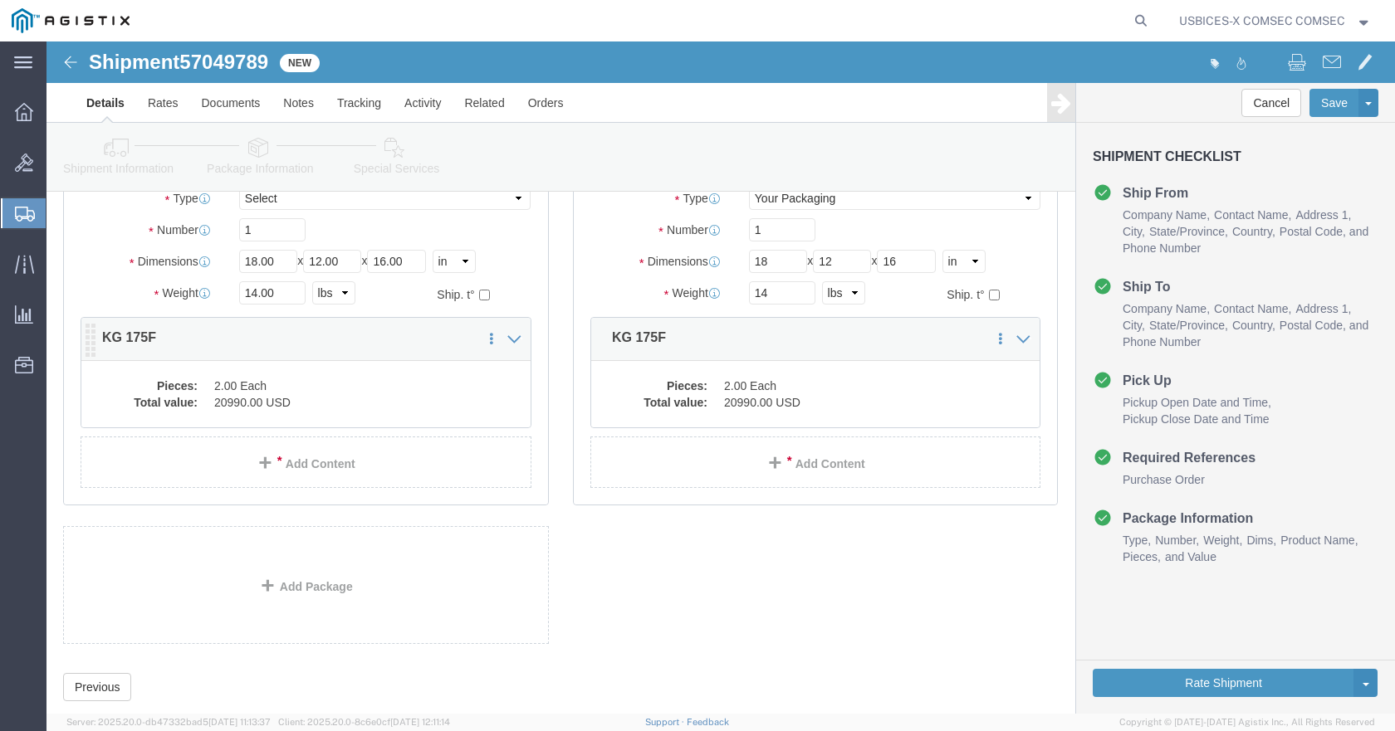
scroll to position [183, 0]
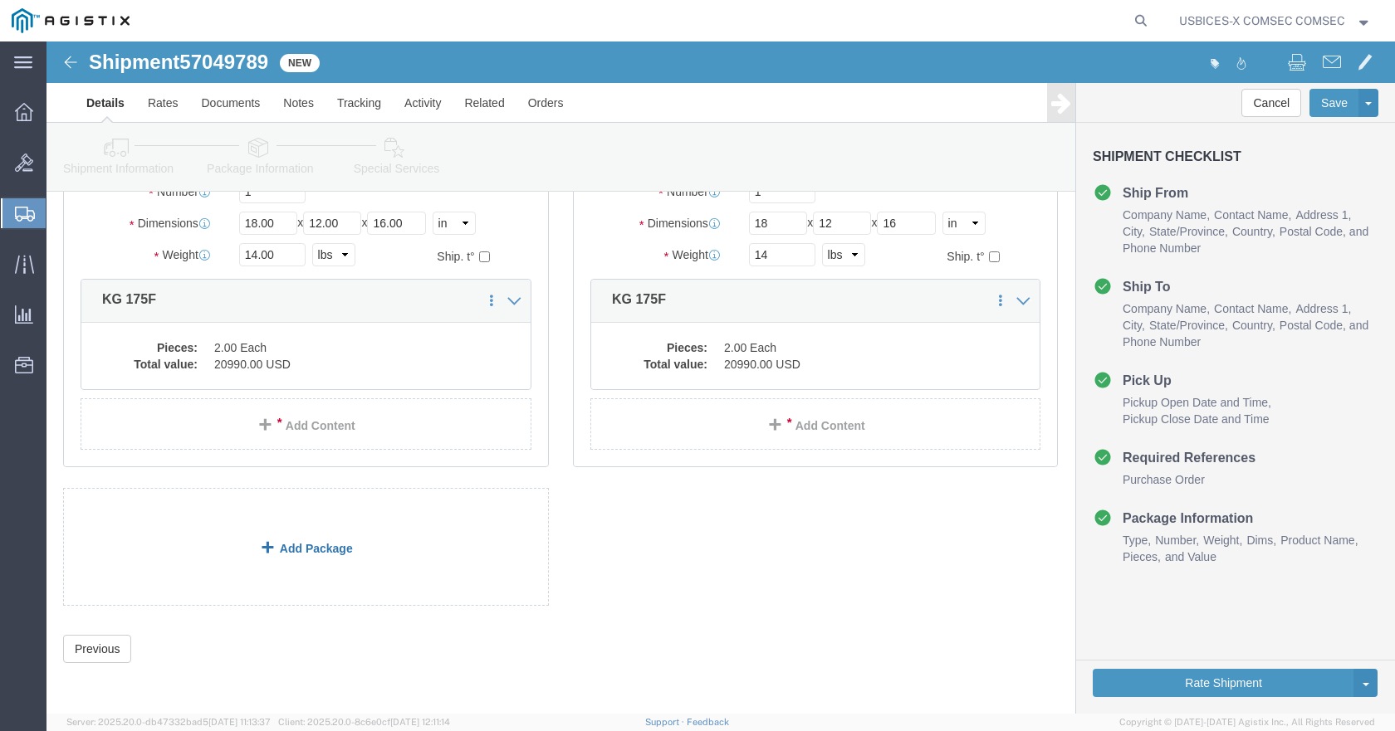
click link "Add Package"
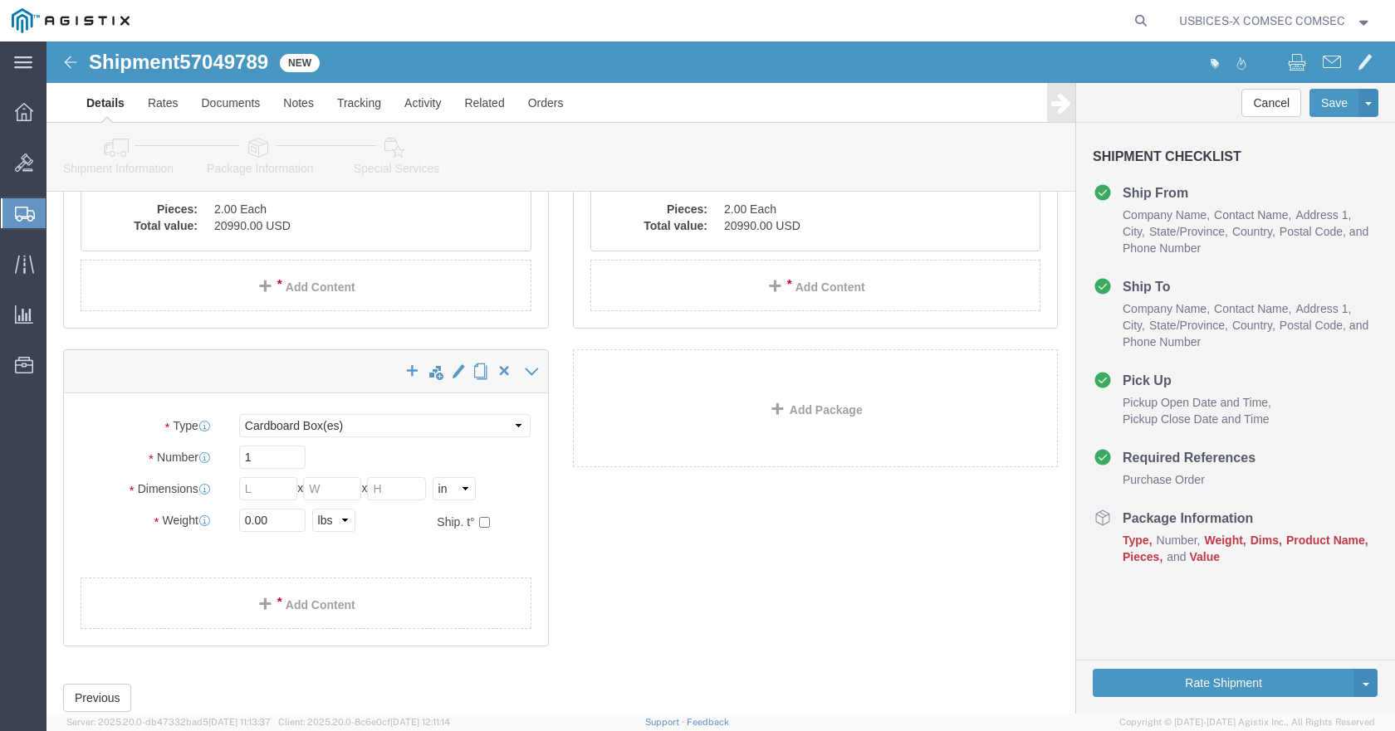
scroll to position [332, 0]
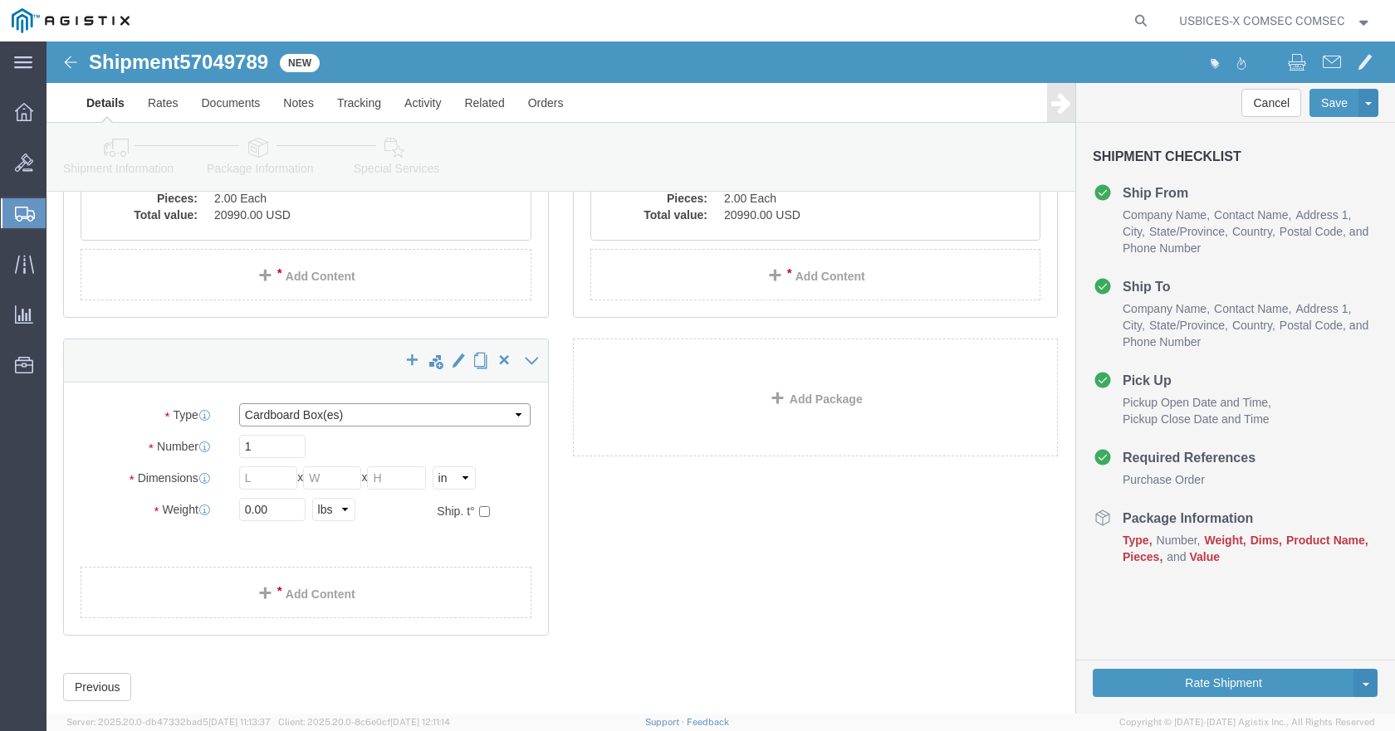
click select "Select Bale(s) Basket(s) Bolt(s) Bottle(s) Buckets Bulk Bundle(s) Can(s) Cardbo…"
select select "MBX"
click select "Select Bale(s) Basket(s) Bolt(s) Bottle(s) Buckets Bulk Bundle(s) Can(s) Cardbo…"
type input "13.00"
type input "11.50"
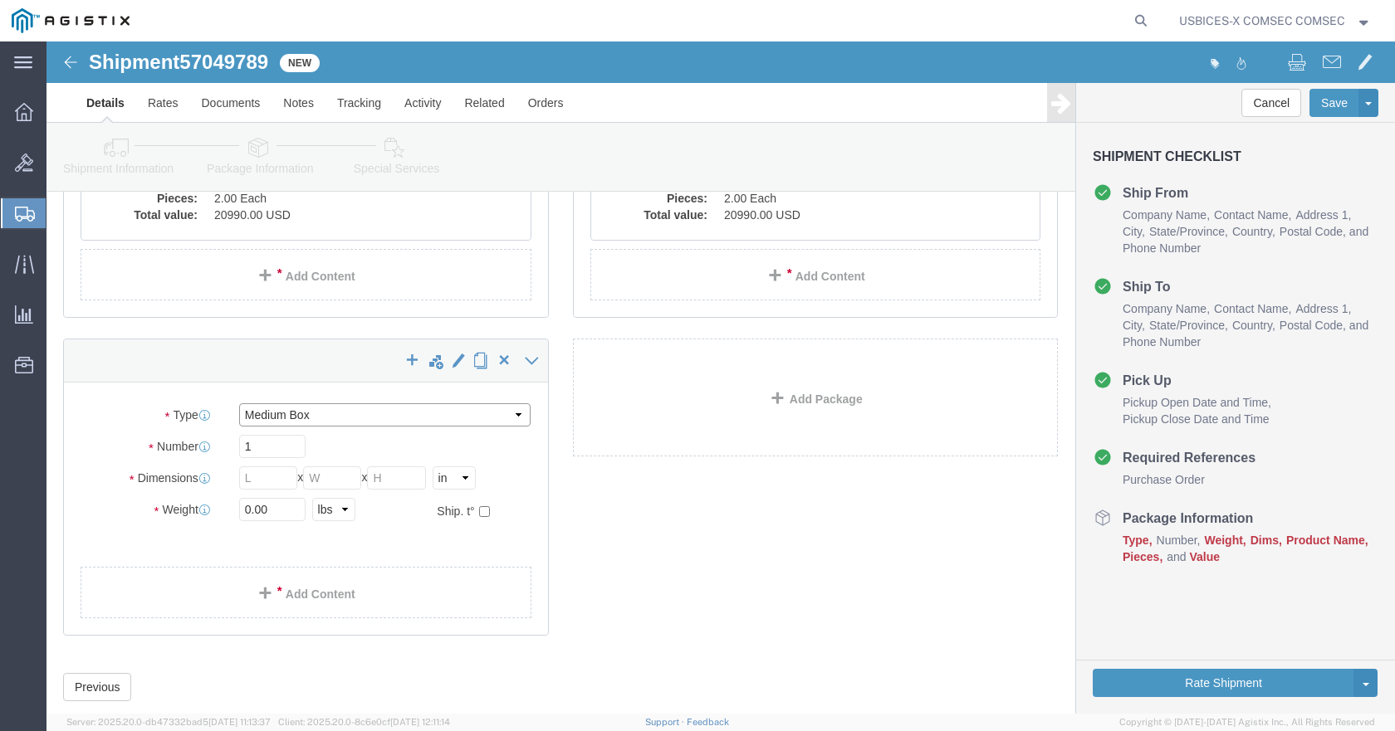
type input "2.50"
click input "0.00"
drag, startPoint x: 238, startPoint y: 465, endPoint x: 67, endPoint y: 468, distance: 171.0
click div "Weight 0.00 Select kgs lbs Ship. t°"
type input "1"
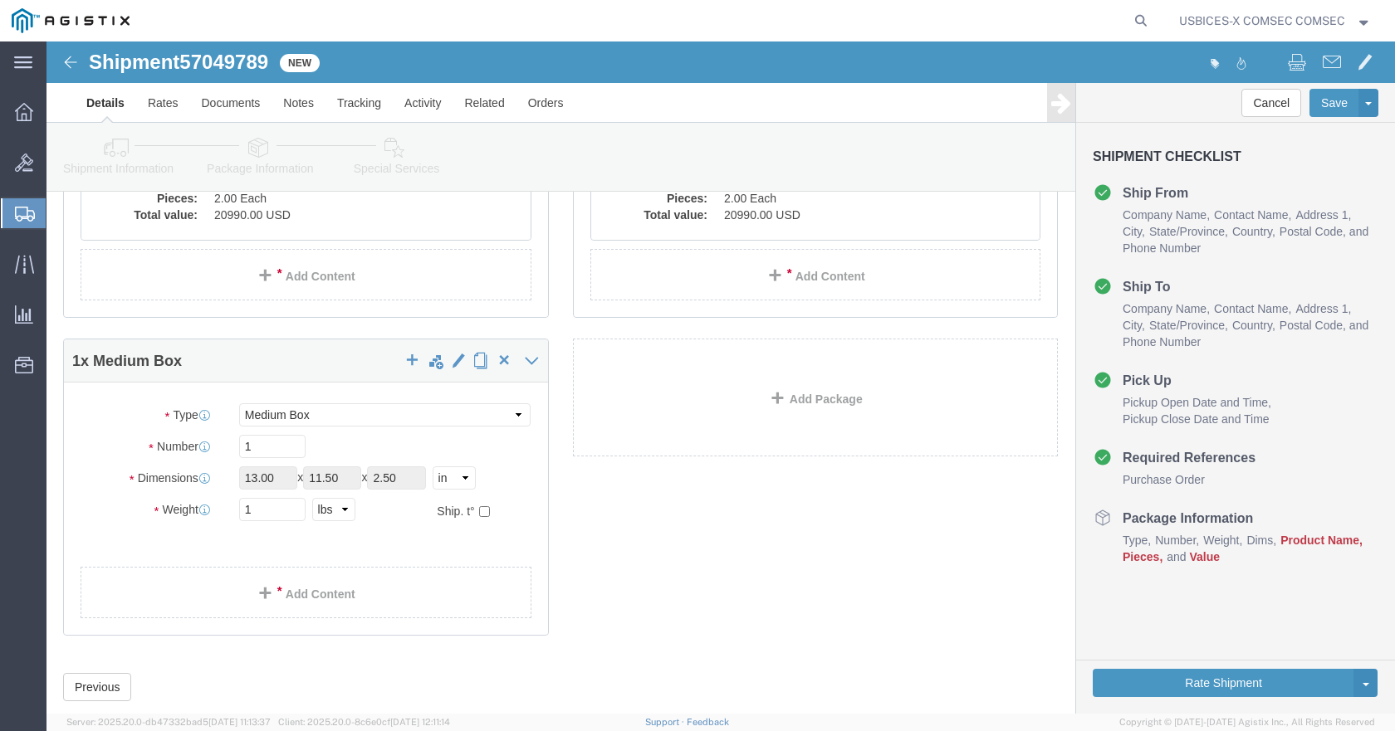
click div "1 x Your Packaging Package Type Select Bale(s) Basket(s) Bolt(s) Bottle(s) Buck…"
click link "Add Content"
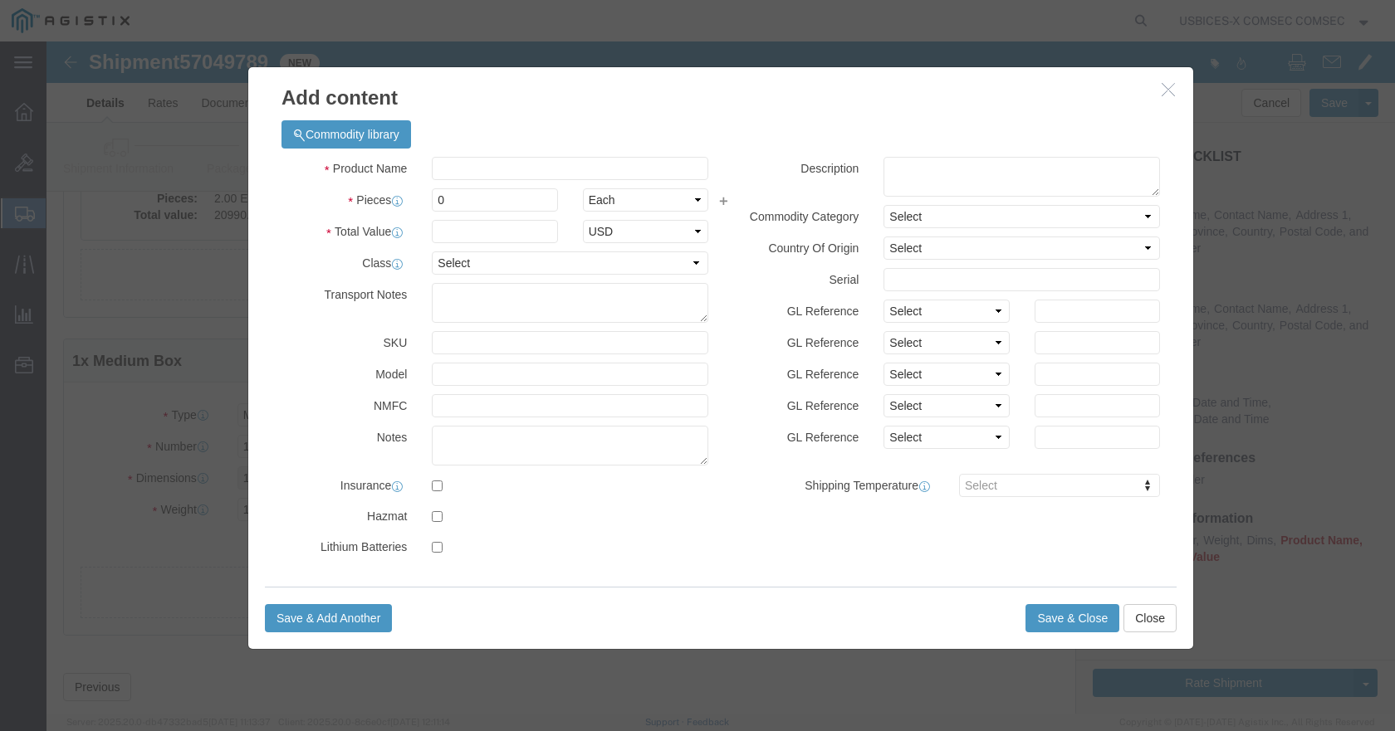
click div "Commodity library"
click input "text"
type input "FTR"
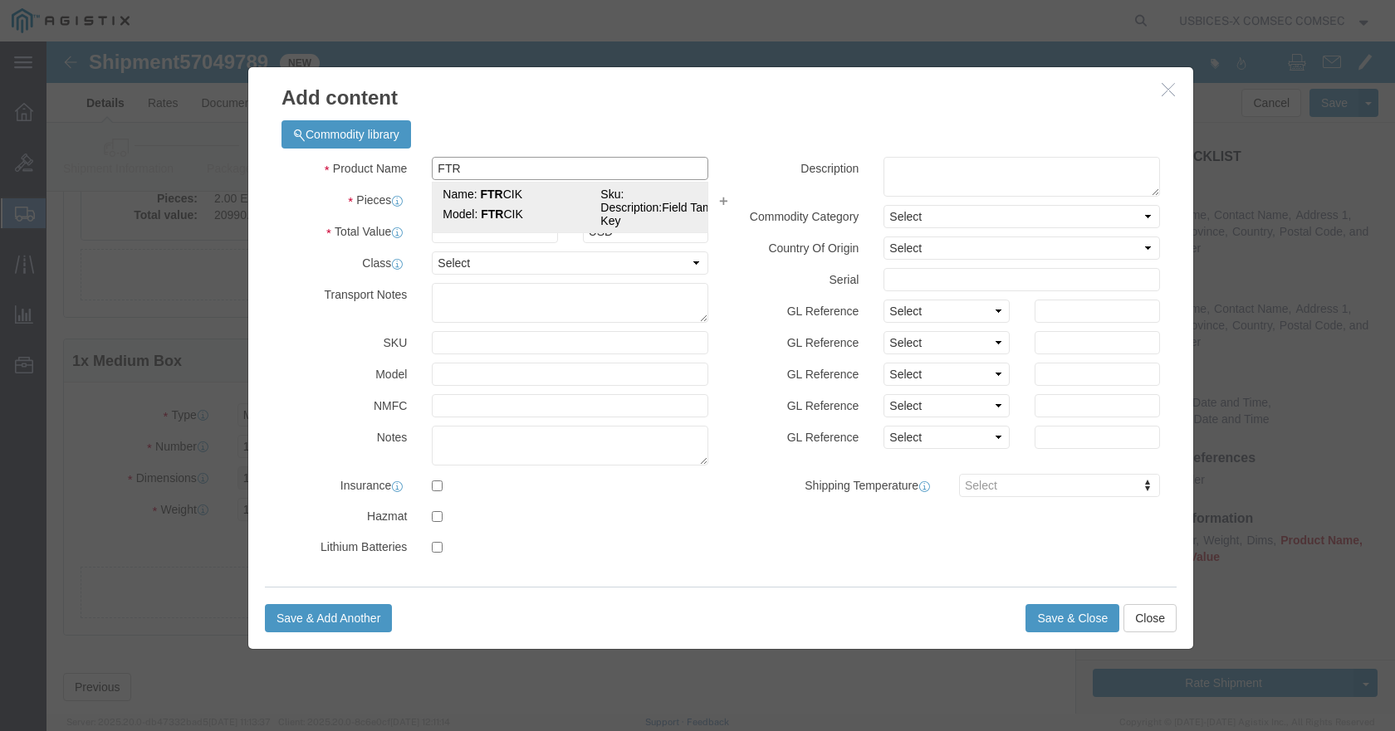
click td "Model: FTR CIK"
type input "2000"
select select "USD"
select select "92.5"
select select "US"
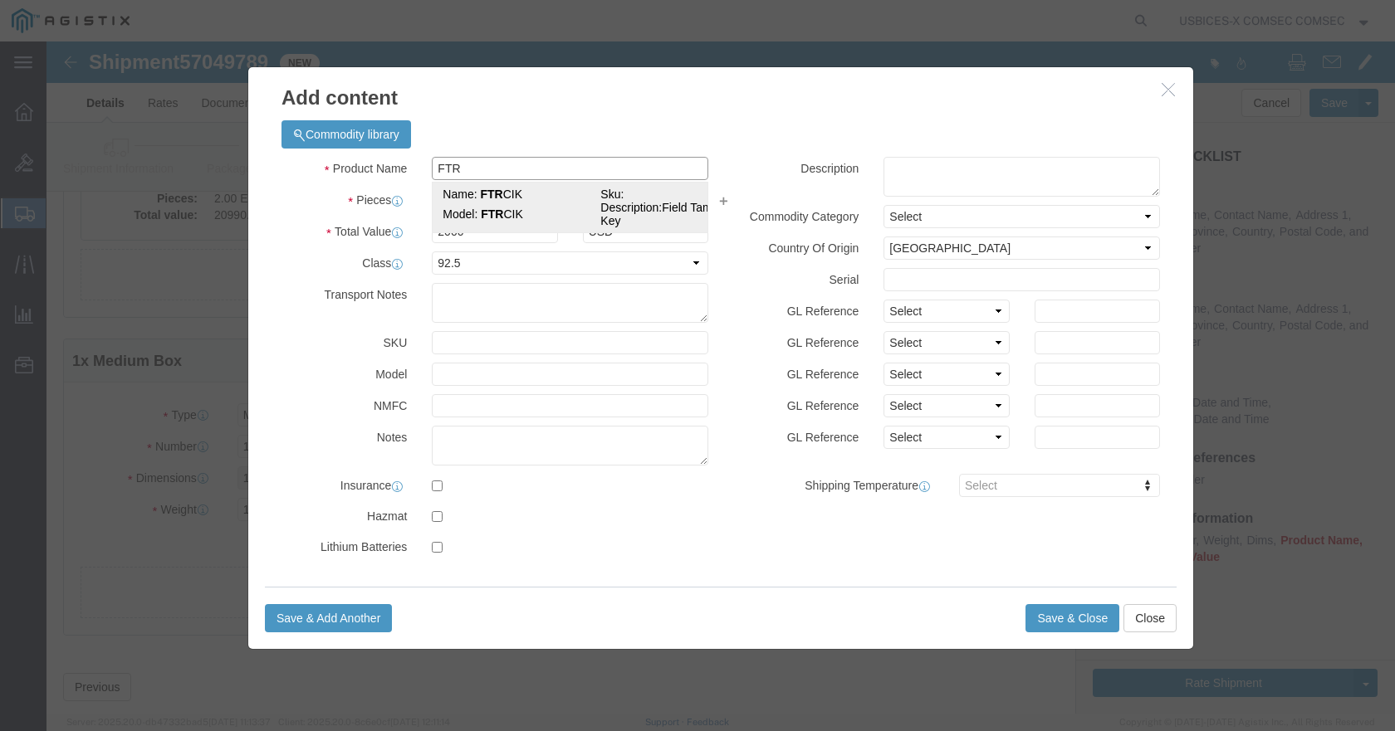
type input "FTR CIK"
type textarea "Field Tamper Key"
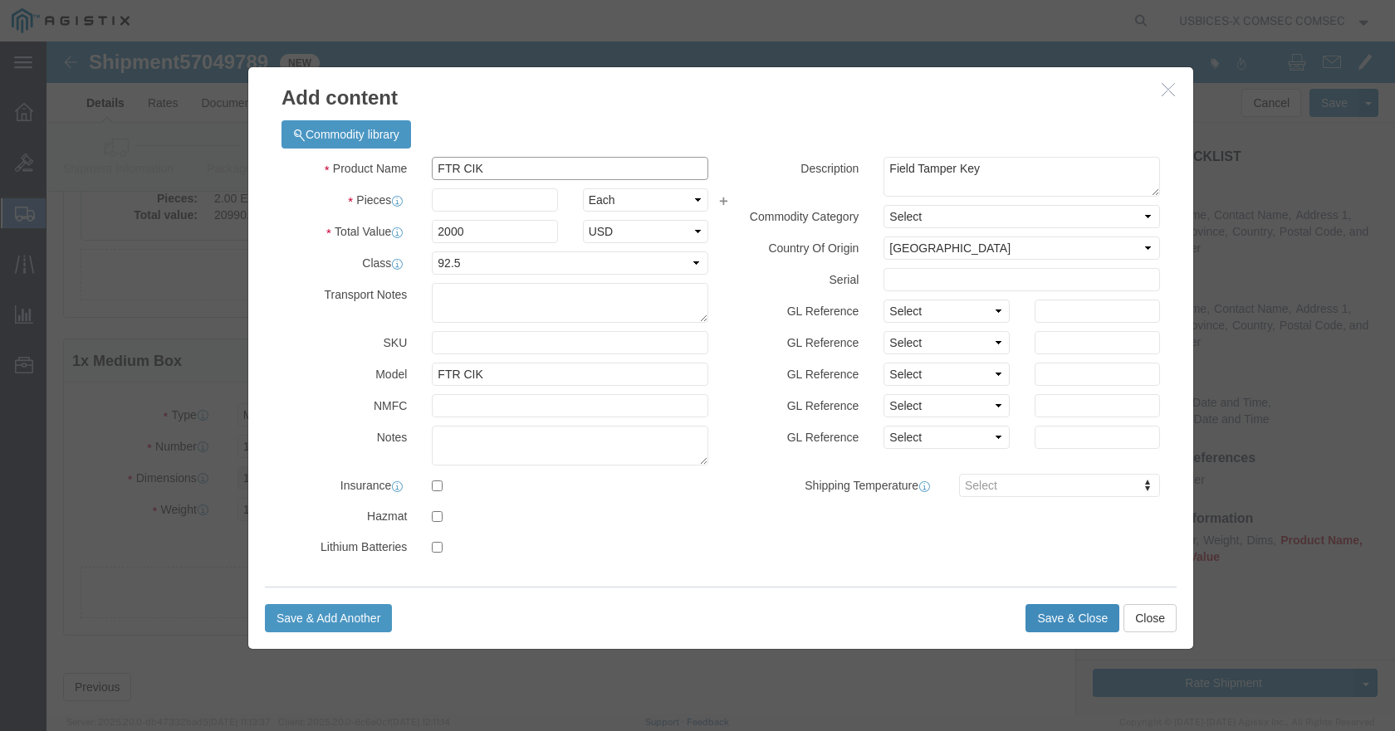
type input "FTR CIK"
click button "Save & Close"
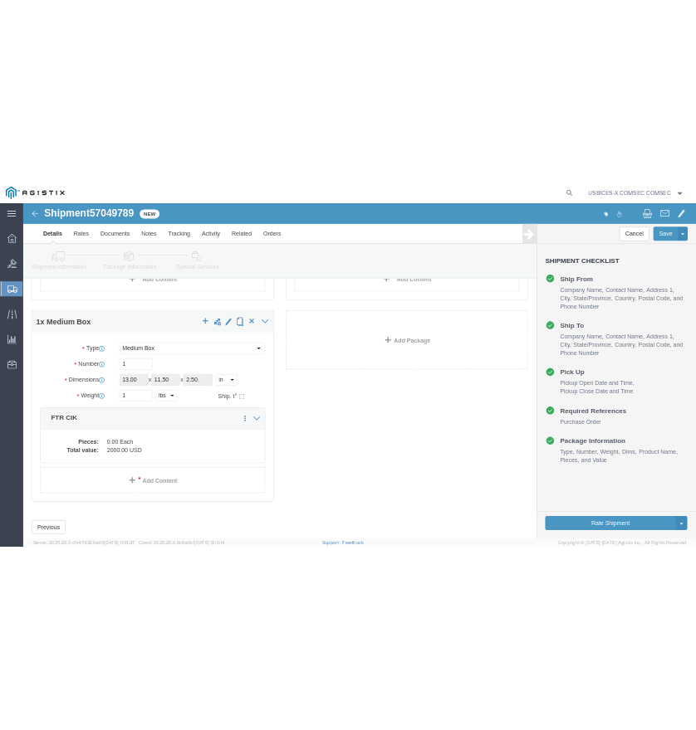
scroll to position [457, 0]
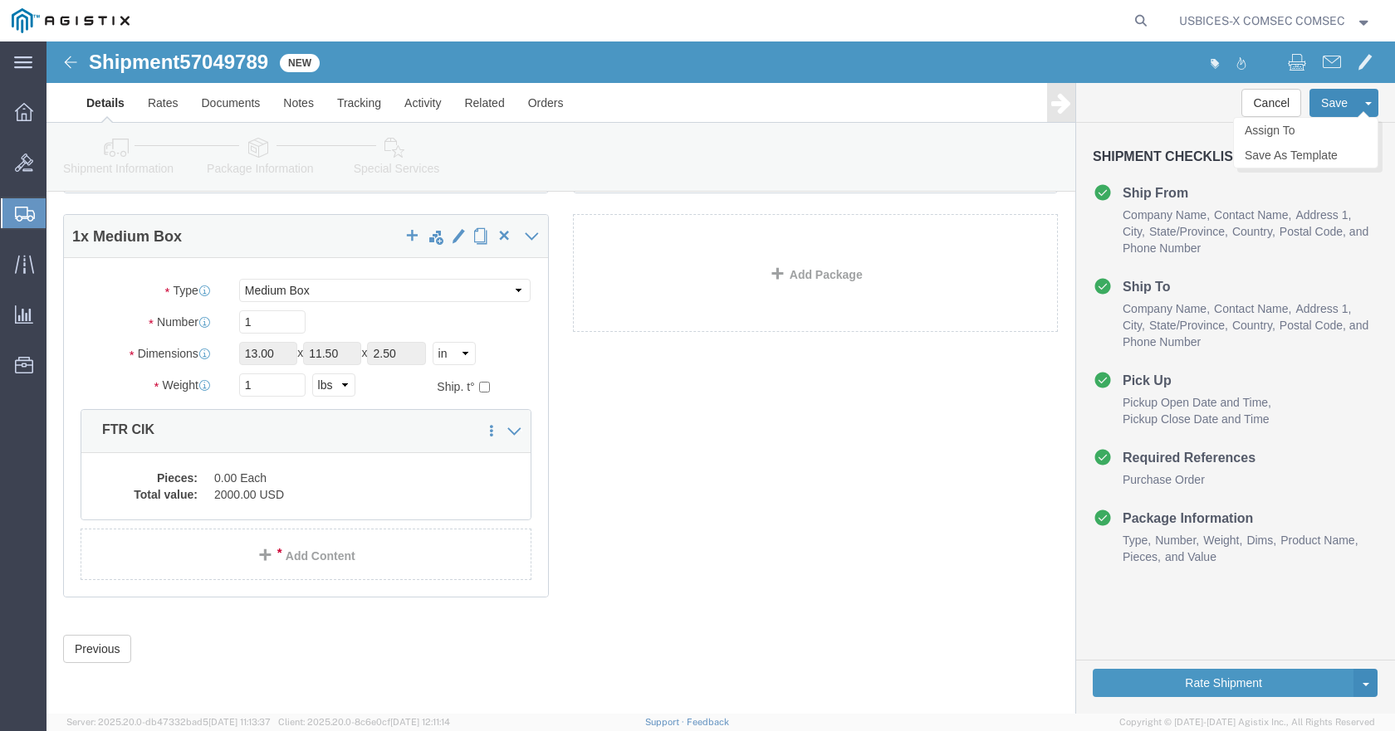
click button "Save"
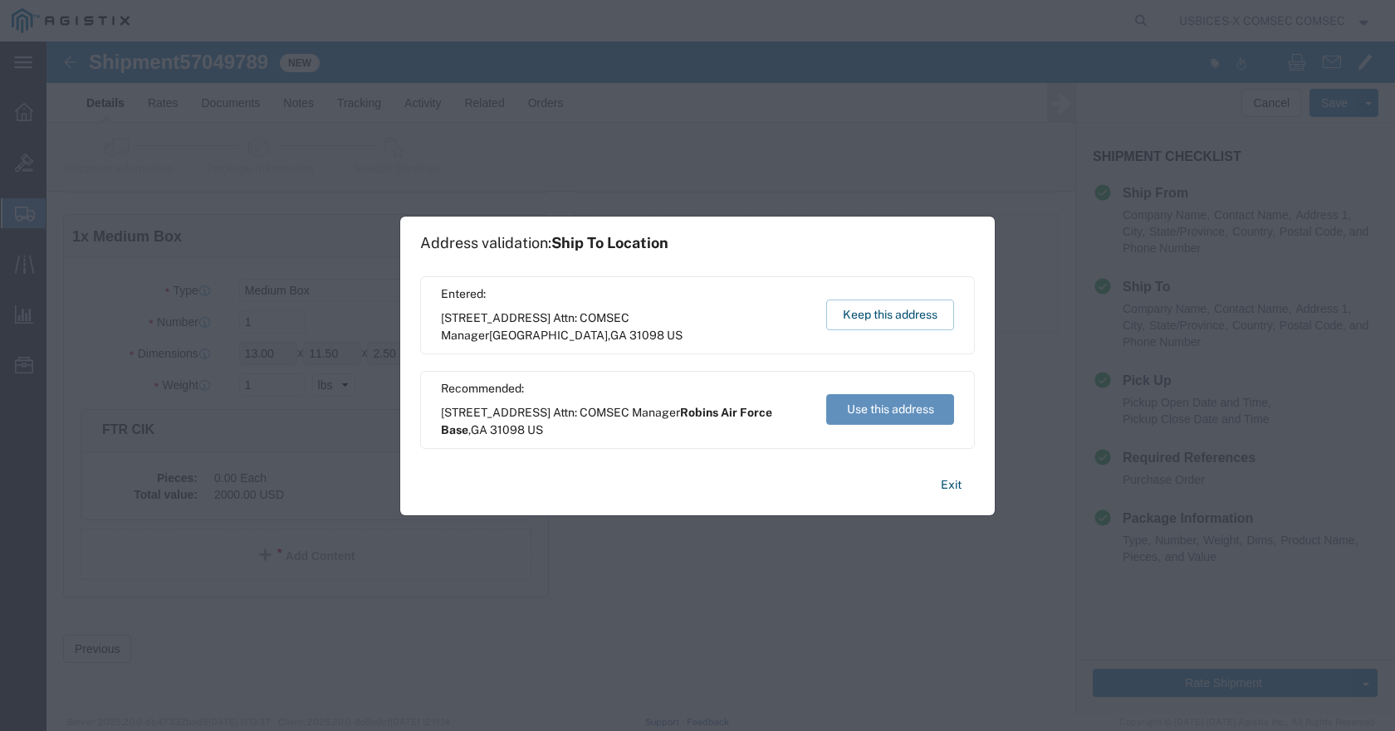
click at [845, 405] on button "Use this address" at bounding box center [890, 409] width 128 height 31
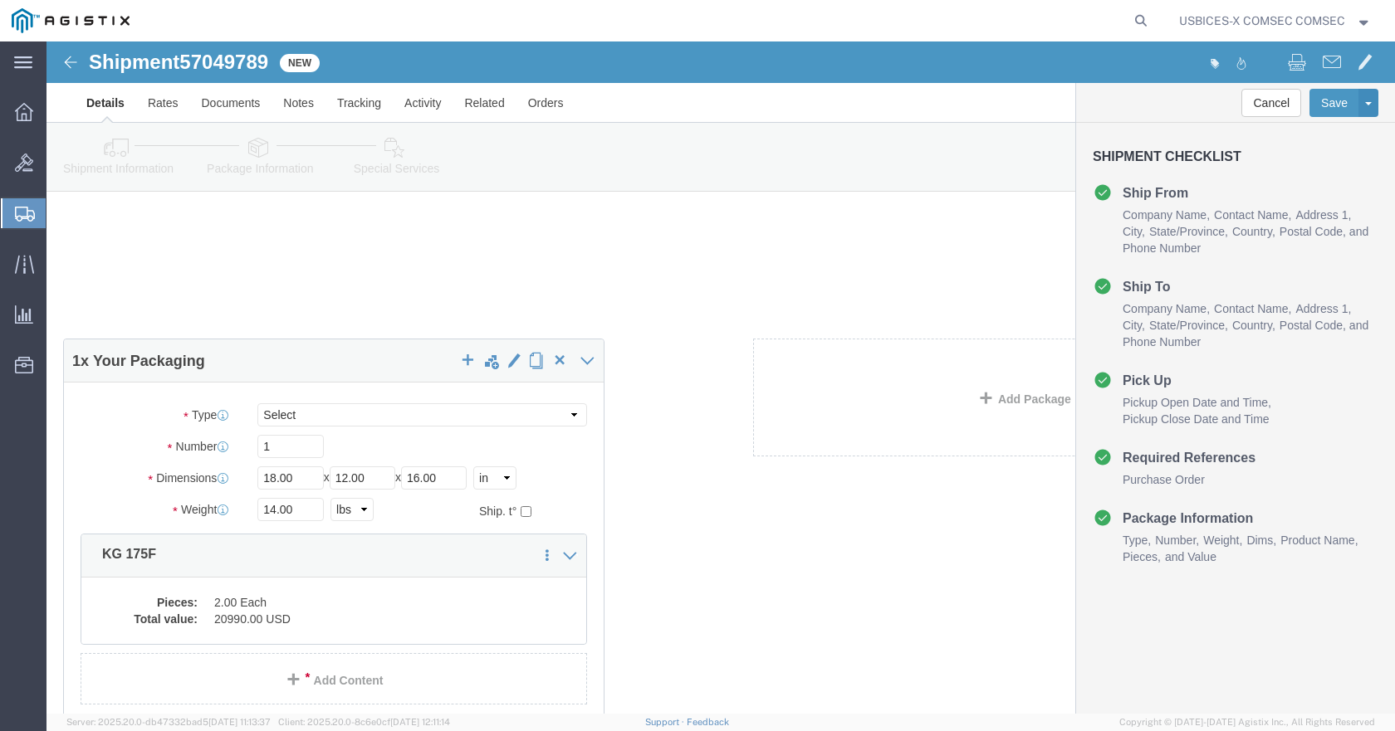
scroll to position [440, 0]
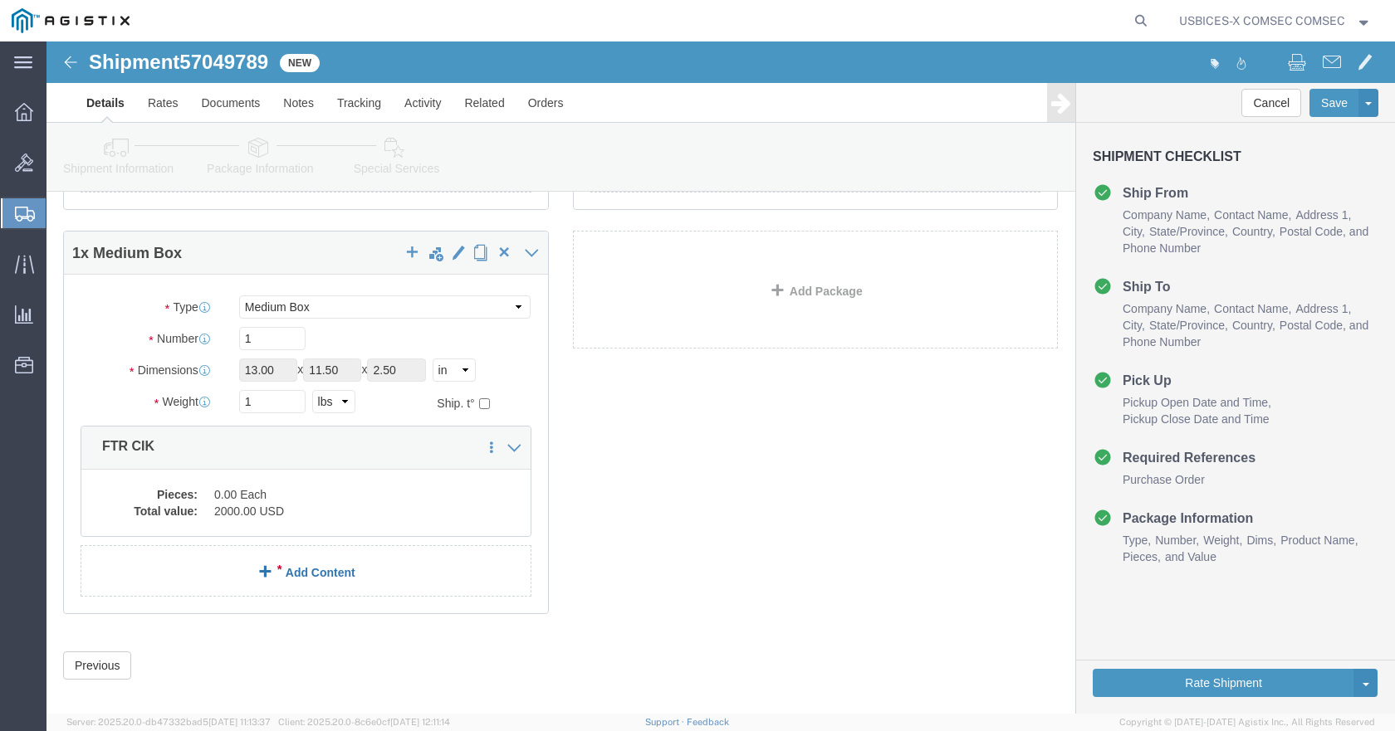
click link "Add Content"
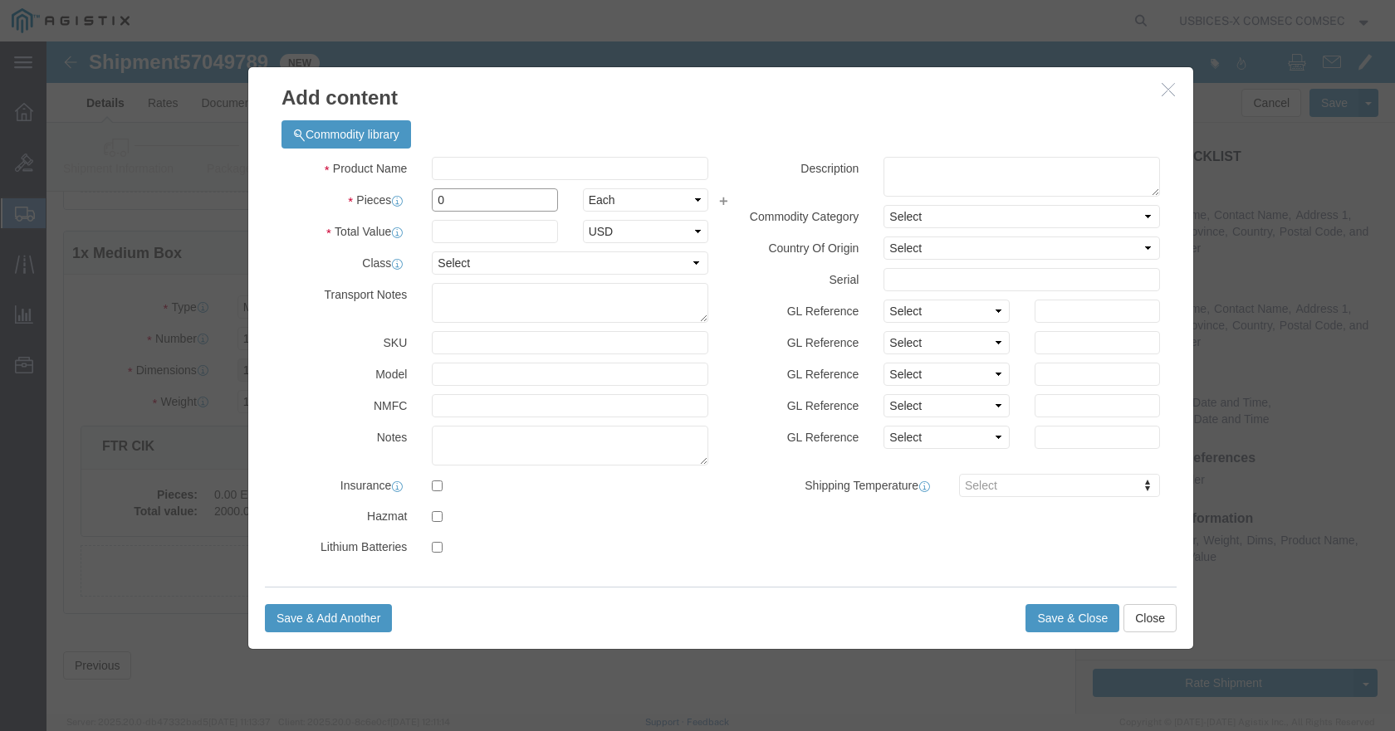
click input "0"
click h3 "Add content"
click icon "button"
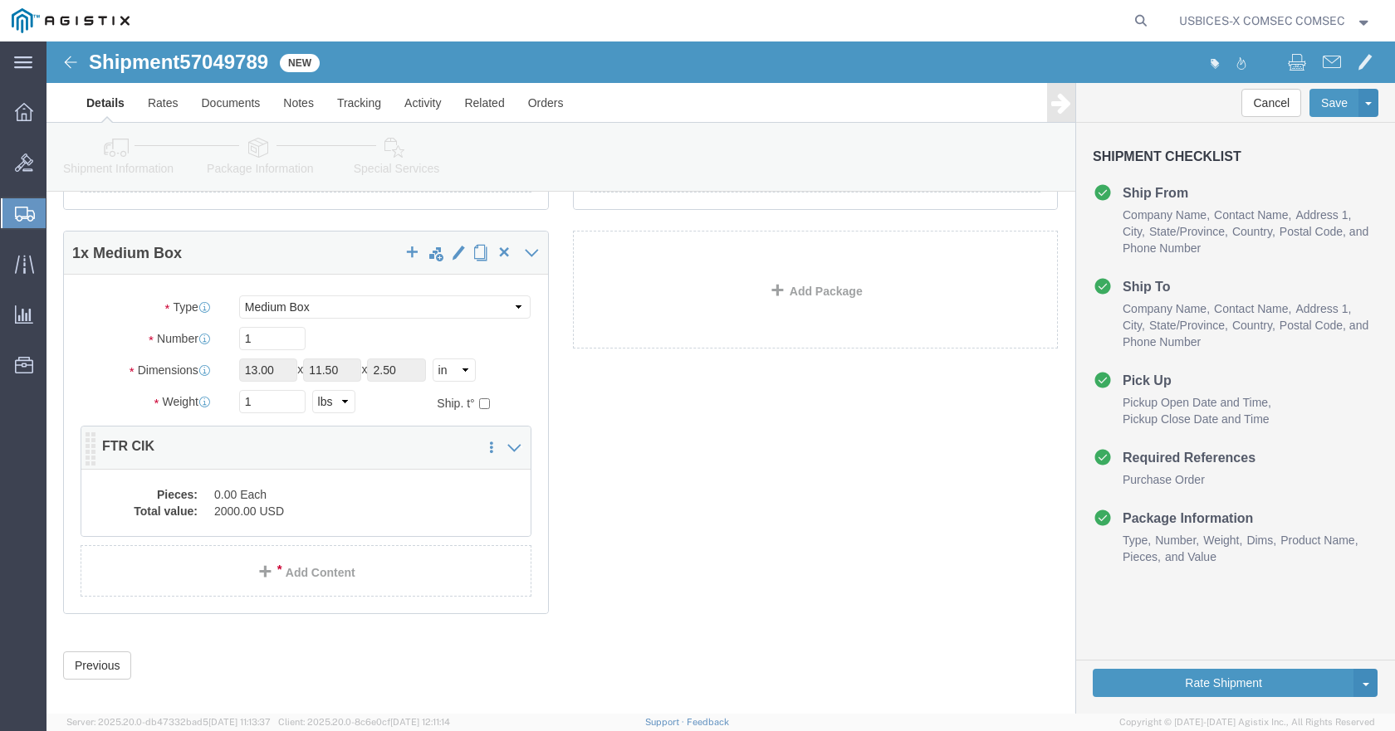
drag, startPoint x: 264, startPoint y: 461, endPoint x: 442, endPoint y: 339, distance: 215.7
click dd "0.00 Each"
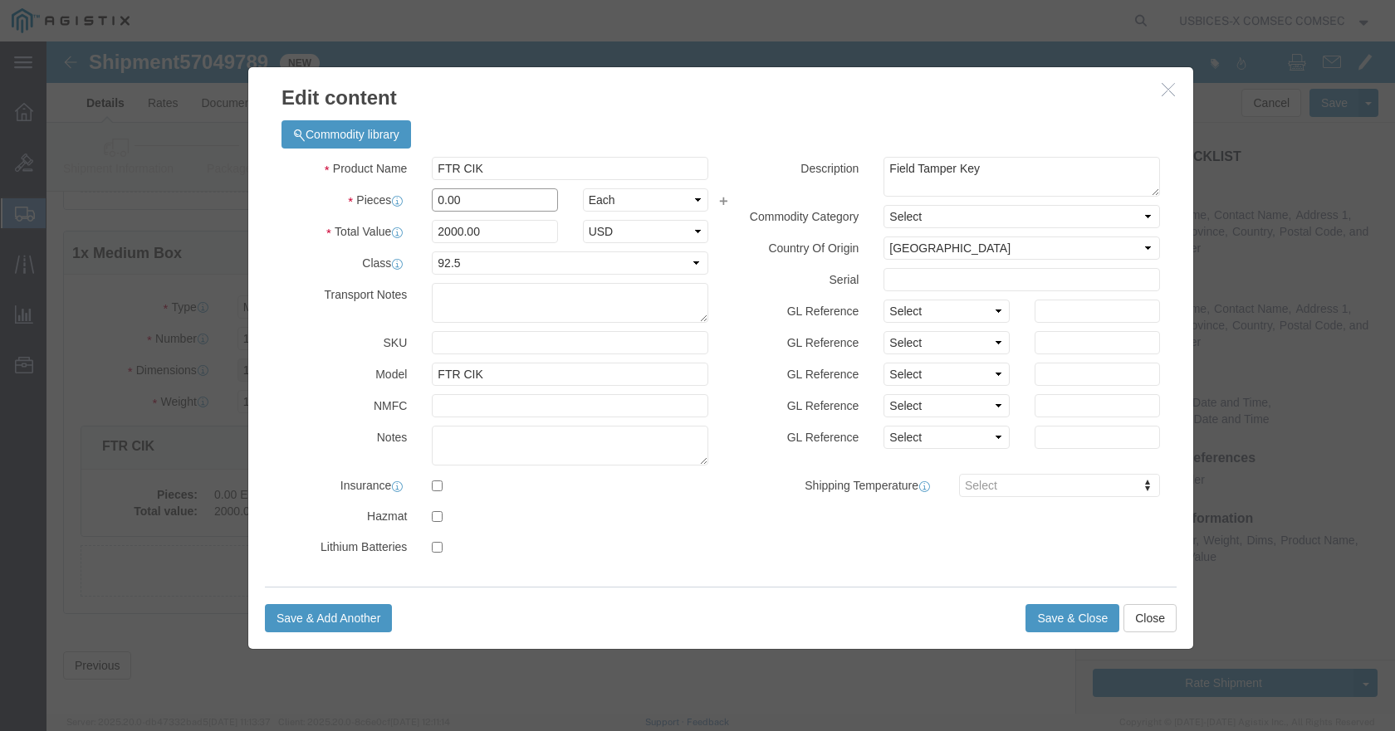
drag, startPoint x: 442, startPoint y: 157, endPoint x: 197, endPoint y: 131, distance: 246.2
click div "Commodity library Product Name FTR CIK Pieces 0.00 Select Bag Barrels 100Board …"
type input "4"
type input "8000"
click div "Product Name FTR CIK Pieces 4 Select Bag Barrels 100Board Feet Bottle Box Blist…"
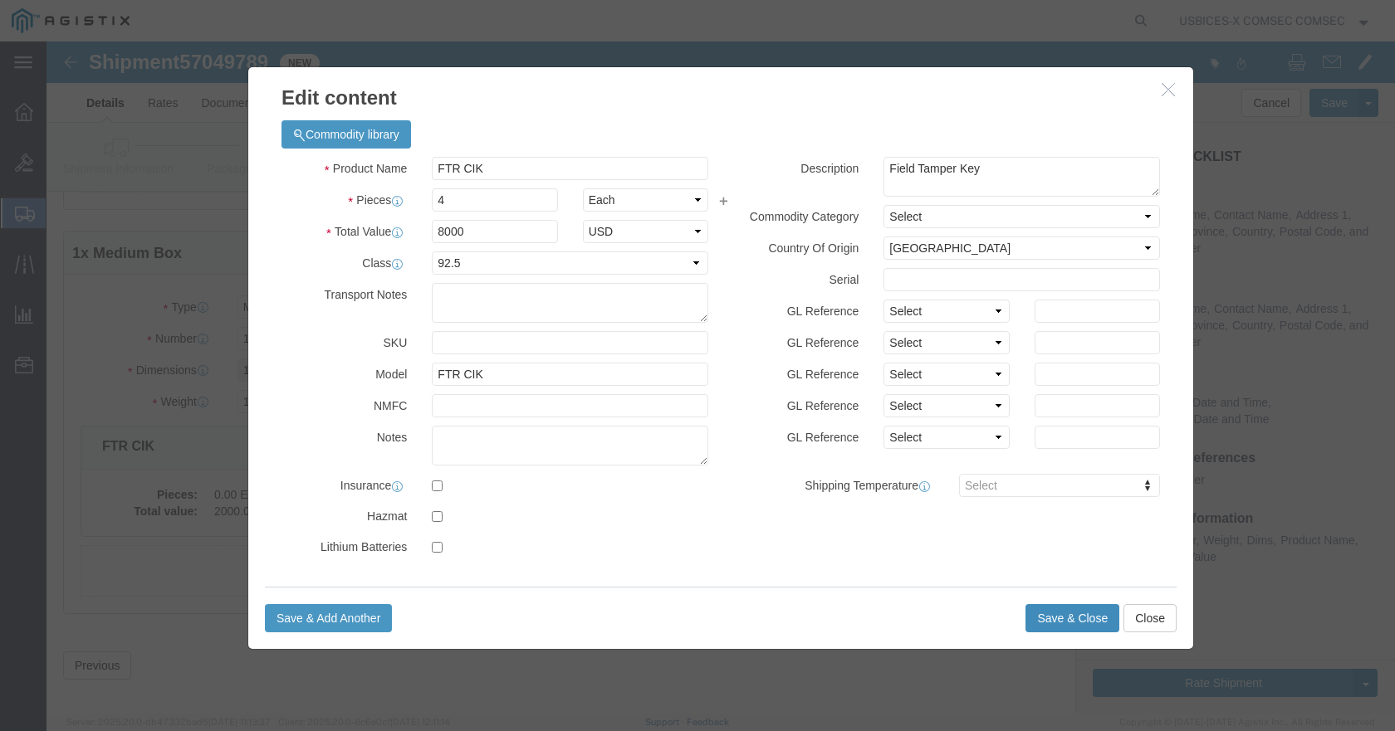
click button "Save & Close"
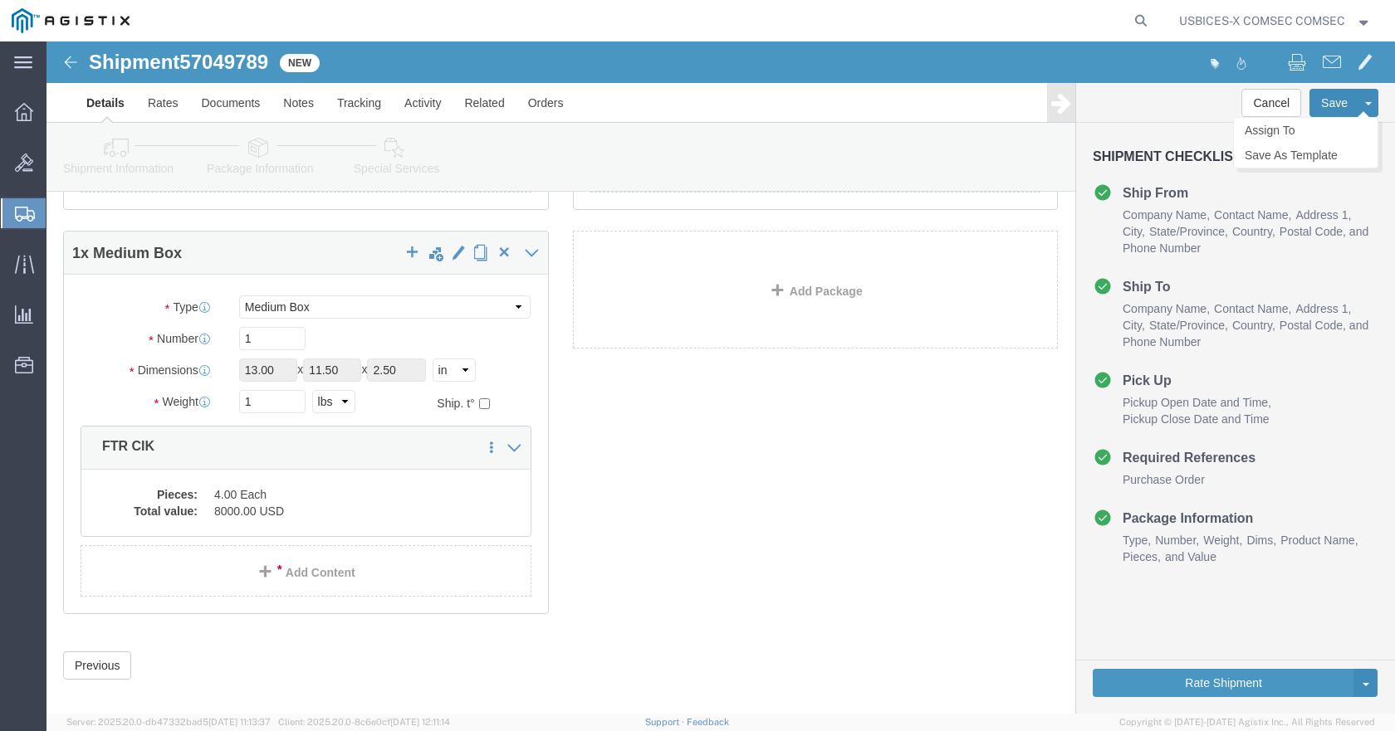
click button "Save"
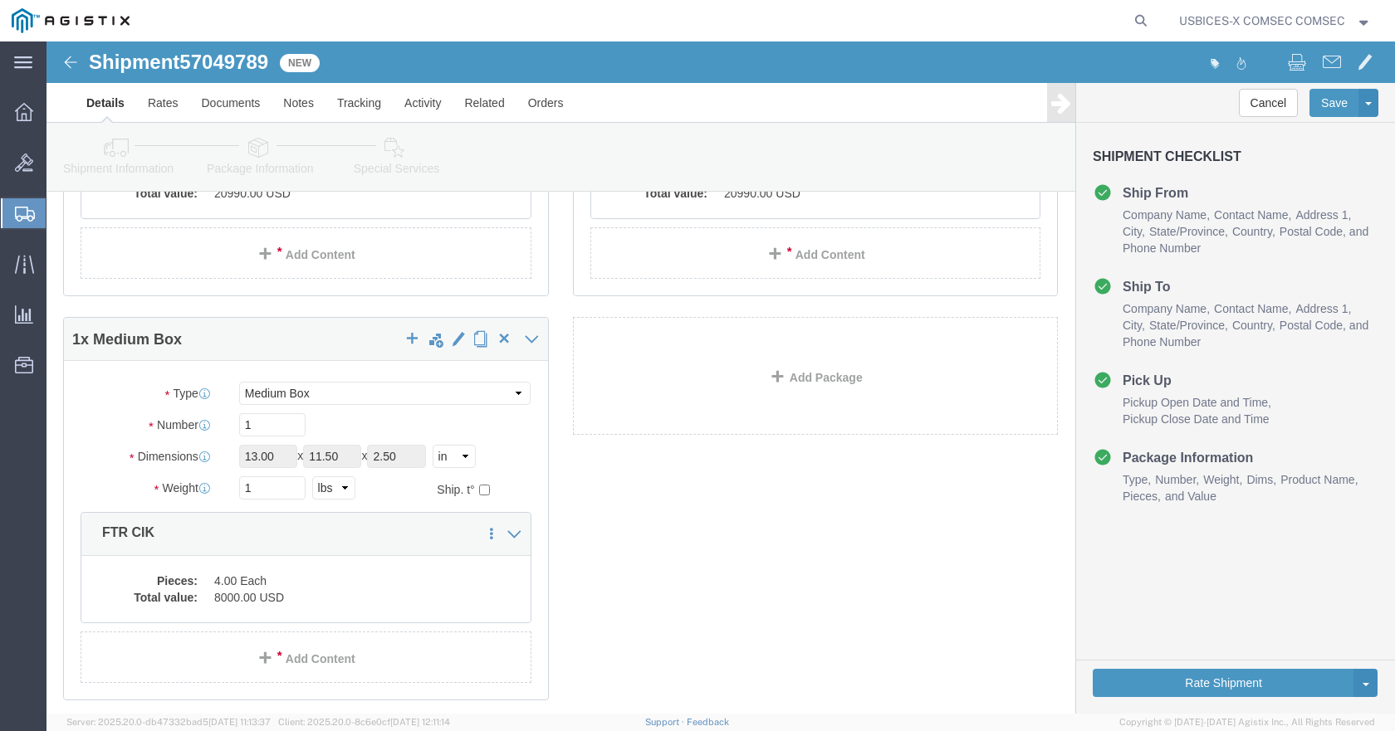
scroll to position [457, 0]
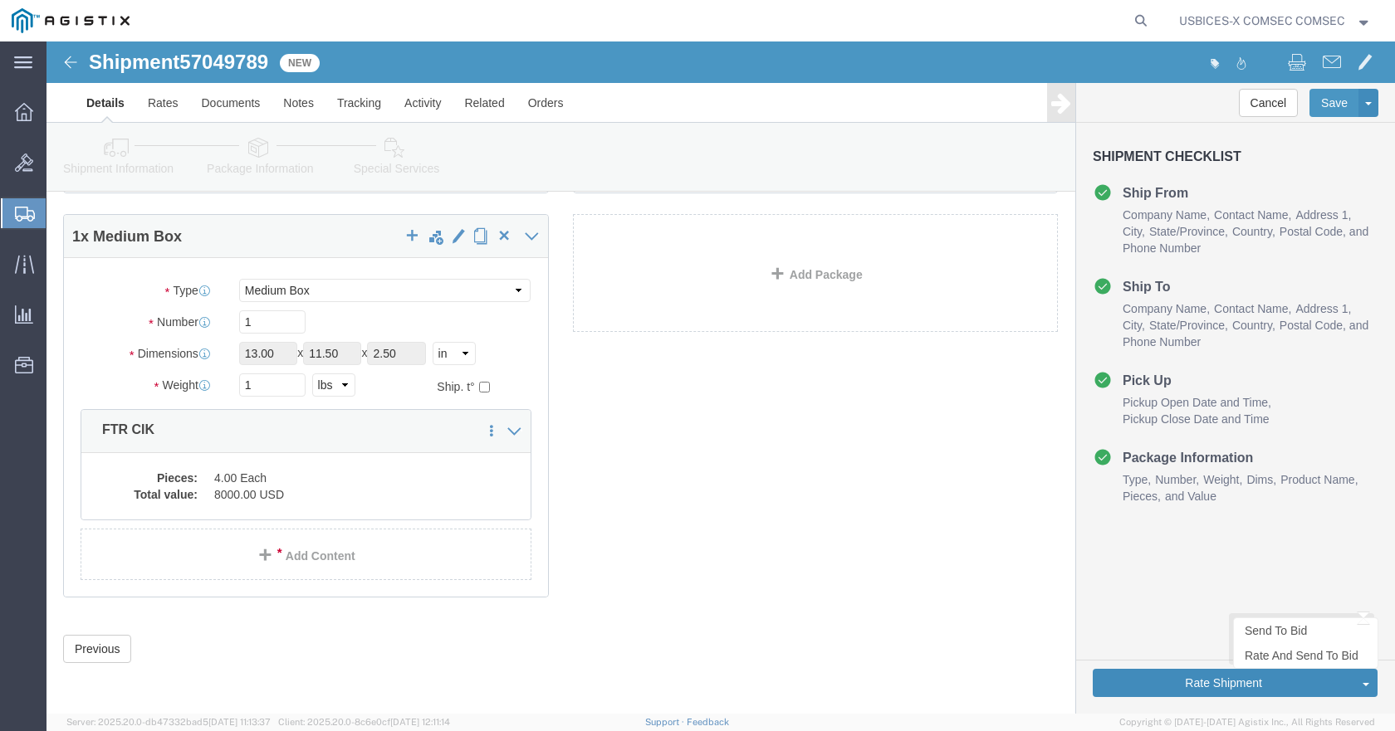
click button "Rate Shipment"
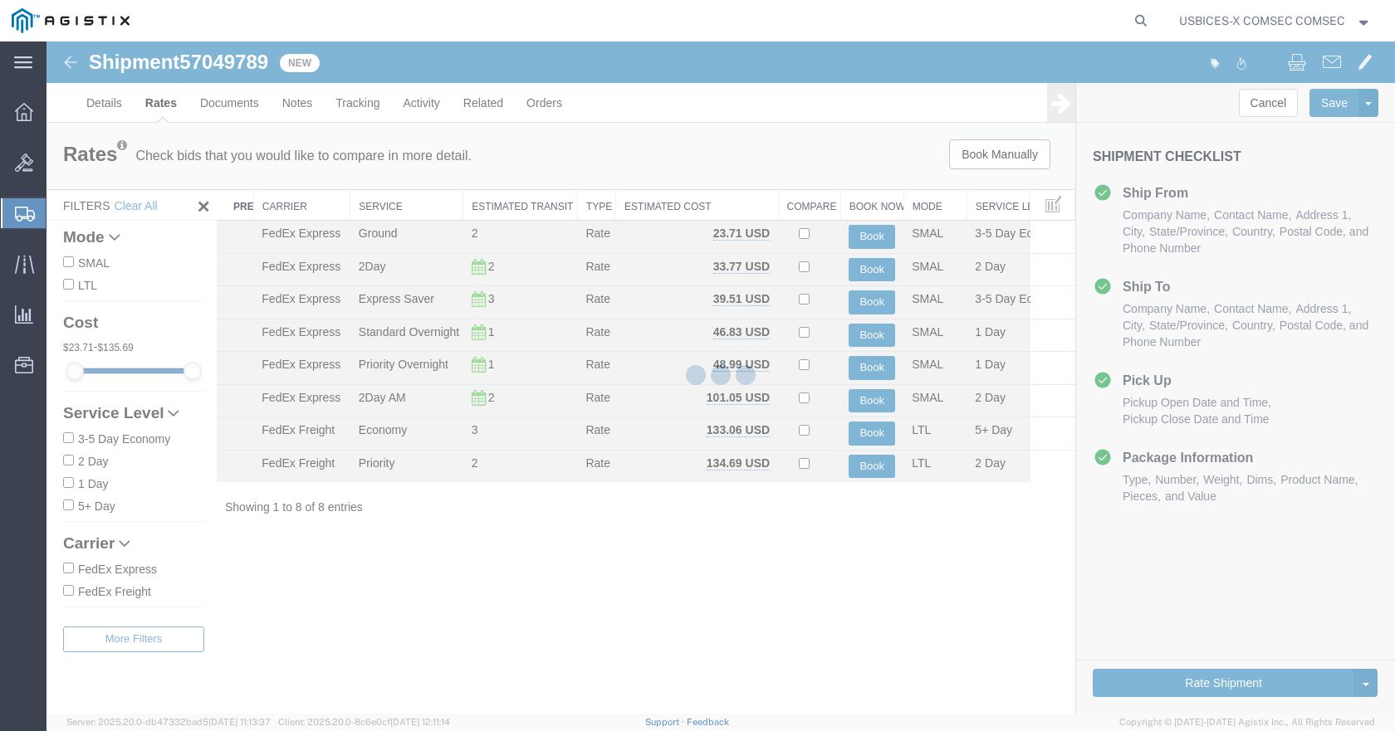
scroll to position [0, 0]
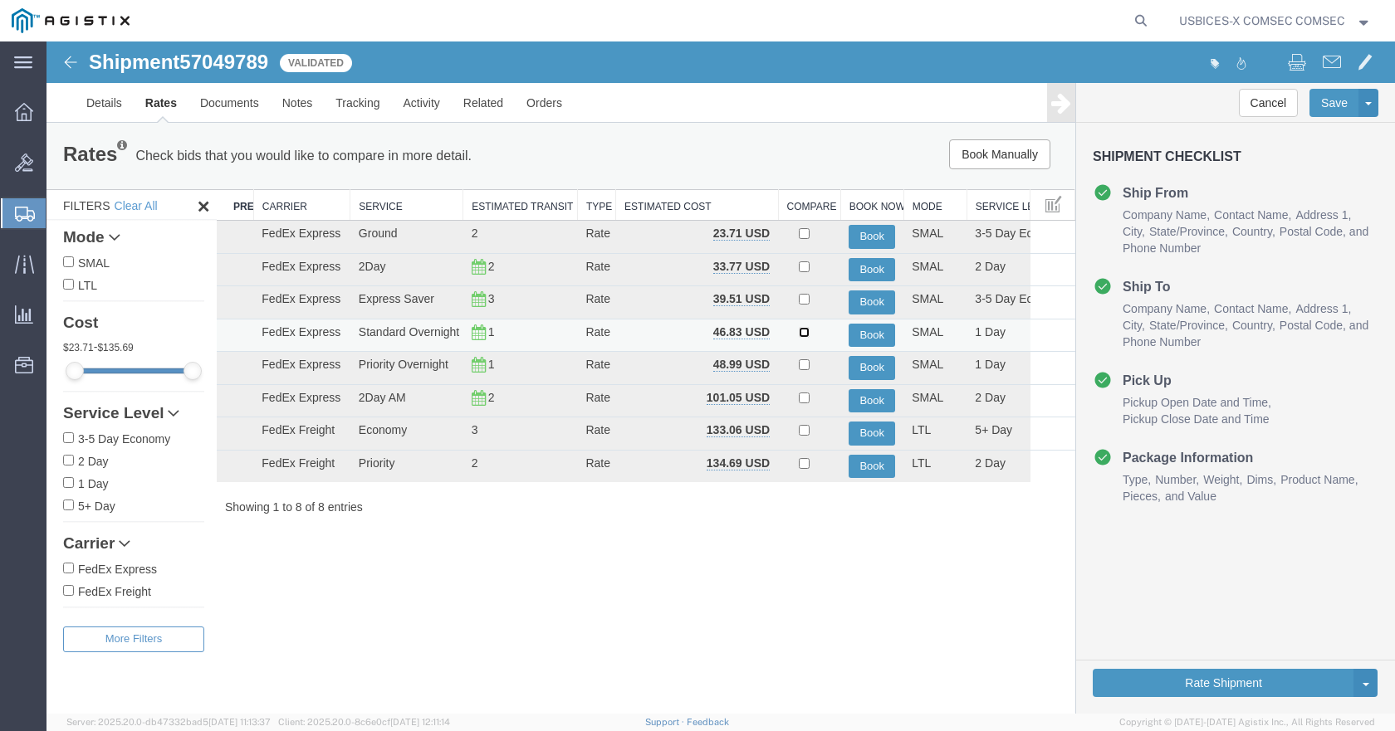
click at [802, 330] on input "checkbox" at bounding box center [804, 332] width 11 height 11
checkbox input "true"
click at [1153, 682] on button "Rate Shipment" at bounding box center [1222, 683] width 261 height 28
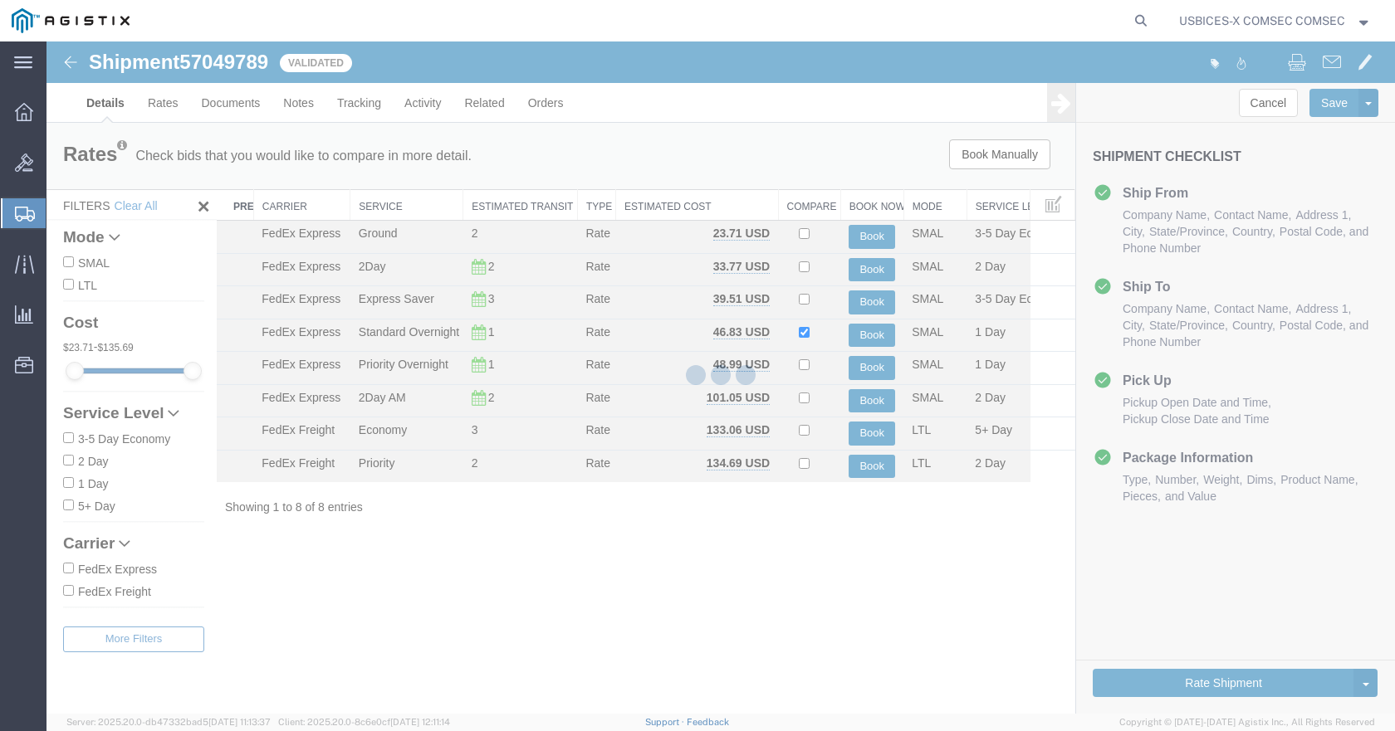
select select "59251"
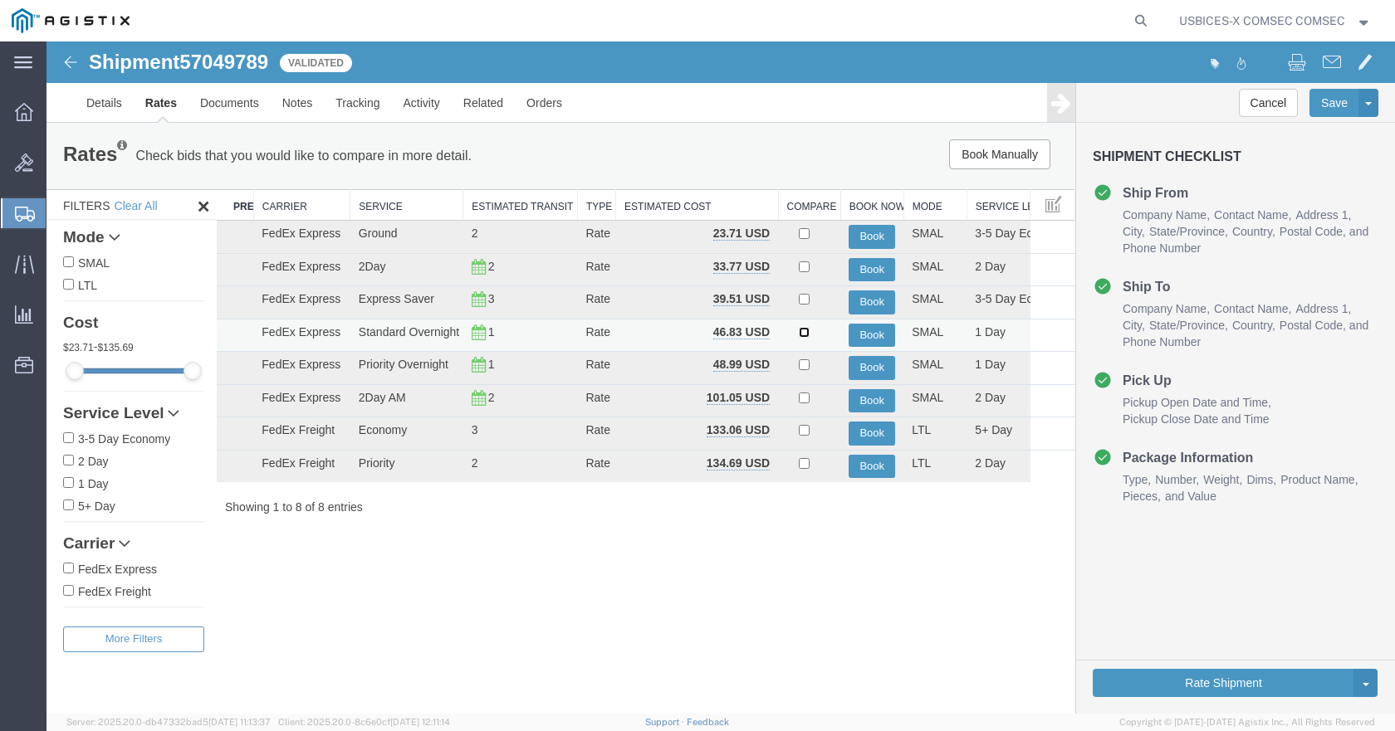
click at [806, 335] on input "checkbox" at bounding box center [804, 332] width 11 height 11
checkbox input "true"
click at [1058, 96] on icon at bounding box center [1061, 102] width 20 height 23
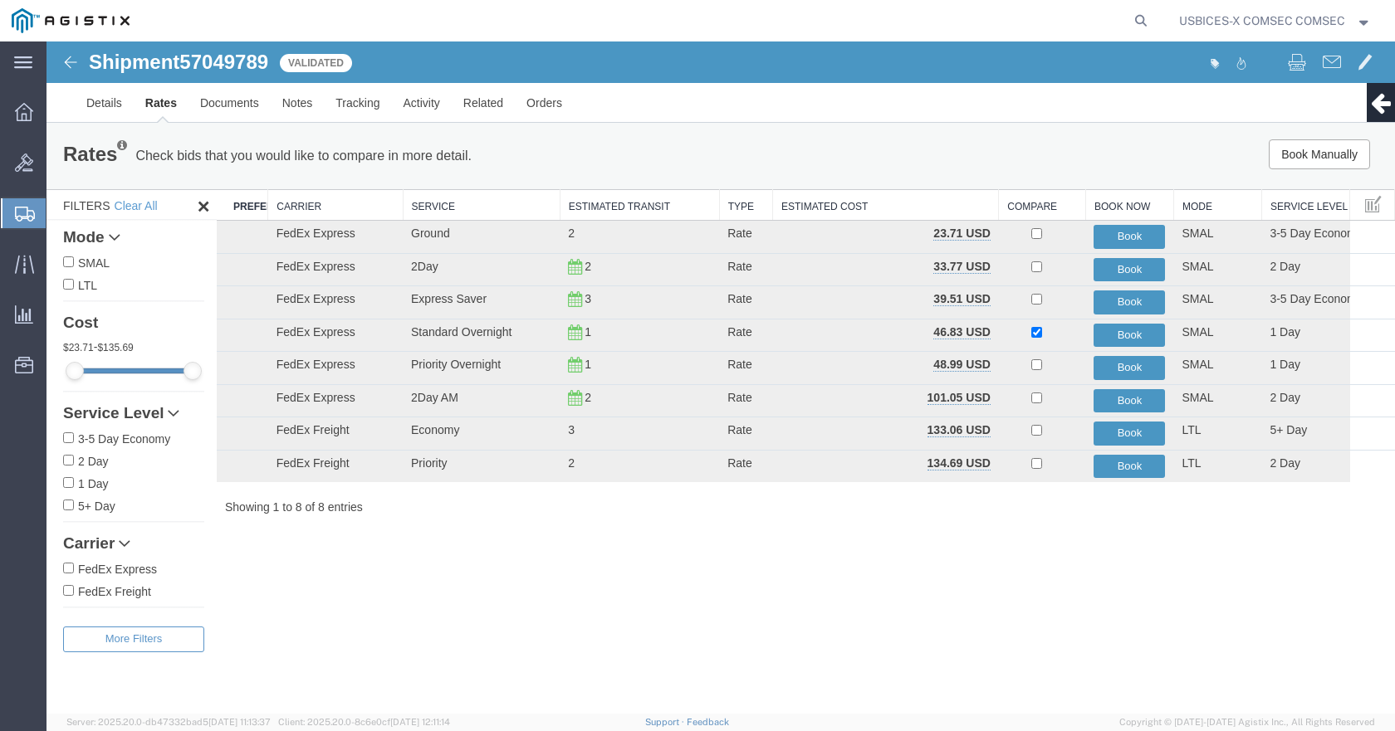
click at [1153, 110] on icon at bounding box center [1380, 102] width 20 height 23
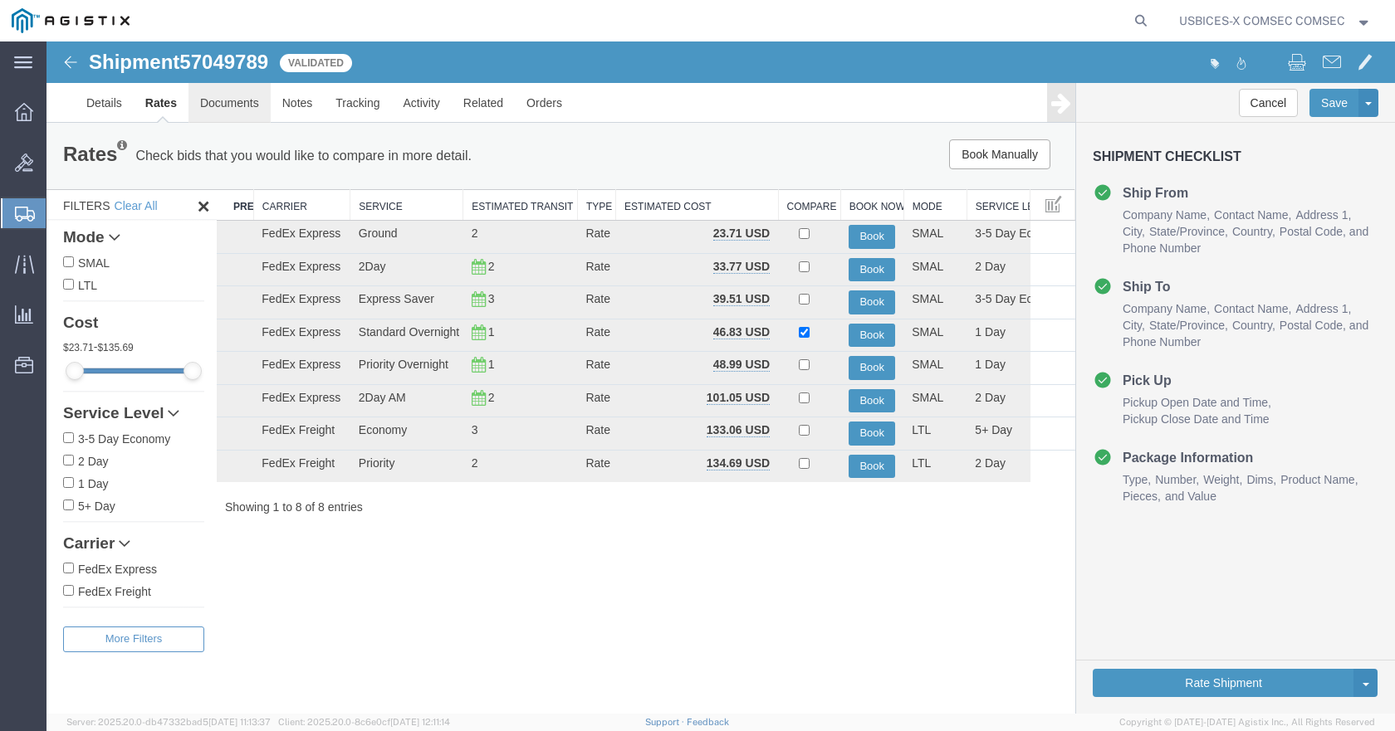
click at [217, 114] on link "Documents" at bounding box center [229, 103] width 82 height 40
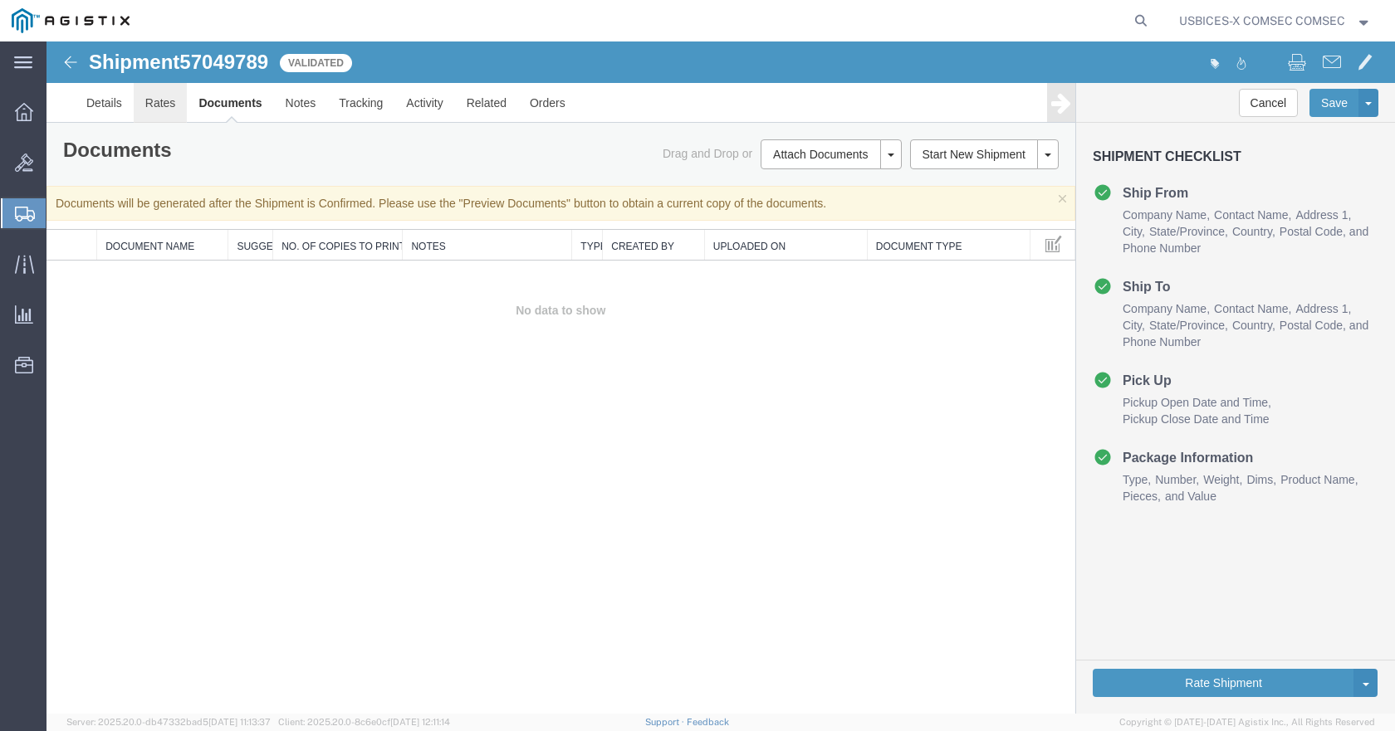
click at [149, 109] on link "Rates" at bounding box center [161, 103] width 54 height 40
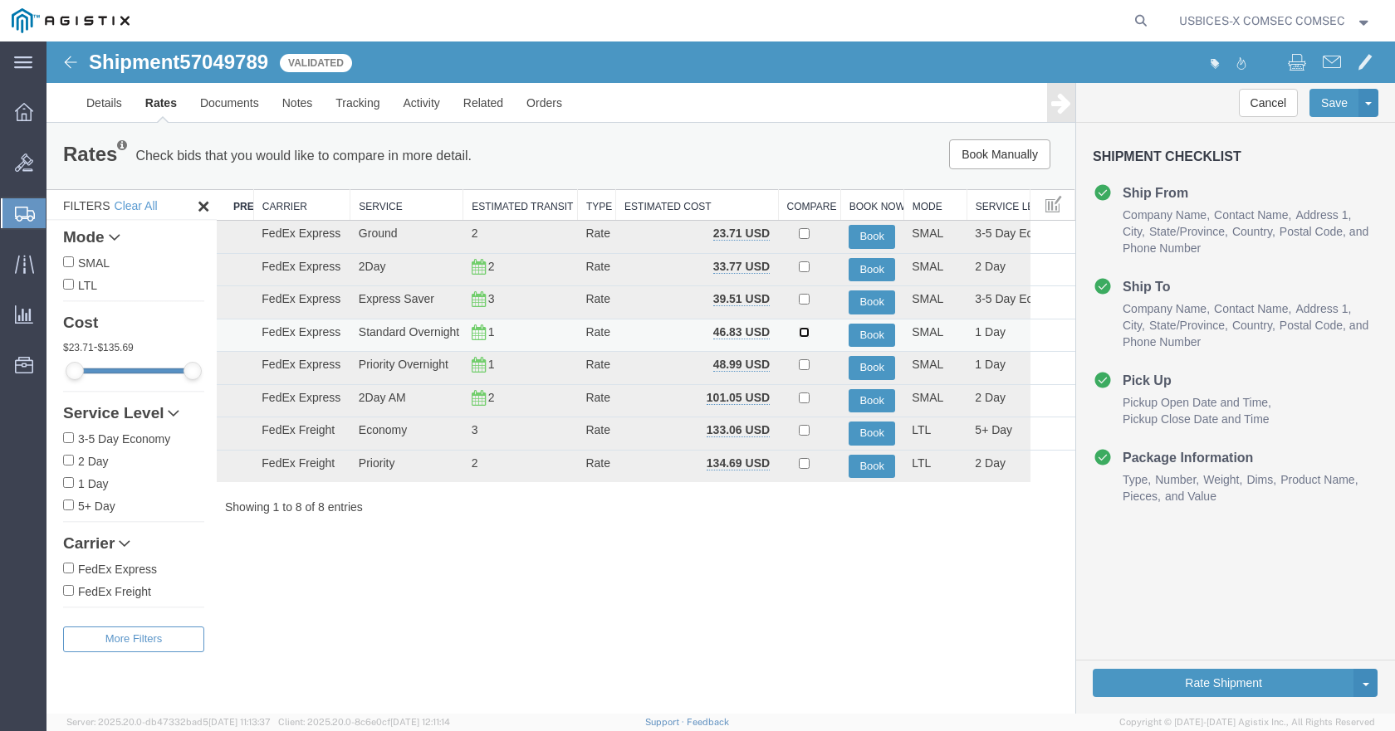
click at [805, 333] on input "checkbox" at bounding box center [804, 332] width 11 height 11
checkbox input "true"
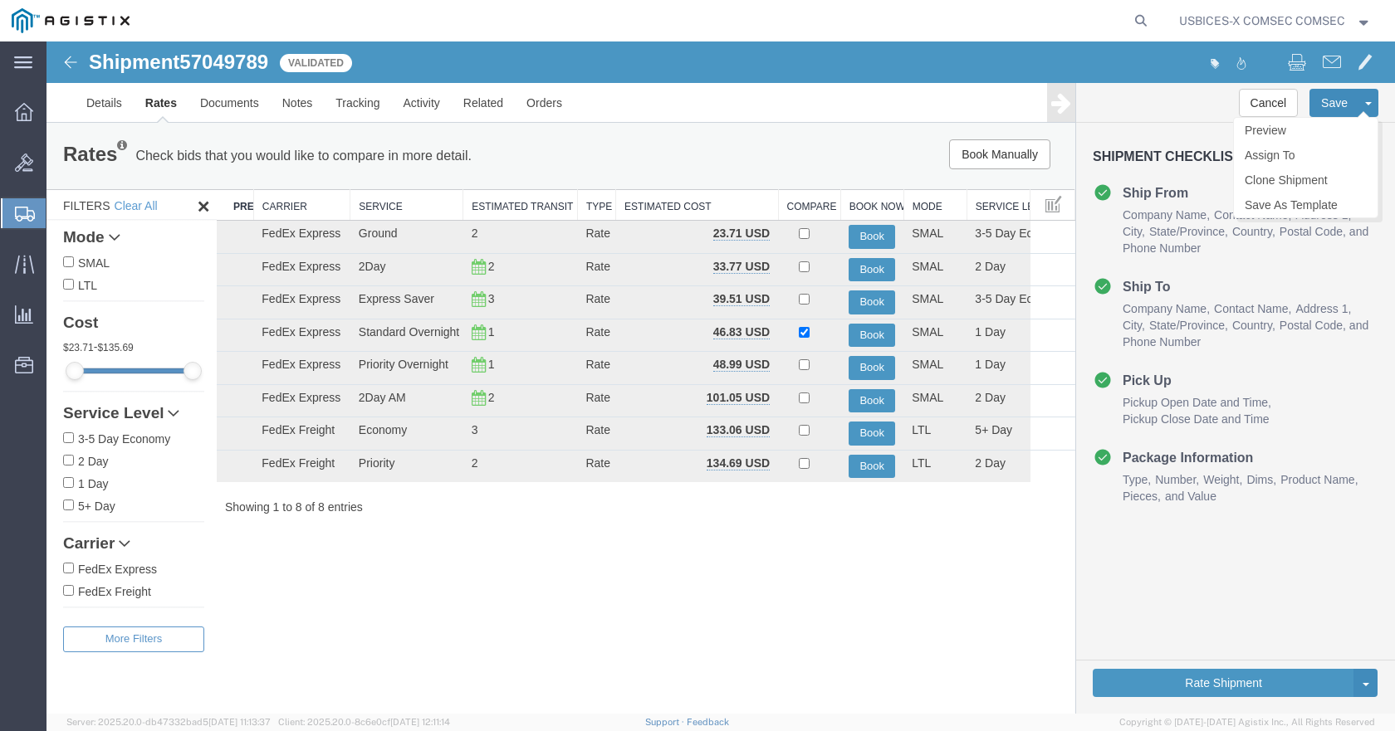
click at [1153, 101] on button "Save" at bounding box center [1334, 103] width 50 height 28
click at [1153, 657] on link "Rate And Send To Bid" at bounding box center [1305, 655] width 144 height 25
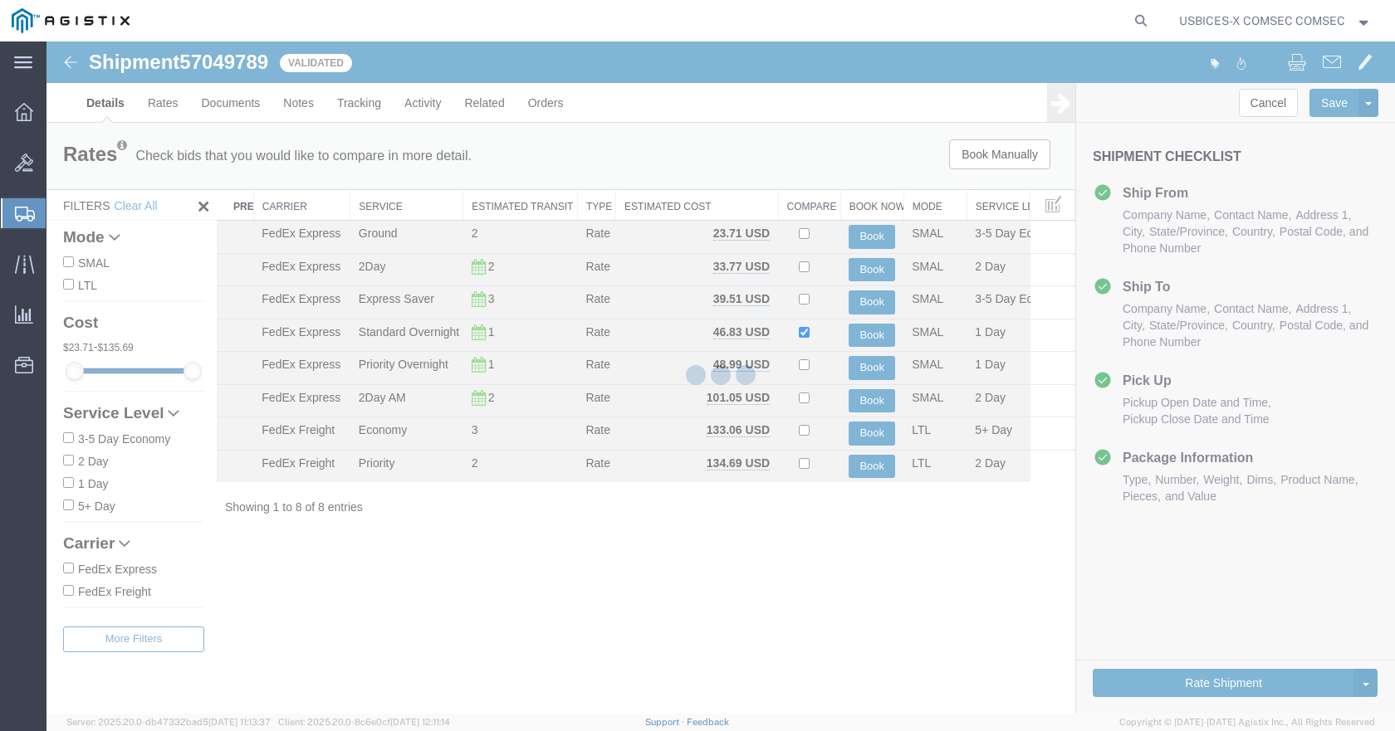
select select "59251"
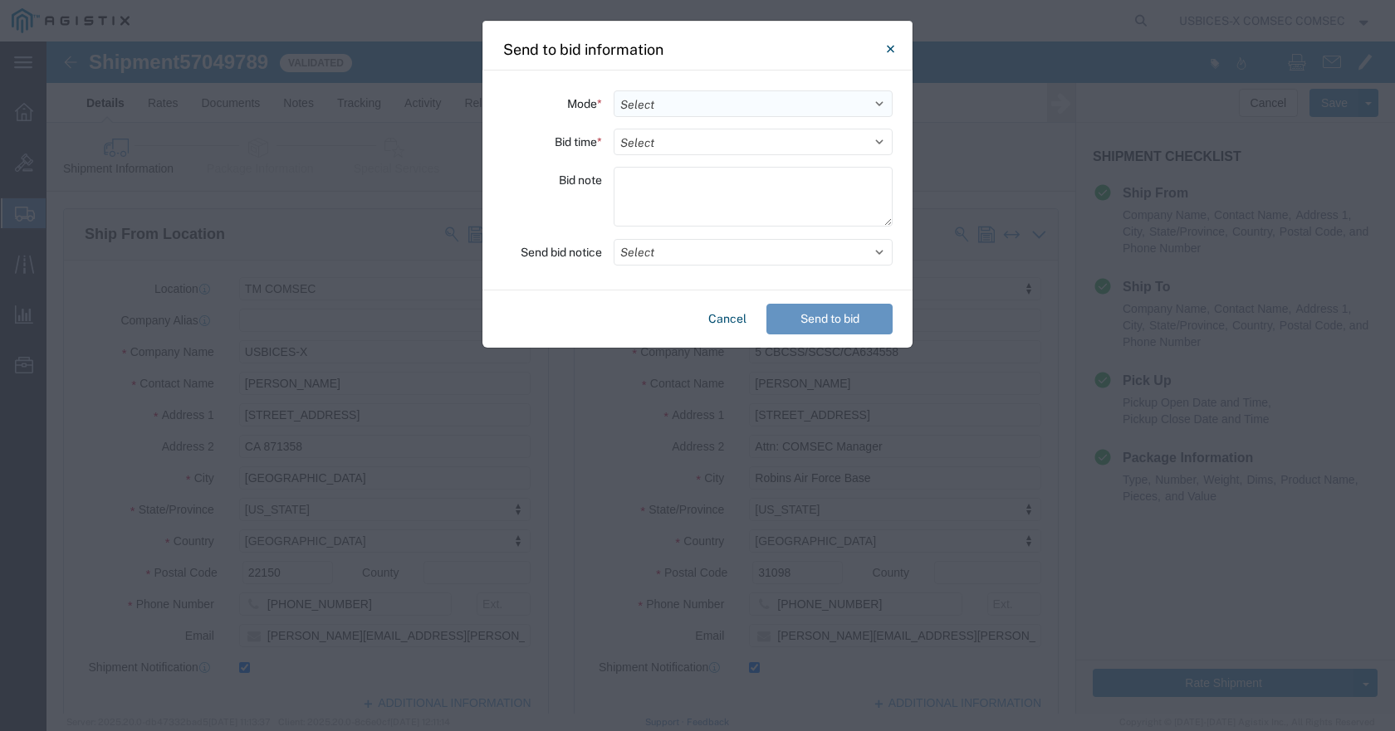
click at [863, 100] on select "Select Small Parcel Truckload Air Rail Less than Truckload Ocean Freight Multi-…" at bounding box center [752, 103] width 279 height 27
click at [735, 325] on button "Cancel" at bounding box center [726, 319] width 51 height 31
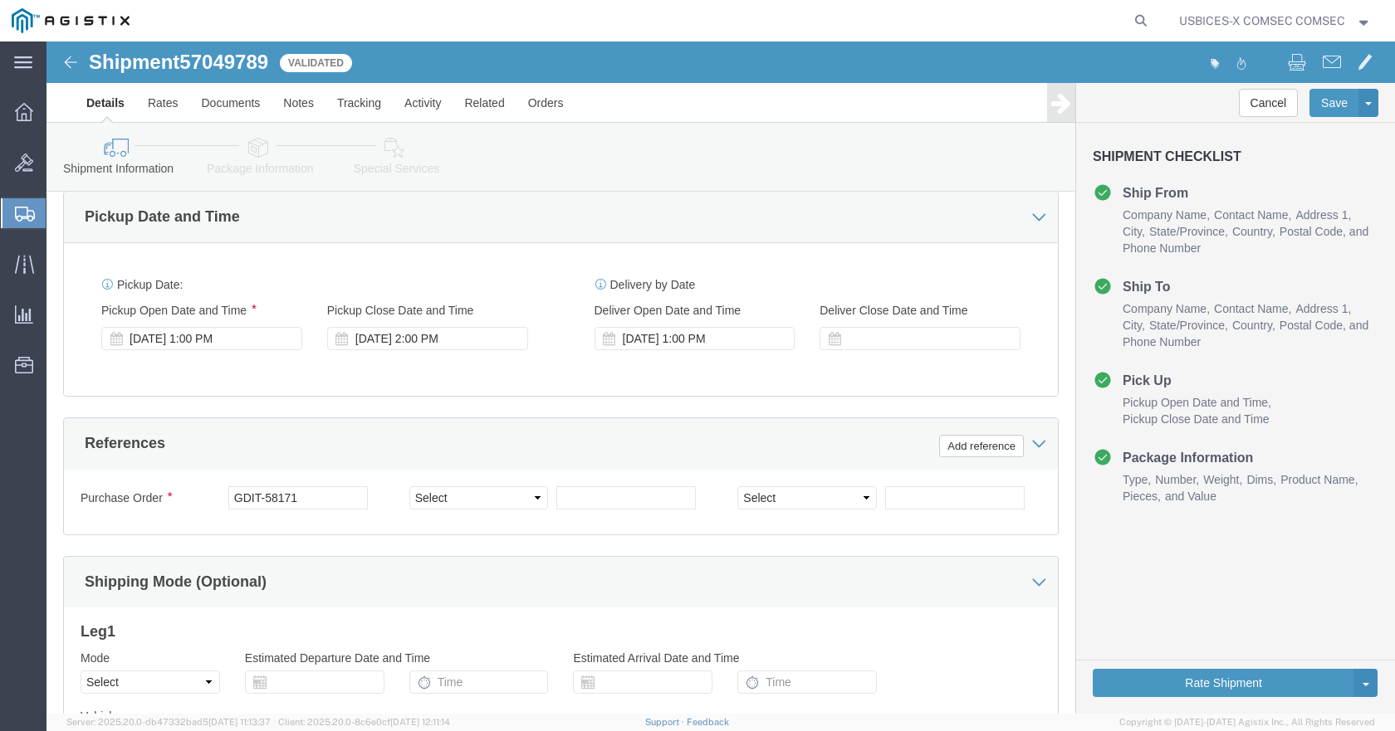
scroll to position [1064, 0]
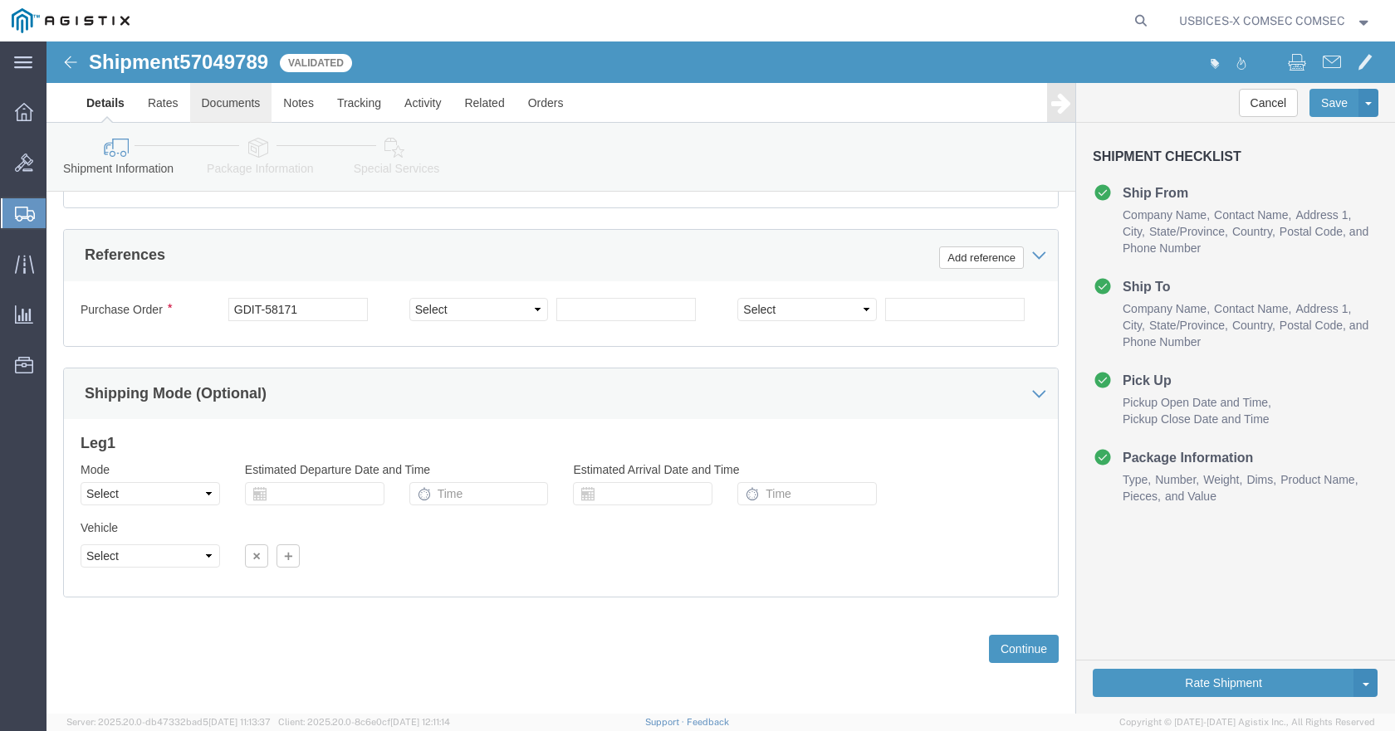
click link "Documents"
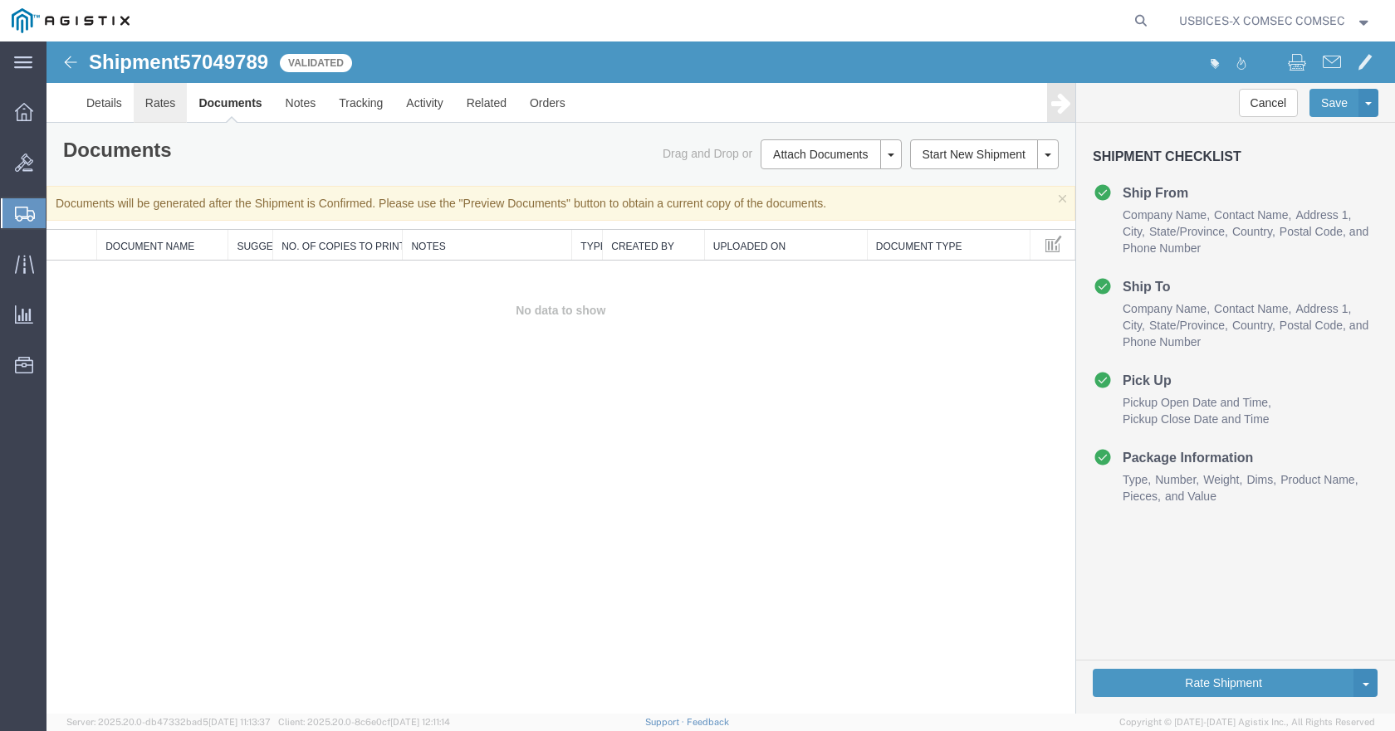
click at [159, 106] on link "Rates" at bounding box center [161, 103] width 54 height 40
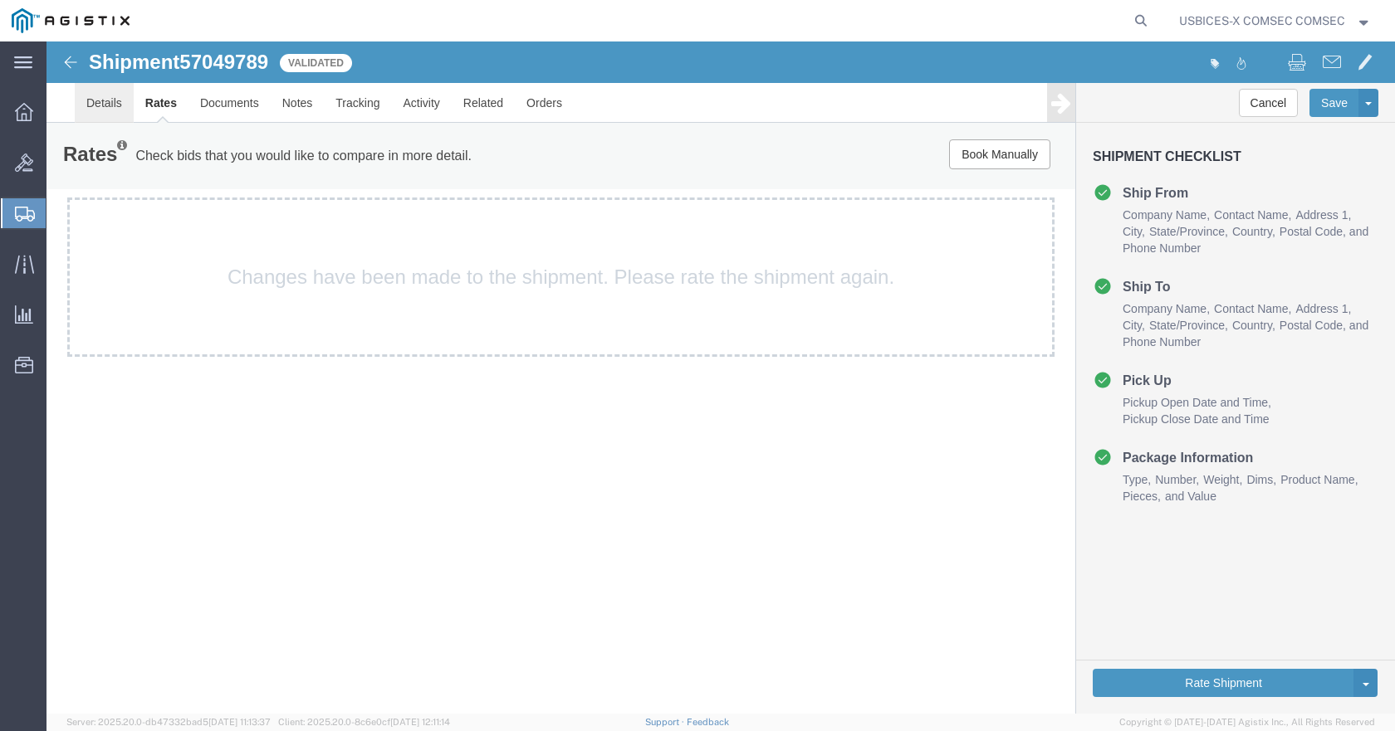
click at [100, 103] on link "Details" at bounding box center [104, 103] width 59 height 40
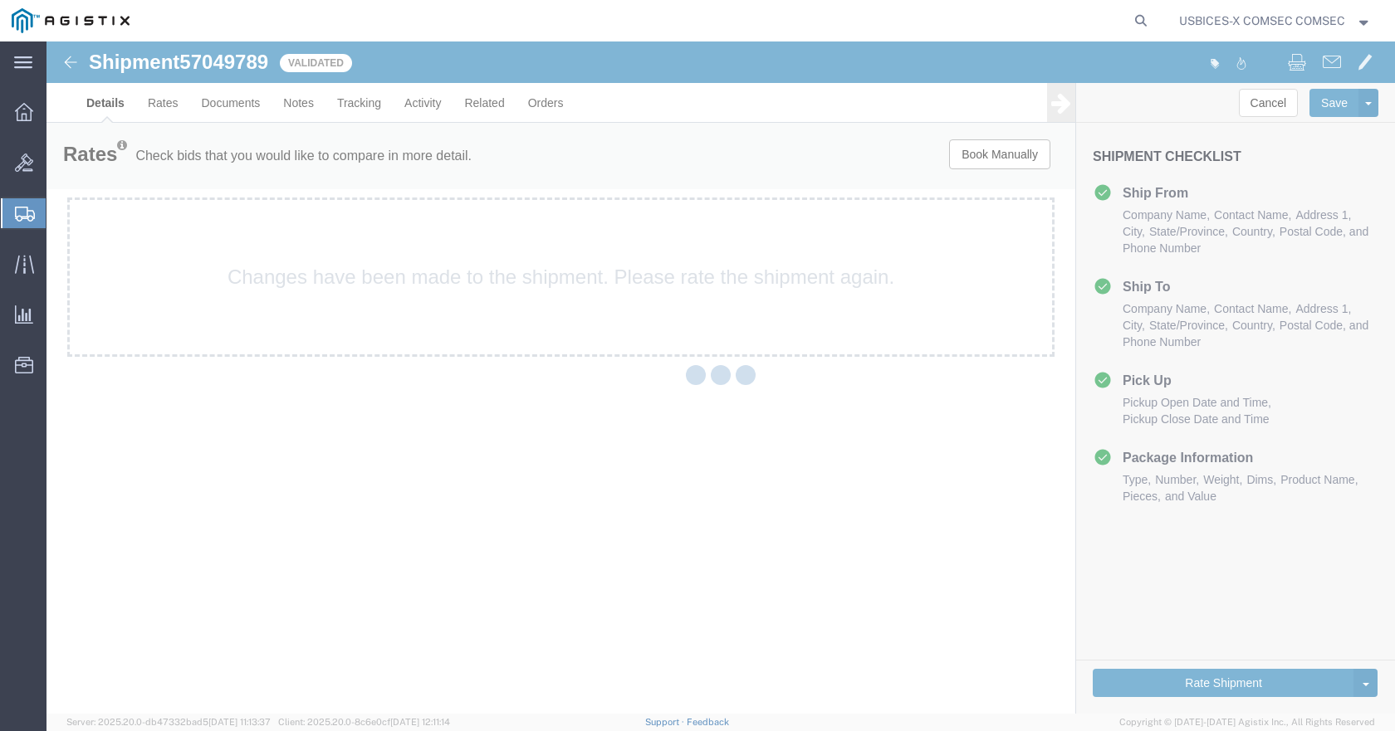
select select "59251"
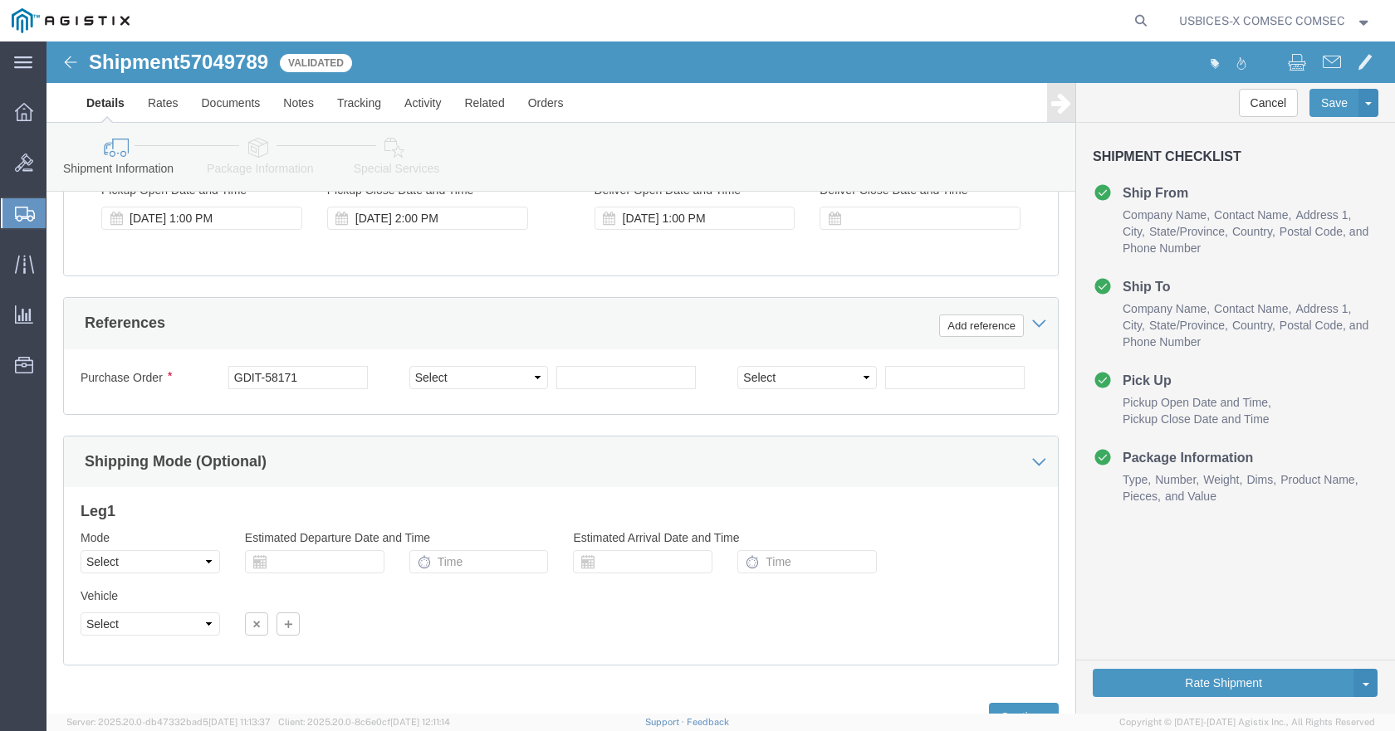
scroll to position [1064, 0]
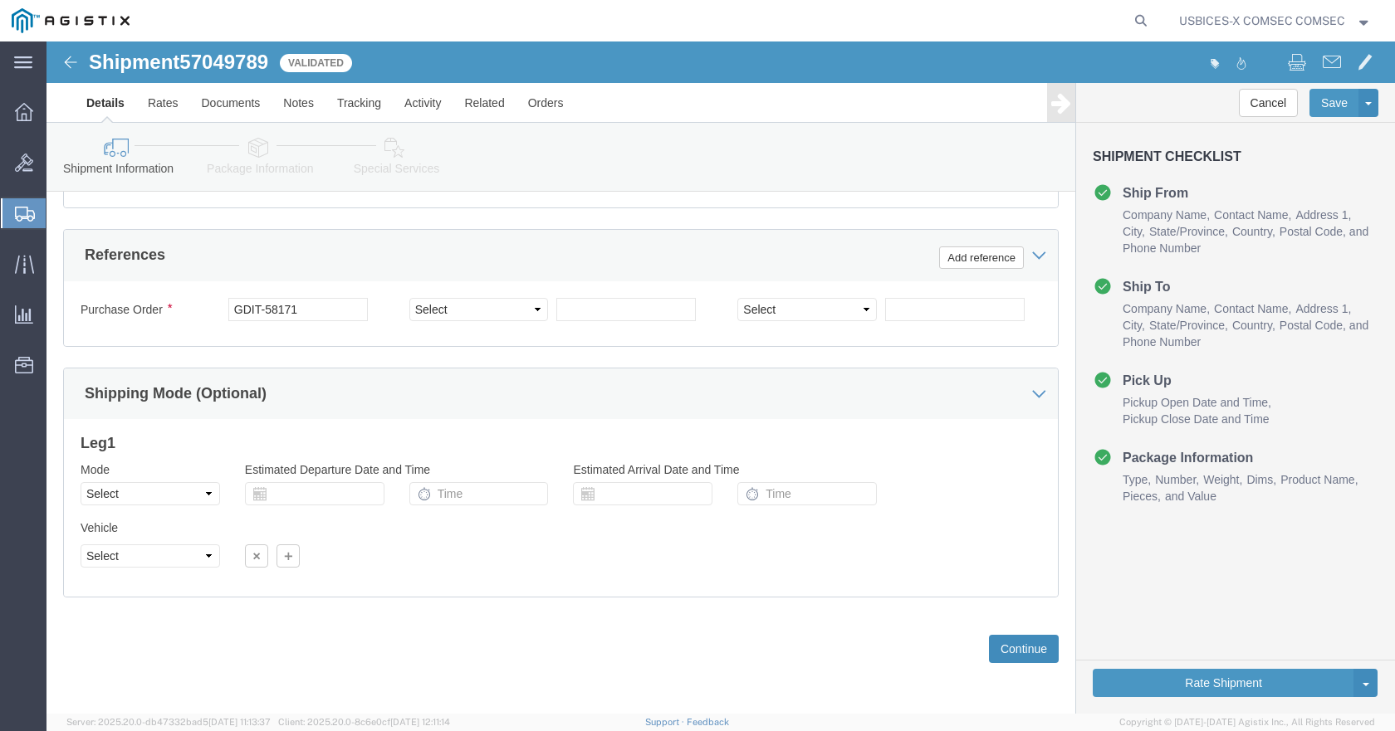
click button "Continue"
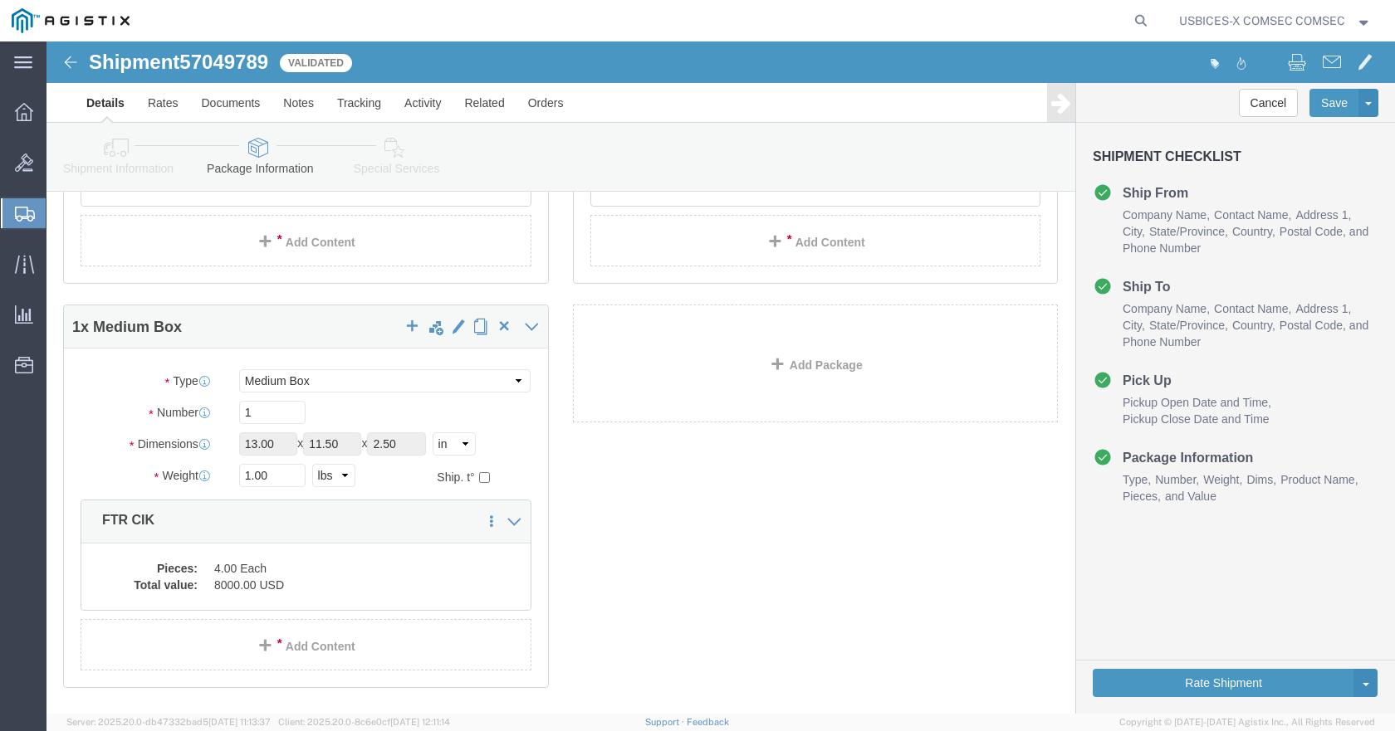
scroll to position [125, 0]
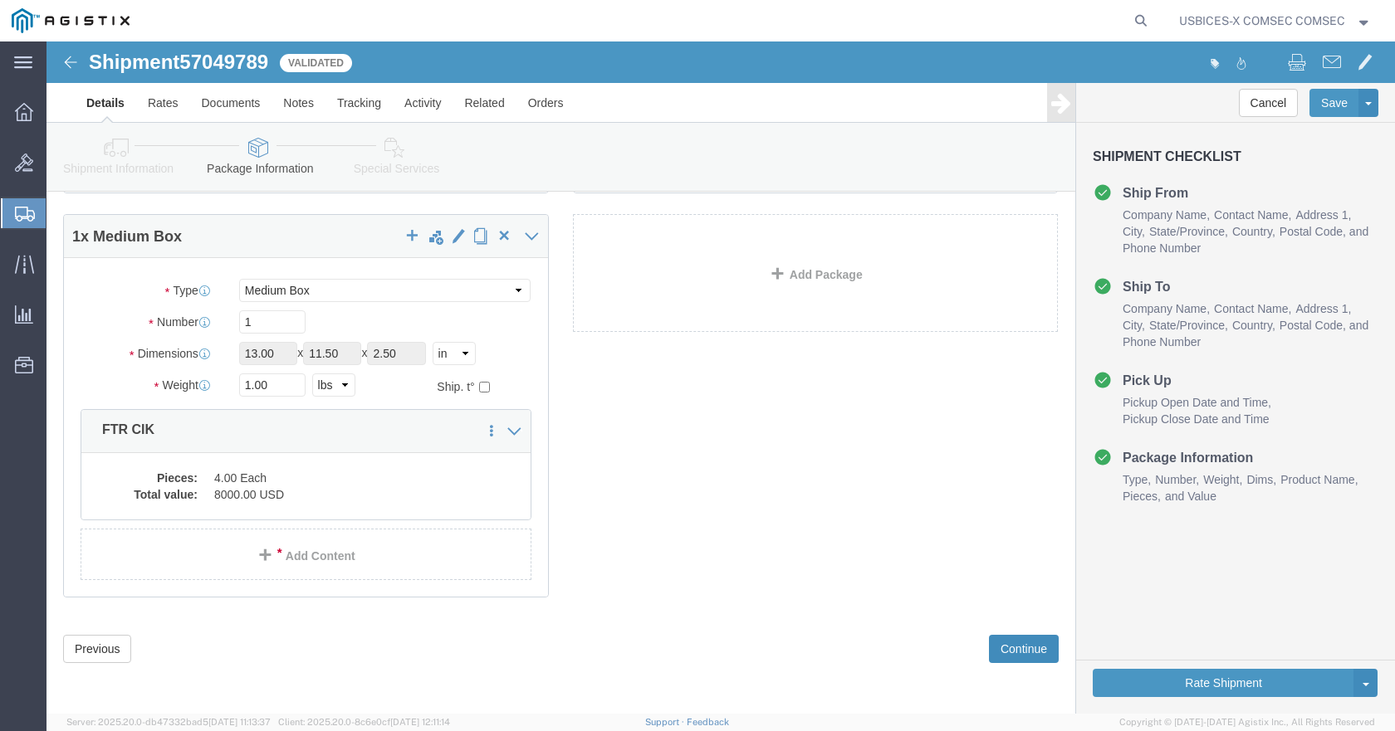
click button "Continue"
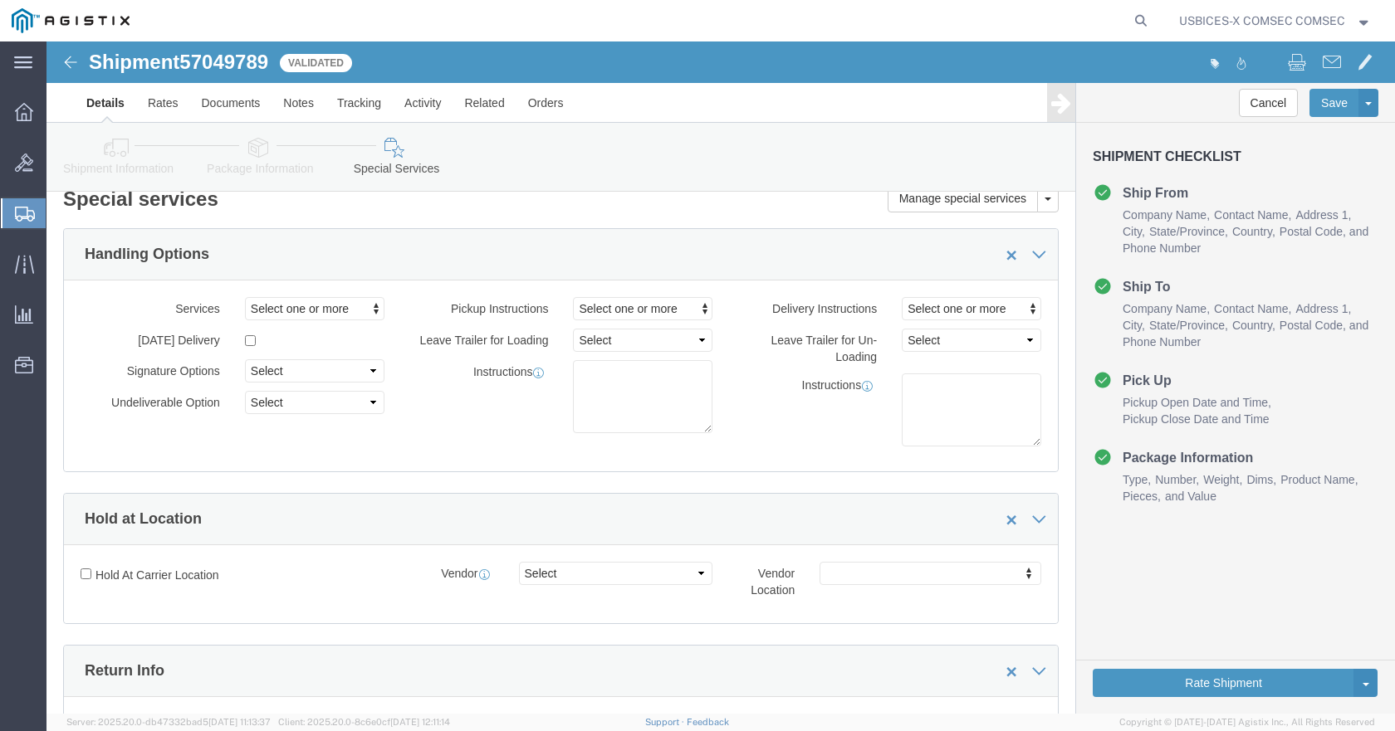
scroll to position [0, 0]
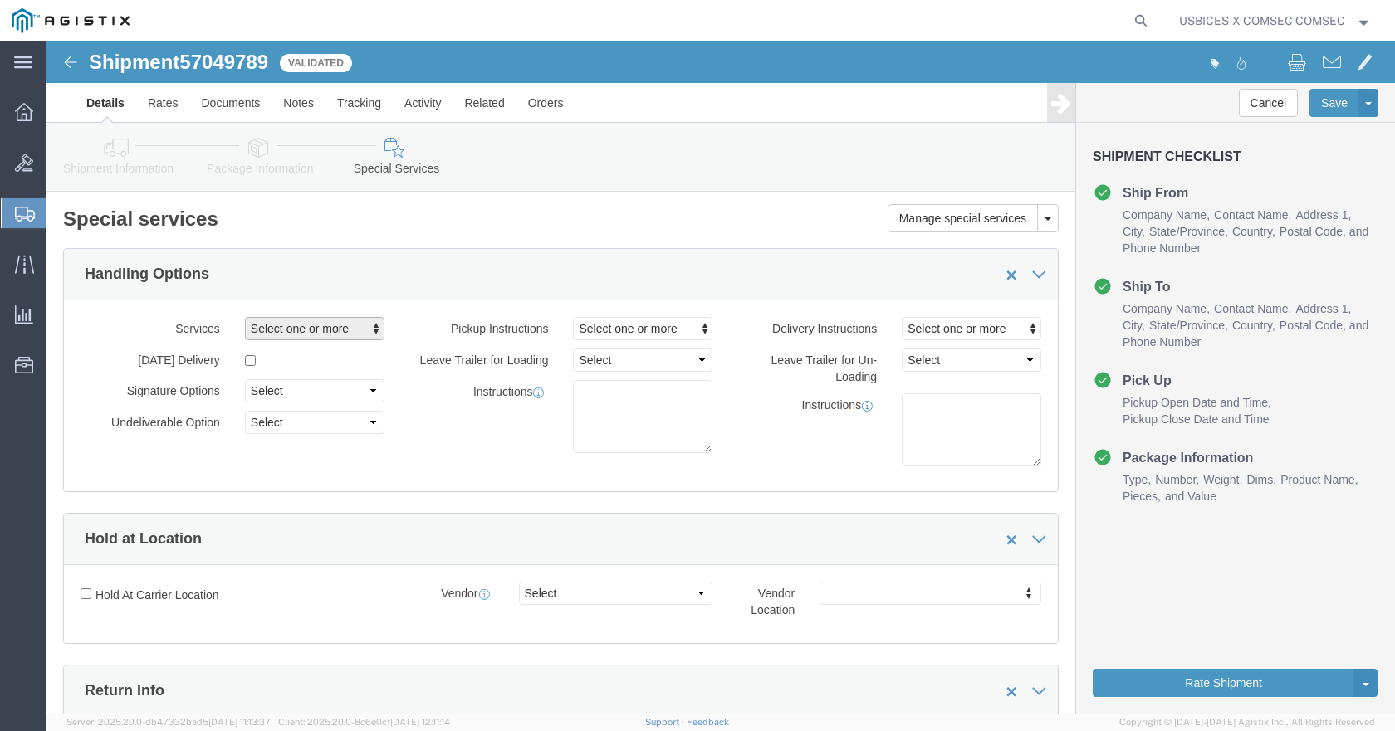
click span "Select one or more"
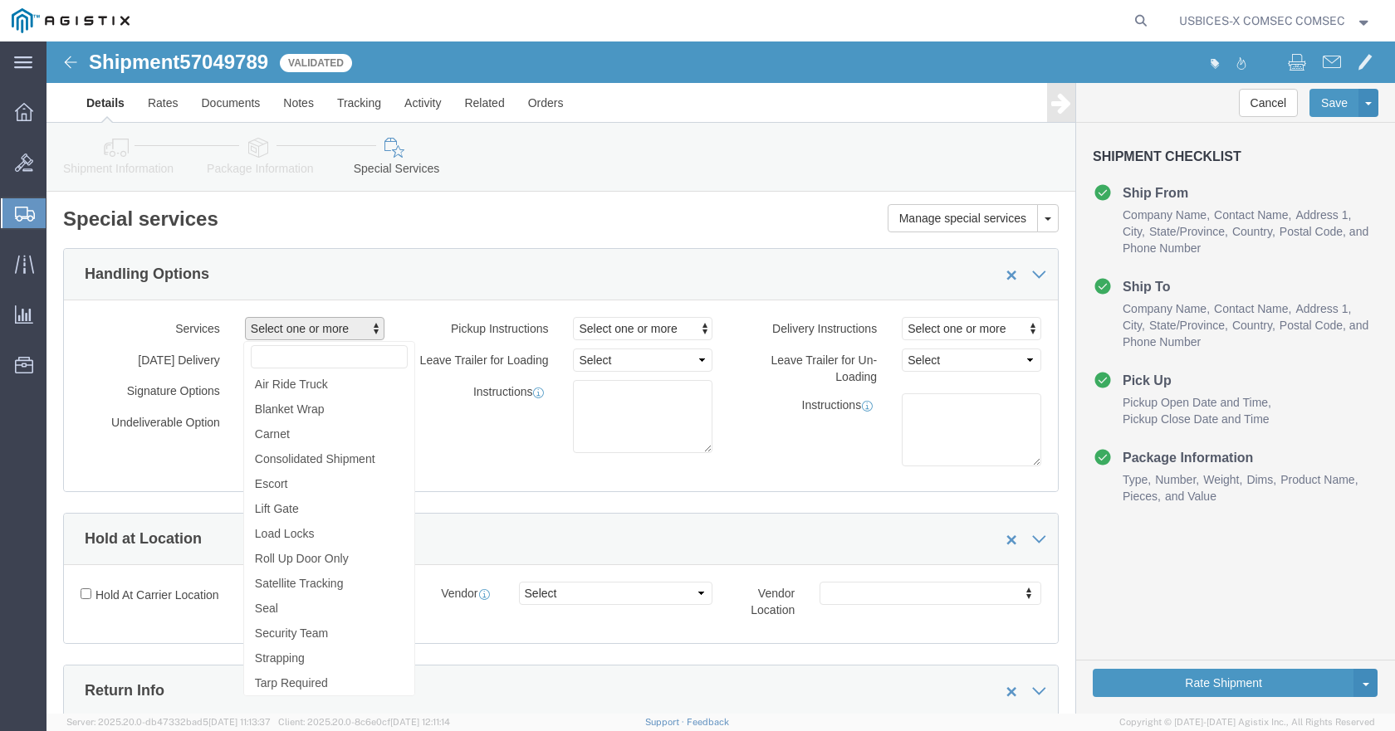
click span "Select one or more"
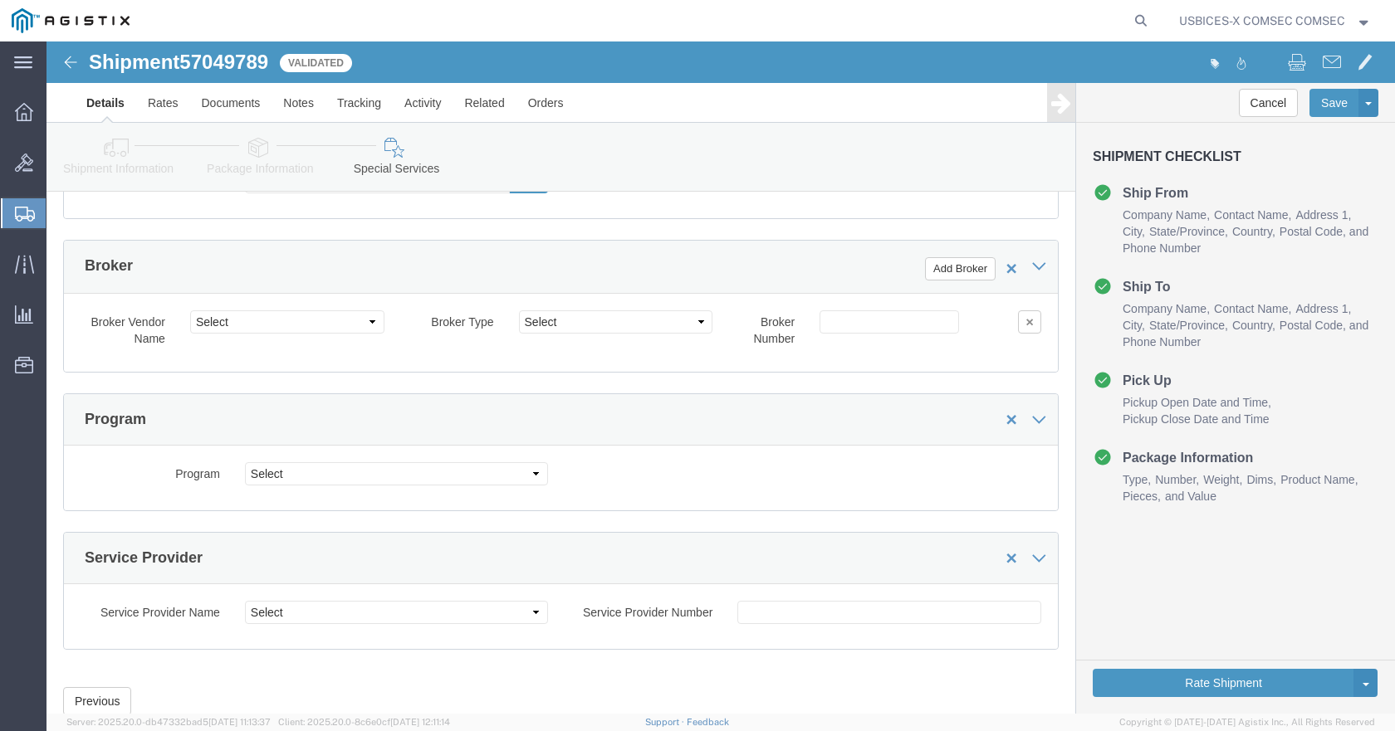
scroll to position [2462, 0]
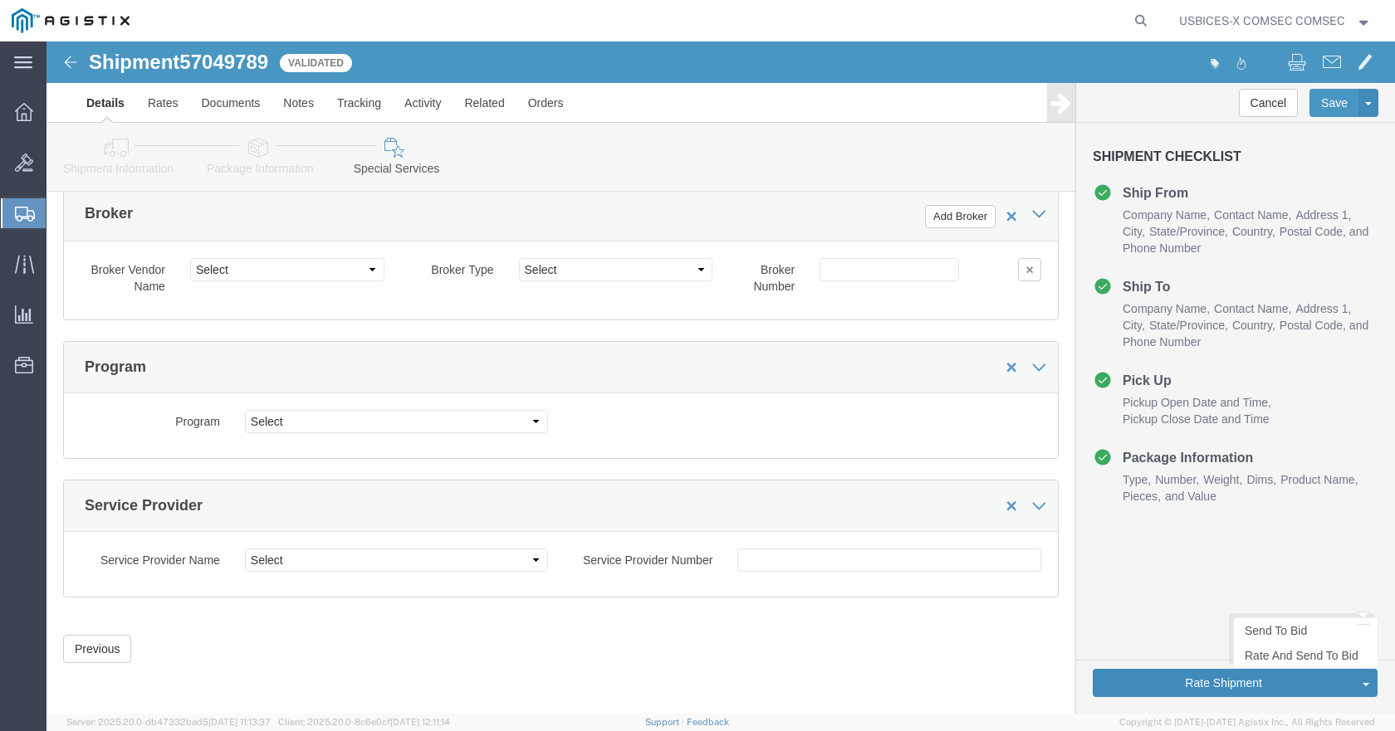
click button "Rate Shipment"
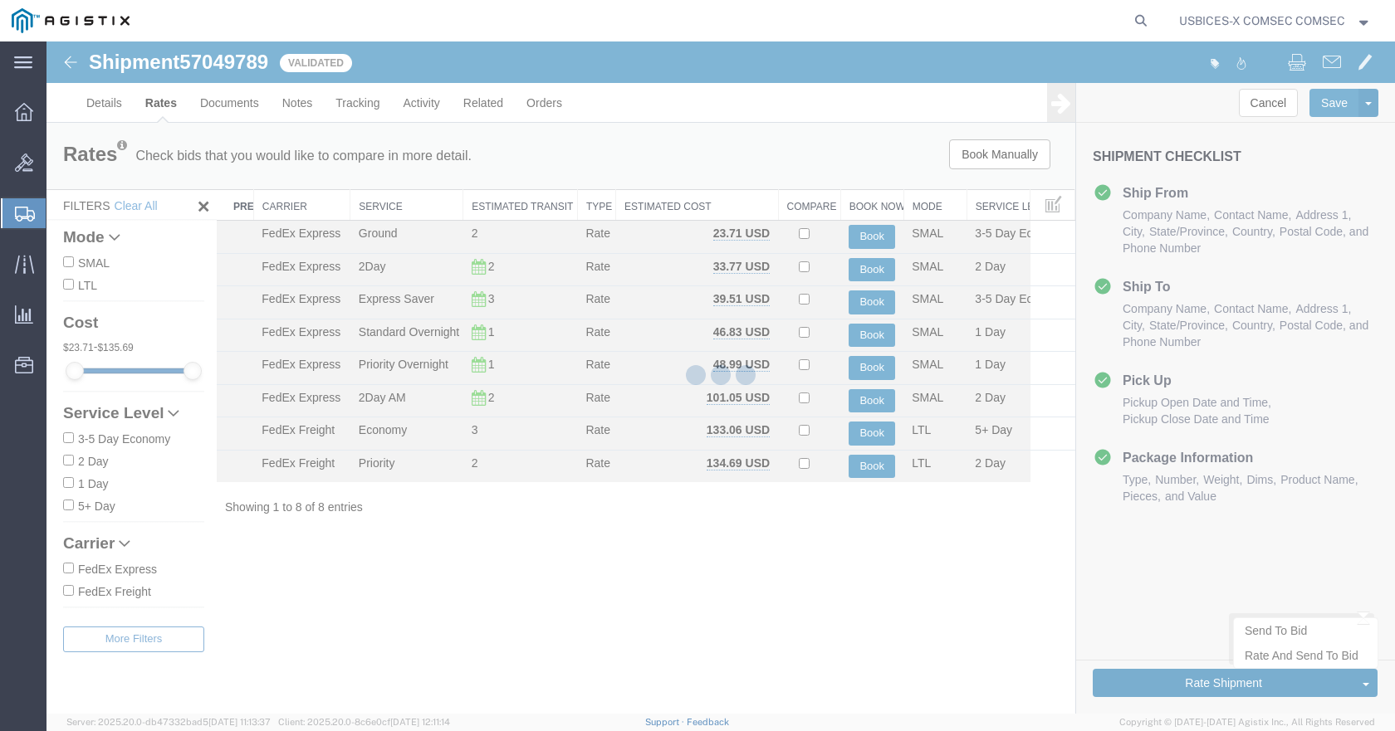
scroll to position [0, 0]
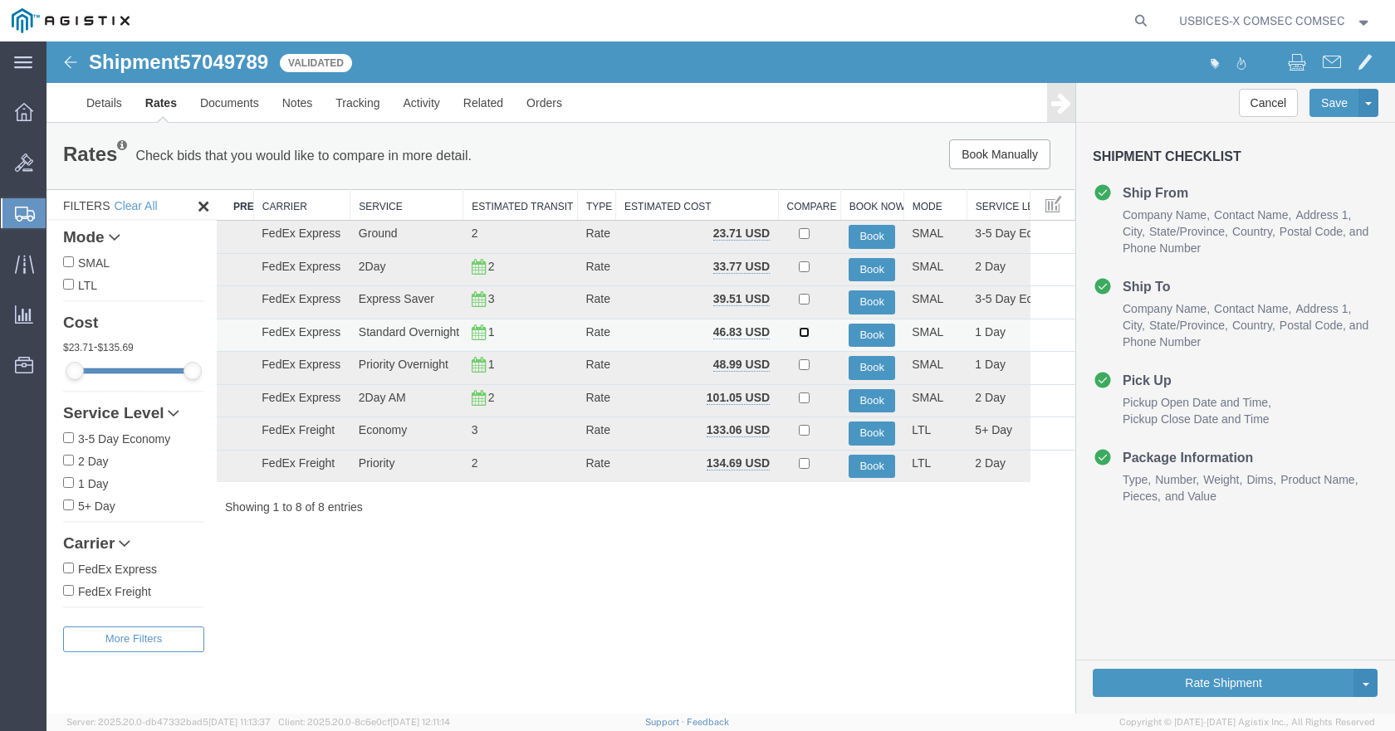
click at [804, 334] on input "checkbox" at bounding box center [804, 332] width 11 height 11
checkbox input "true"
click at [978, 148] on button "Book Manually" at bounding box center [999, 154] width 101 height 30
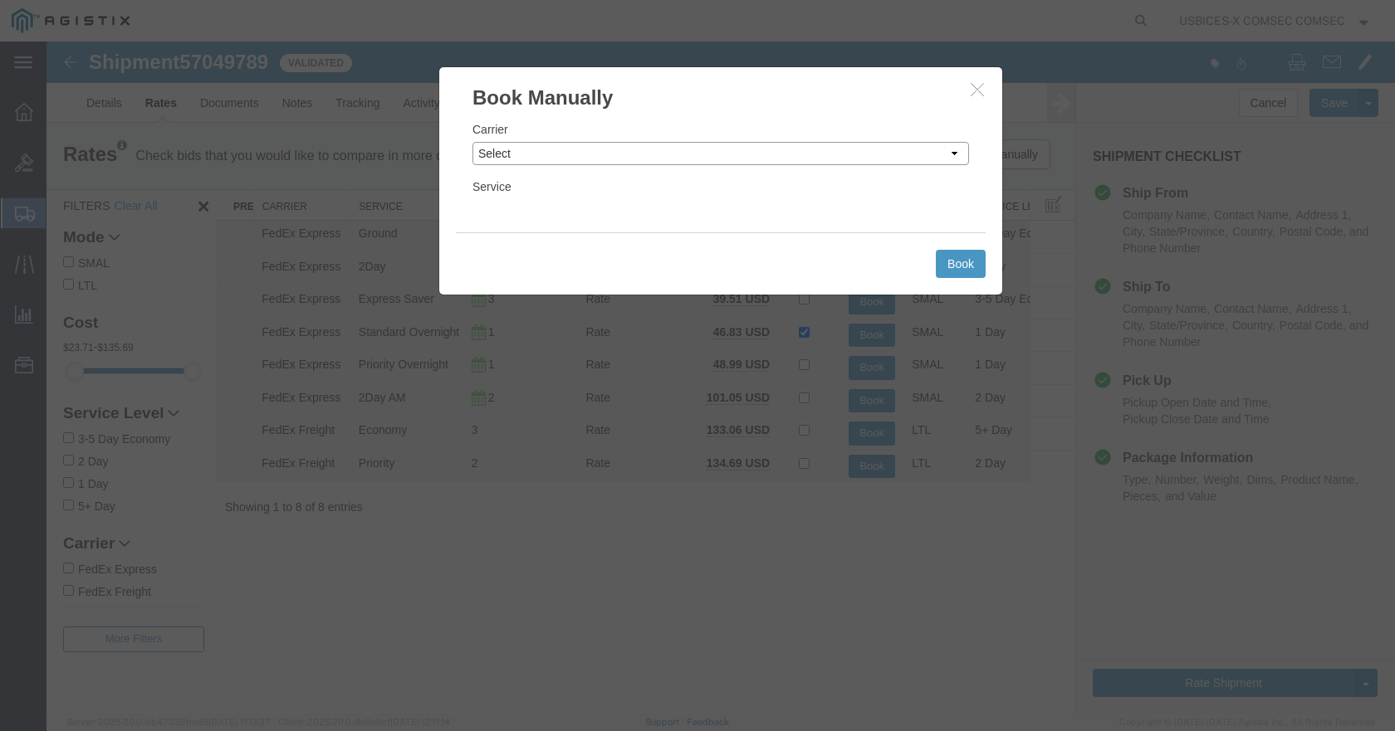
click at [772, 160] on select "Select Add New Carrier (and default service) DCS (Defense Courier Service) DHL …" at bounding box center [720, 153] width 496 height 23
select select "5"
click at [472, 142] on select "Select Add New Carrier (and default service) DCS (Defense Courier Service) DHL …" at bounding box center [720, 153] width 496 height 23
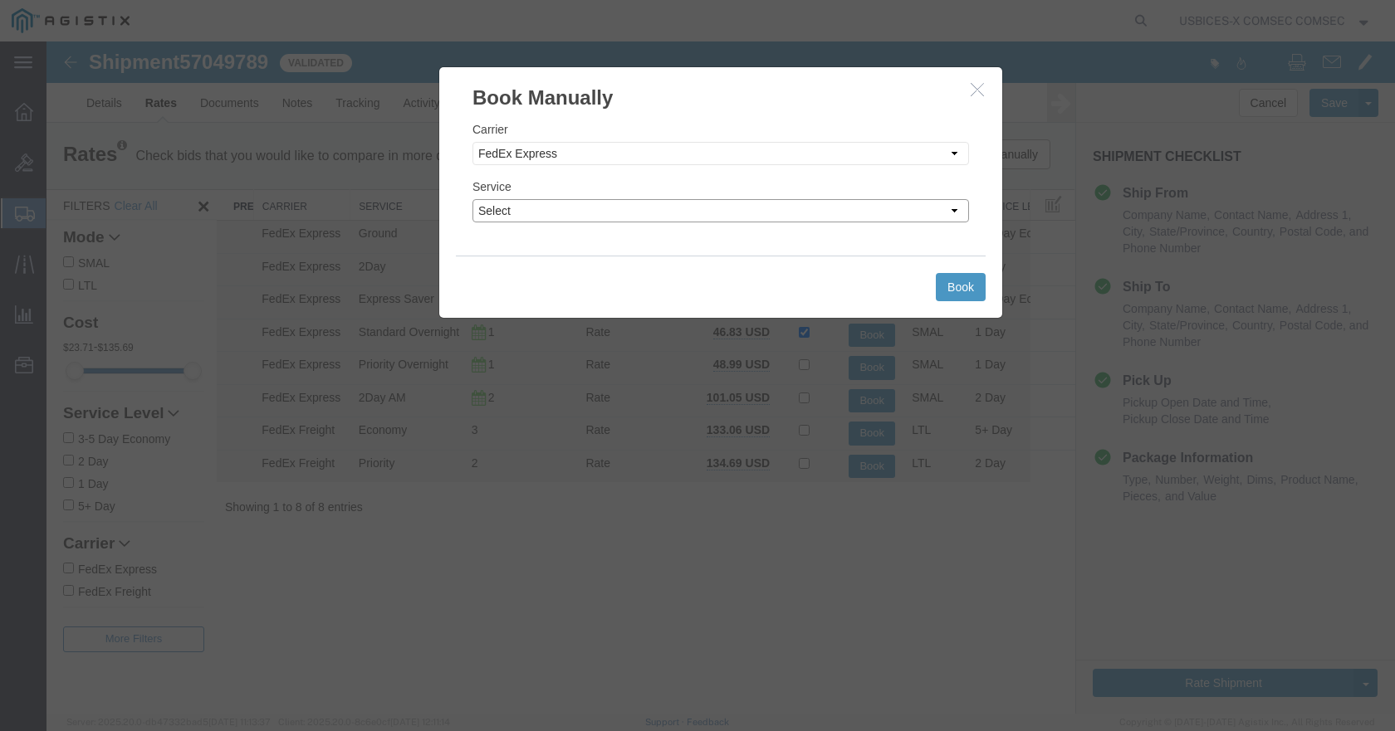
click at [784, 213] on select "Select 1Day Freight 2Day 2Day AM 2Day AM One Rate 2Day Freight 2Day One Rate 3 …" at bounding box center [720, 210] width 496 height 23
select select "7"
click at [472, 199] on select "Select 1Day Freight 2Day 2Day AM 2Day AM One Rate 2Day Freight 2Day One Rate 3 …" at bounding box center [720, 210] width 496 height 23
click at [946, 286] on button "Book" at bounding box center [960, 287] width 50 height 28
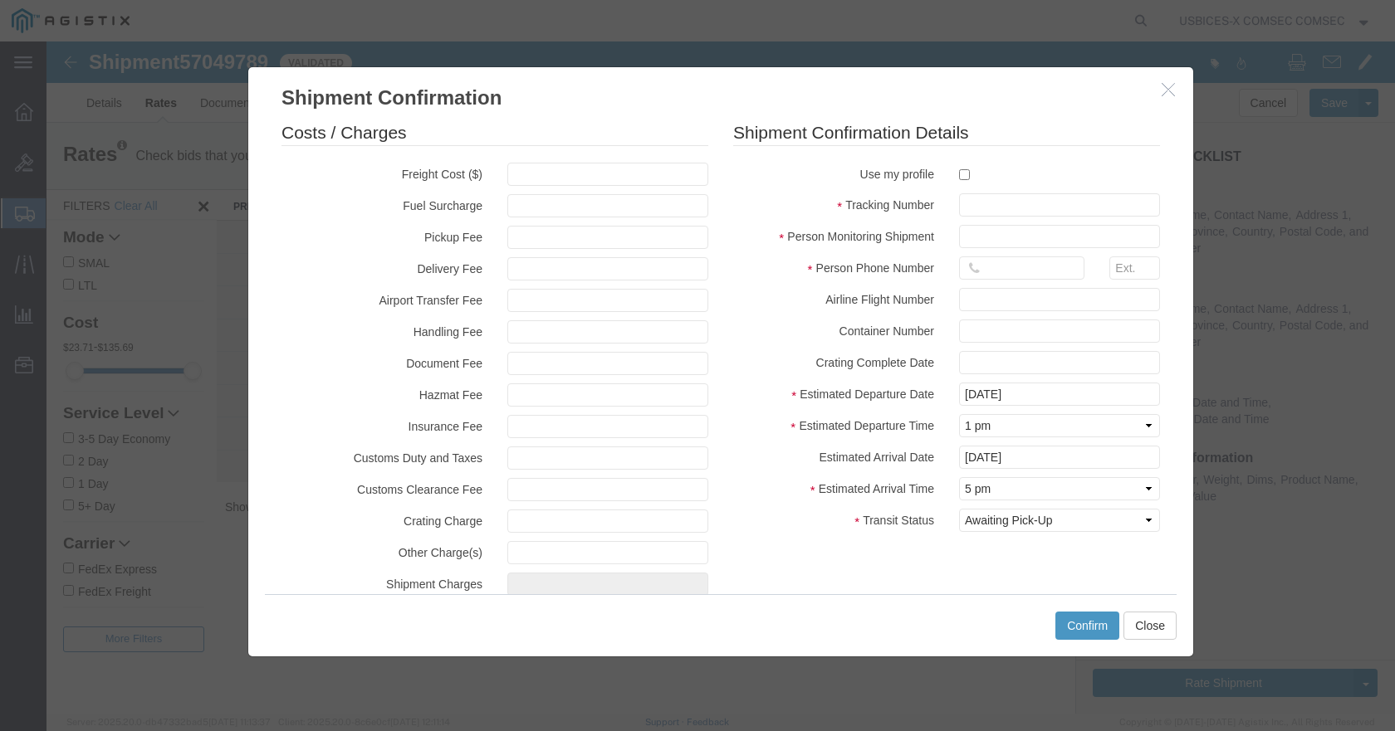
scroll to position [31, 0]
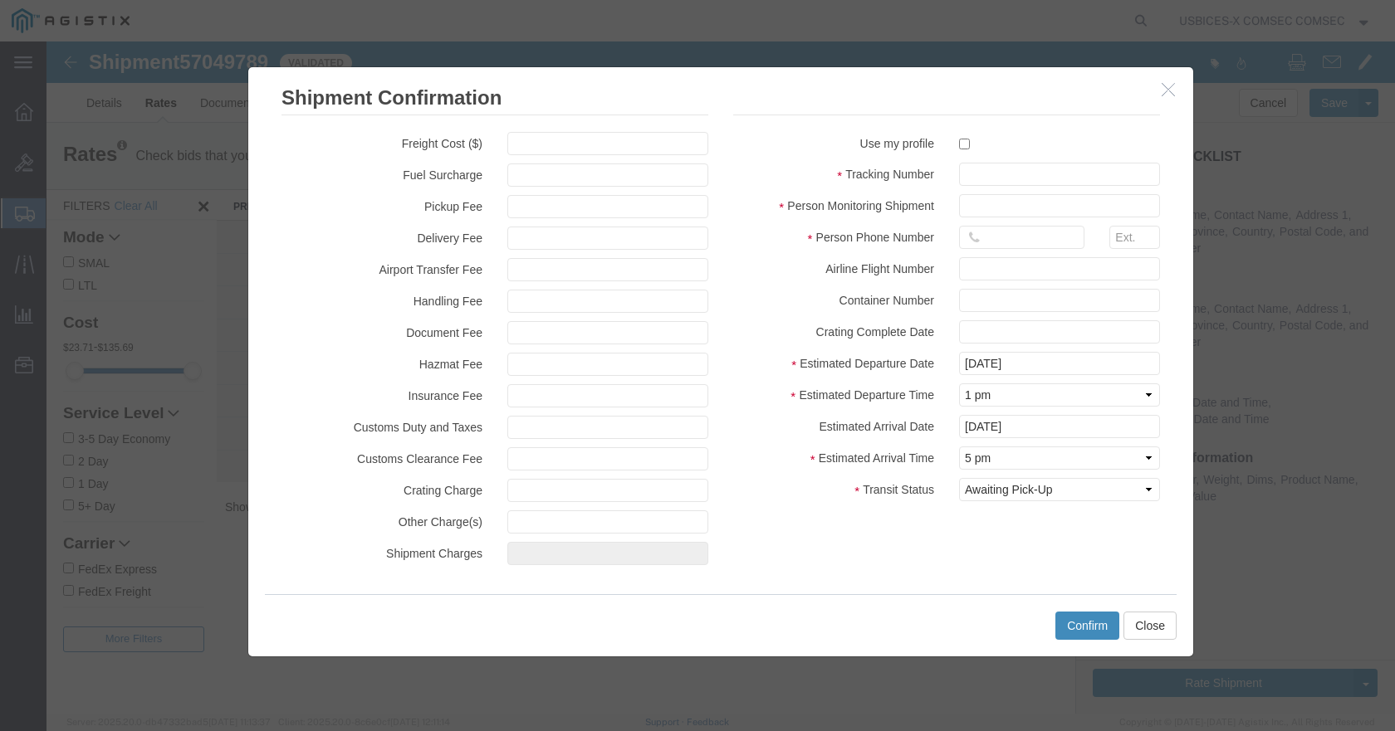
click at [1094, 622] on button "Confirm" at bounding box center [1087, 626] width 64 height 28
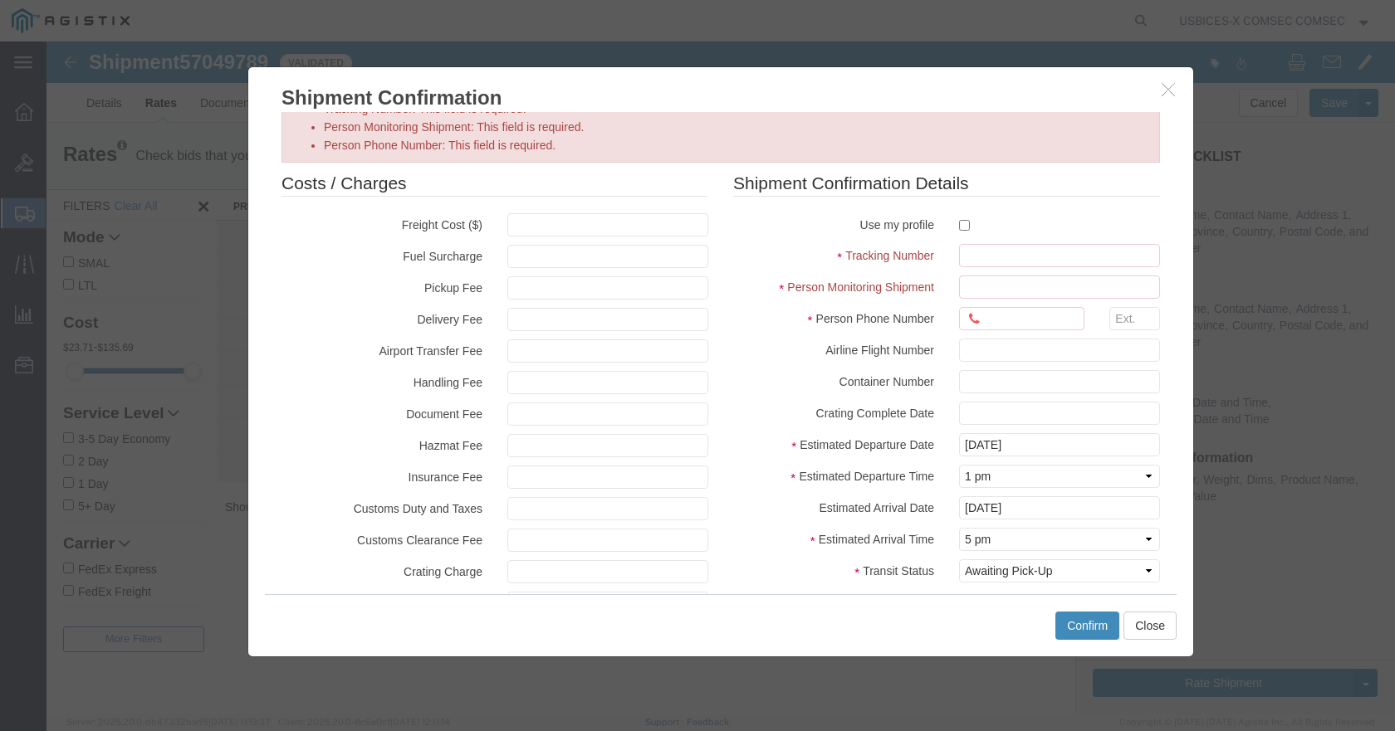
scroll to position [112, 0]
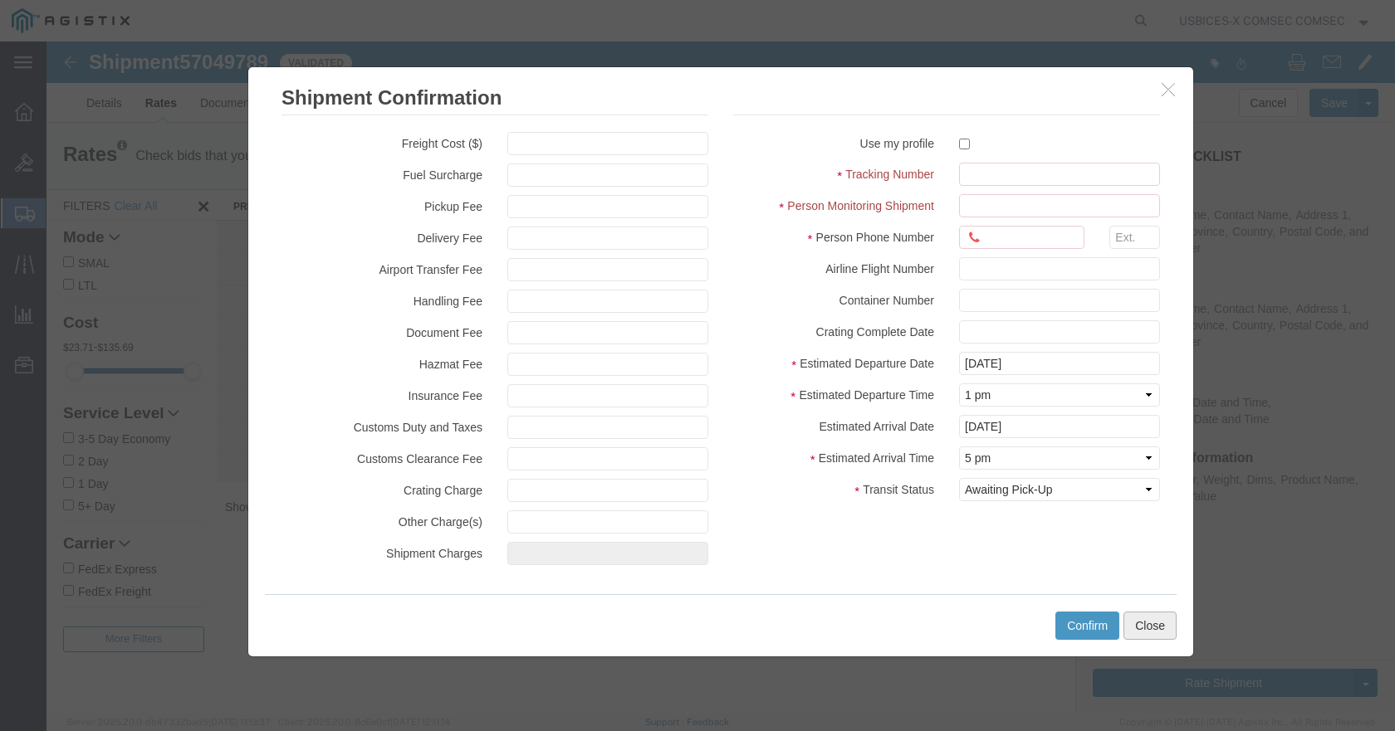
click at [1152, 613] on button "Close" at bounding box center [1149, 626] width 53 height 28
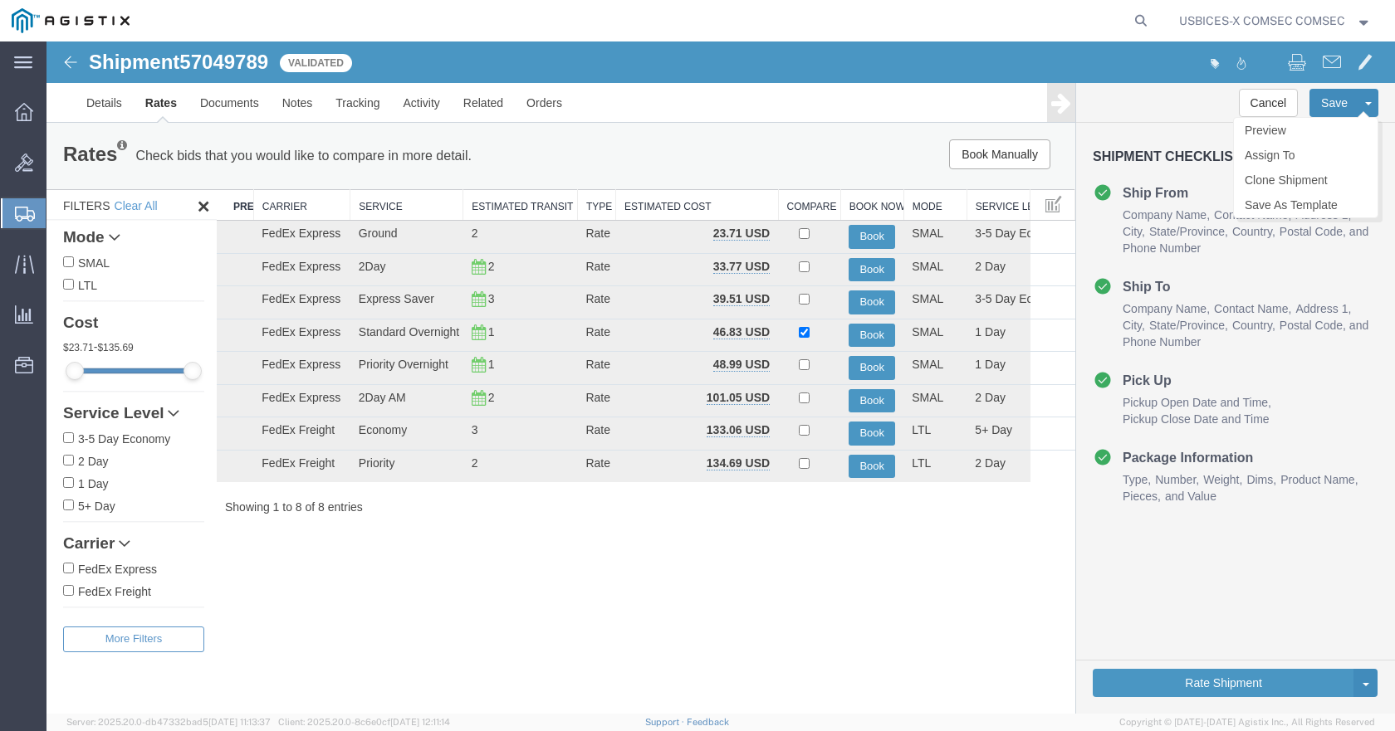
click at [1153, 105] on button "Save" at bounding box center [1334, 103] width 50 height 28
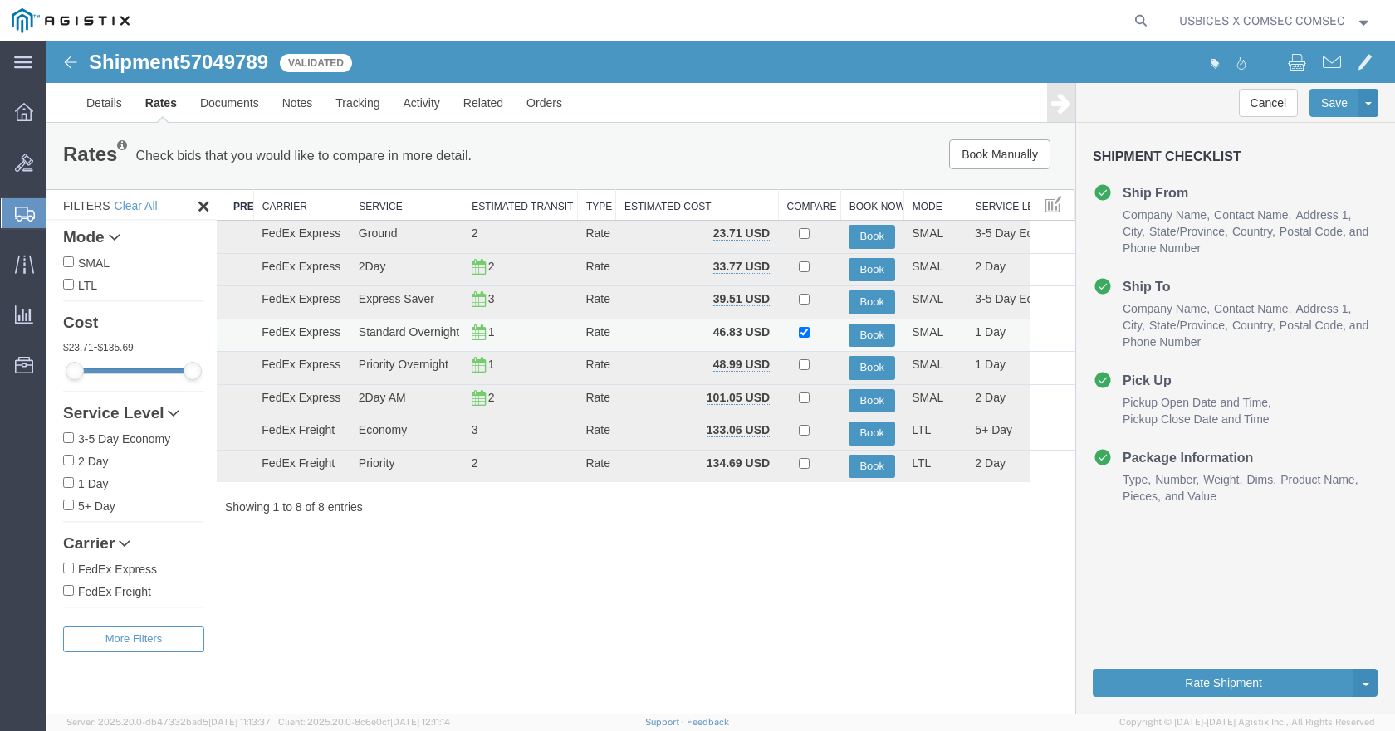
click at [479, 333] on icon at bounding box center [478, 333] width 14 height 12
click at [294, 323] on td "FedEx Express" at bounding box center [301, 335] width 97 height 33
click at [350, 330] on td "Standard Overnight" at bounding box center [406, 335] width 113 height 33
click at [974, 339] on td "1 Day" at bounding box center [997, 335] width 63 height 33
click at [867, 333] on button "Book" at bounding box center [871, 336] width 46 height 24
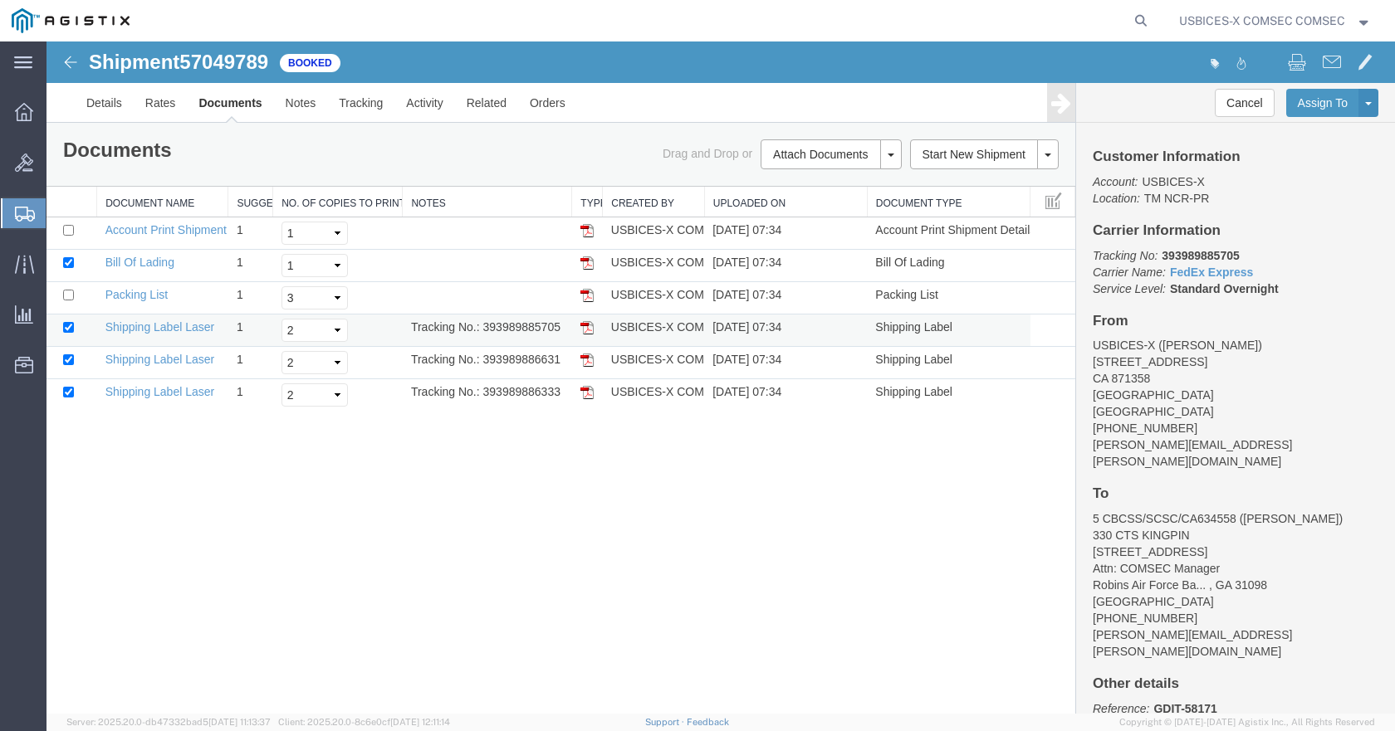
drag, startPoint x: 584, startPoint y: 263, endPoint x: 582, endPoint y: 314, distance: 50.7
click at [584, 263] on img at bounding box center [586, 262] width 13 height 13
click at [590, 298] on img at bounding box center [586, 295] width 13 height 13
click at [591, 328] on img at bounding box center [586, 327] width 13 height 13
drag, startPoint x: 584, startPoint y: 360, endPoint x: 1129, endPoint y: 286, distance: 550.4
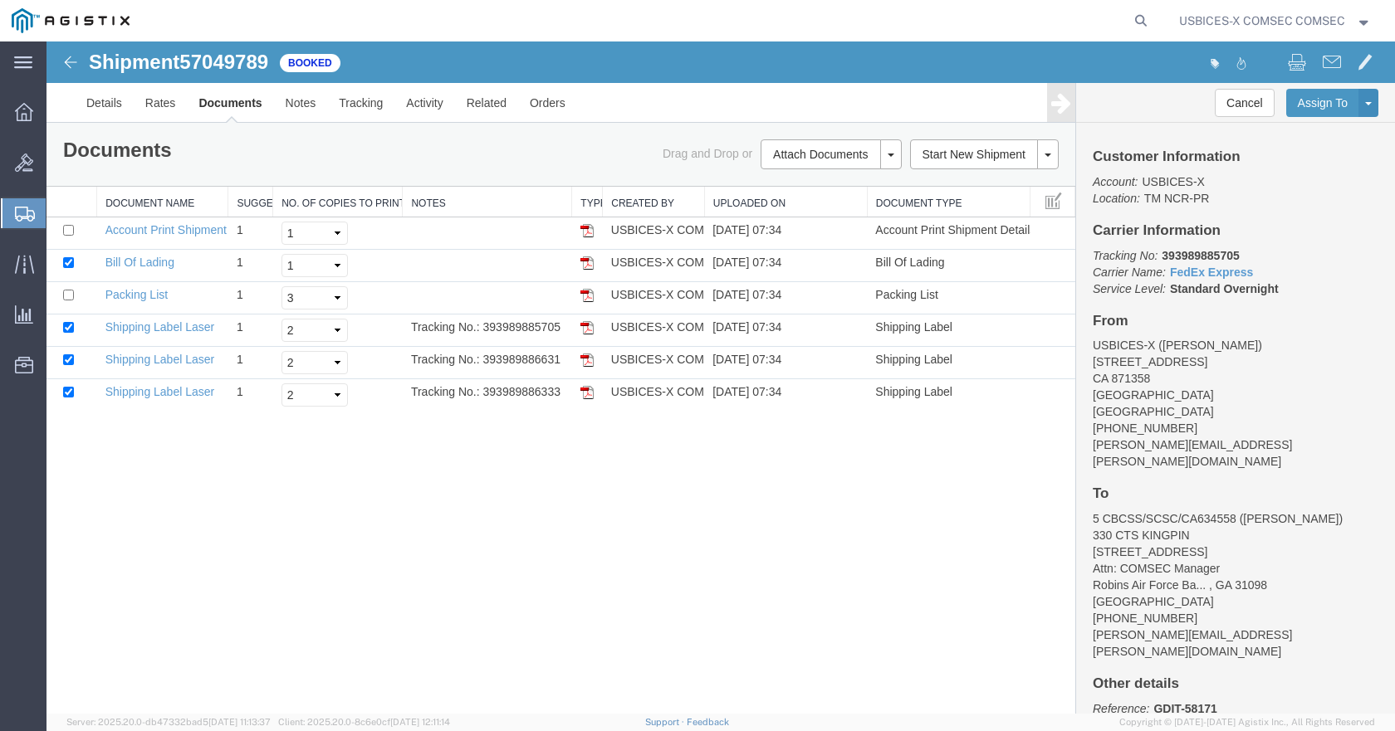
click at [584, 360] on img at bounding box center [586, 360] width 13 height 13
drag, startPoint x: 158, startPoint y: 392, endPoint x: 907, endPoint y: 259, distance: 761.2
click at [158, 392] on link "Shipping Label Laser" at bounding box center [160, 391] width 110 height 13
drag, startPoint x: 563, startPoint y: 395, endPoint x: 481, endPoint y: 401, distance: 81.6
click at [481, 401] on td "Tracking No.: 393989886333" at bounding box center [487, 395] width 169 height 32
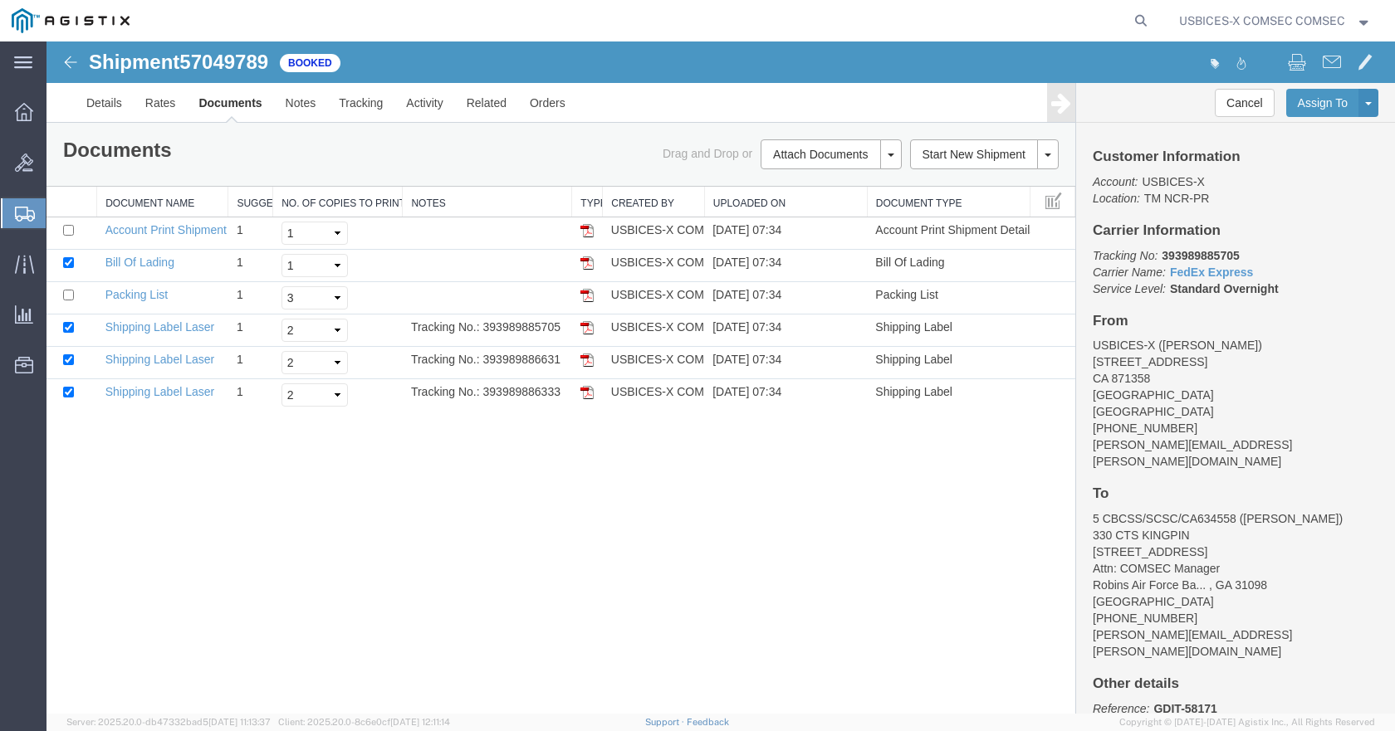
copy td "393989886333"
click at [564, 330] on td "Tracking No.: 393989885705" at bounding box center [487, 331] width 169 height 32
drag, startPoint x: 566, startPoint y: 328, endPoint x: 482, endPoint y: 330, distance: 83.9
click at [482, 330] on td "Tracking No.: 393989885705" at bounding box center [487, 331] width 169 height 32
copy td "393989885705"
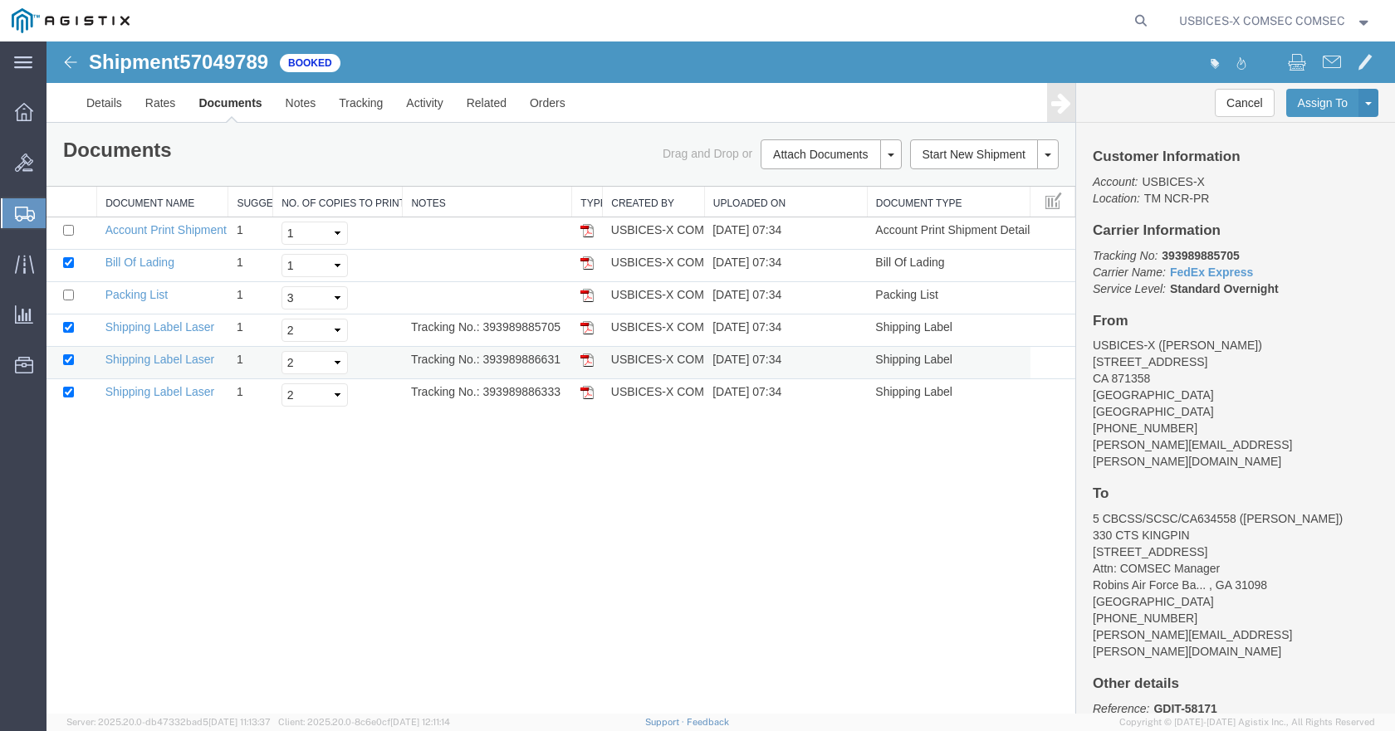
drag, startPoint x: 563, startPoint y: 361, endPoint x: 478, endPoint y: 368, distance: 84.9
click at [478, 368] on td "Tracking No.: 393989886631" at bounding box center [487, 363] width 169 height 32
copy td "393989886631"
